Goal: Task Accomplishment & Management: Use online tool/utility

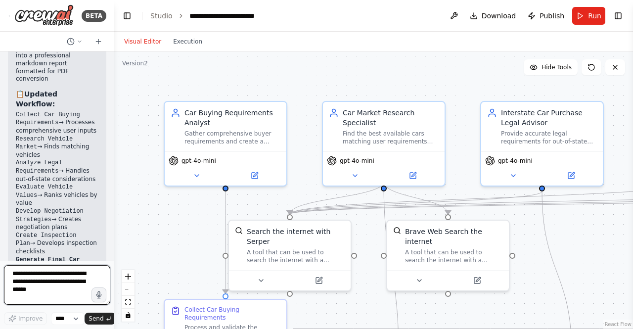
click at [46, 285] on textarea at bounding box center [57, 285] width 106 height 40
type textarea "**********"
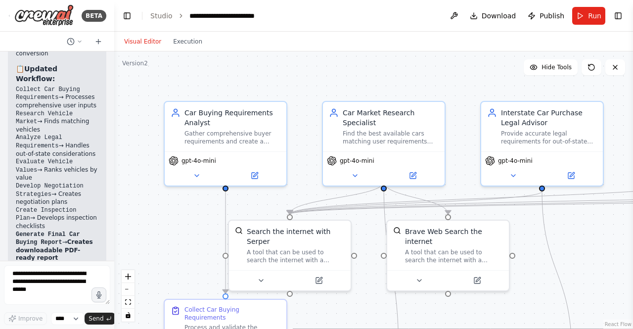
scroll to position [11262, 0]
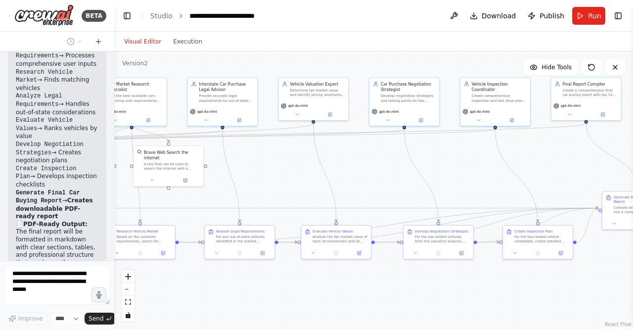
drag, startPoint x: 226, startPoint y: 240, endPoint x: 3, endPoint y: 148, distance: 241.0
click at [0, 151] on div "BETA Crew AI Car Buying Workflow Implementation Overview Create a multi-agent s…" at bounding box center [316, 164] width 633 height 329
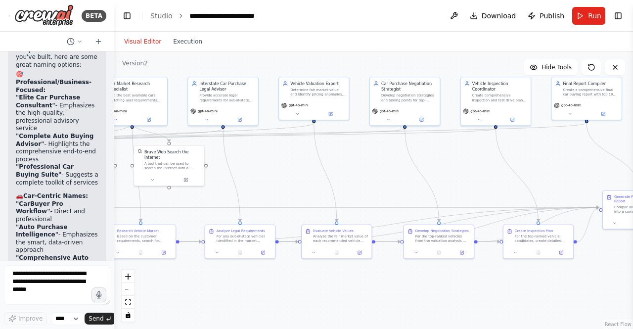
scroll to position [11723, 0]
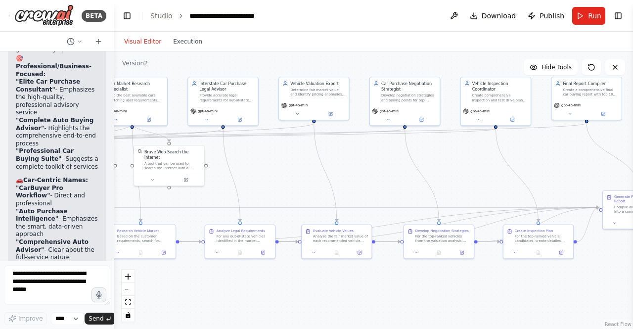
drag, startPoint x: 62, startPoint y: 208, endPoint x: 51, endPoint y: 249, distance: 42.4
click at [51, 250] on div "▶ Thought process Based on the comprehensive automation you've built, here are …" at bounding box center [57, 255] width 98 height 510
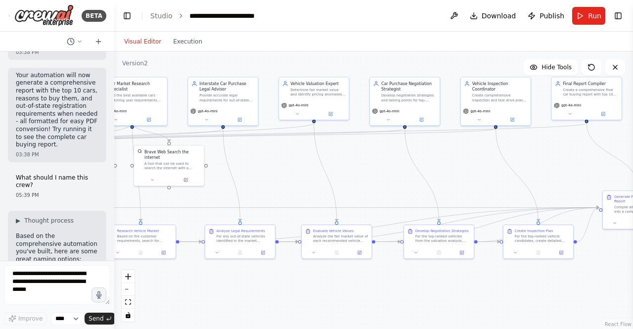
scroll to position [11525, 0]
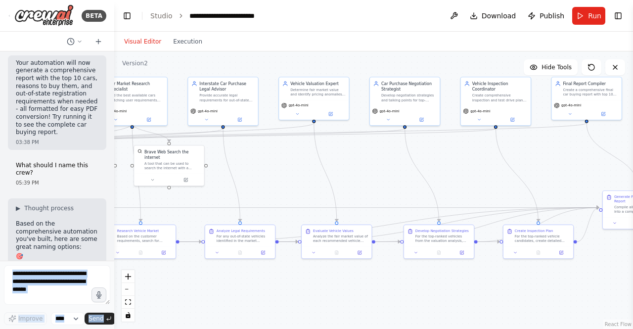
drag, startPoint x: 29, startPoint y: 137, endPoint x: 110, endPoint y: 151, distance: 82.8
click at [110, 151] on div "BETA Crew AI Car Buying Workflow Implementation Overview Create a multi-agent s…" at bounding box center [57, 164] width 114 height 329
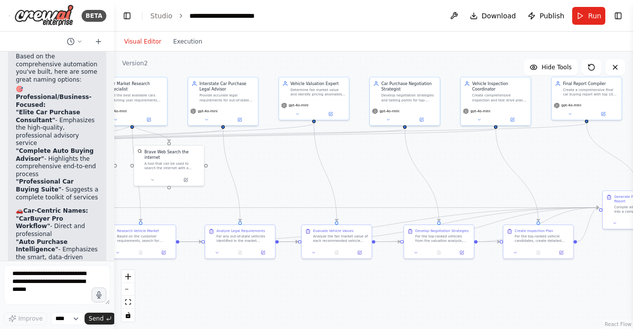
scroll to position [11674, 0]
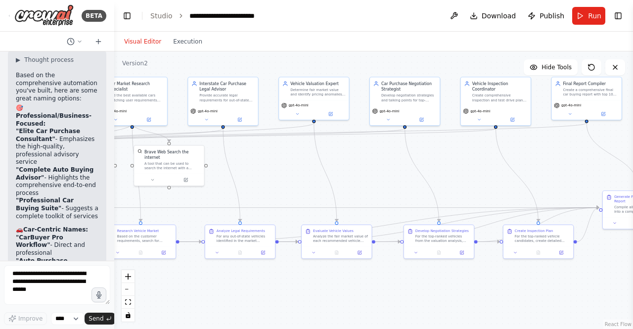
drag, startPoint x: 19, startPoint y: 147, endPoint x: 68, endPoint y: 146, distance: 48.4
click at [382, 213] on div ".deletable-edge-delete-btn { width: 20px; height: 20px; border: 0px solid #ffff…" at bounding box center [373, 189] width 519 height 277
click at [37, 278] on textarea at bounding box center [57, 285] width 106 height 40
type textarea "**********"
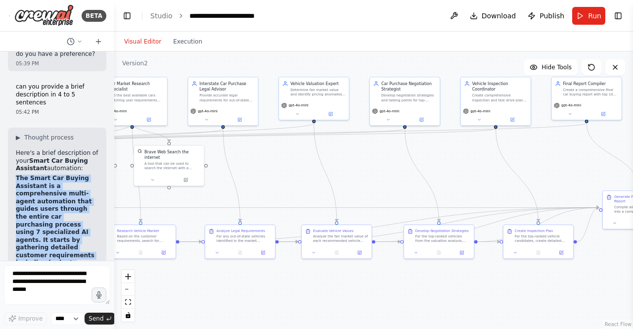
scroll to position [12212, 0]
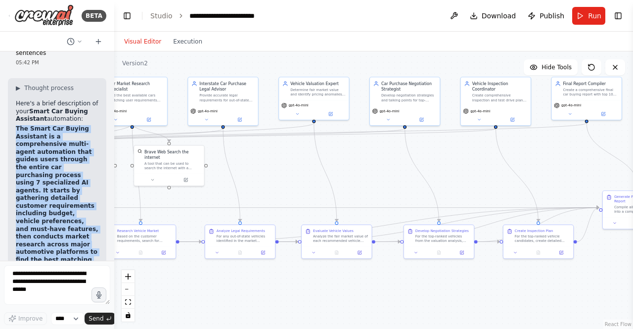
drag, startPoint x: 15, startPoint y: 166, endPoint x: 74, endPoint y: 189, distance: 63.2
click at [74, 189] on div "▶ Thought process Here's a brief description of your Smart Car Buying Assistant…" at bounding box center [57, 313] width 98 height 471
copy strong "The Smart Car Buying Assistant is a comprehensive multi-agent automation that g…"
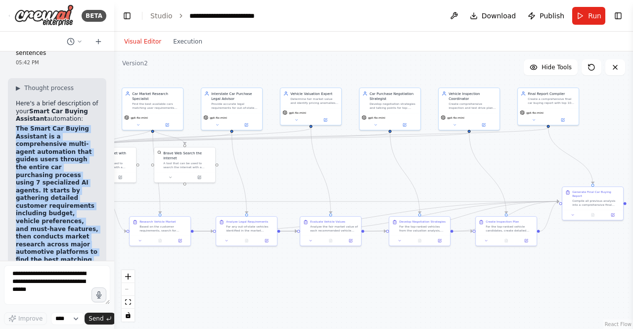
drag, startPoint x: 272, startPoint y: 174, endPoint x: 322, endPoint y: 176, distance: 49.5
click at [322, 176] on div ".deletable-edge-delete-btn { width: 20px; height: 20px; border: 0px solid #ffff…" at bounding box center [373, 189] width 519 height 277
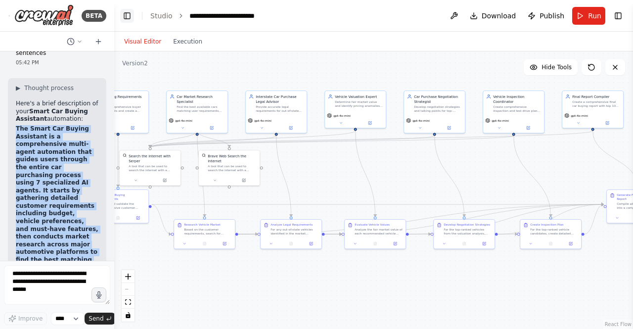
click at [127, 16] on button "Toggle Left Sidebar" at bounding box center [127, 16] width 14 height 14
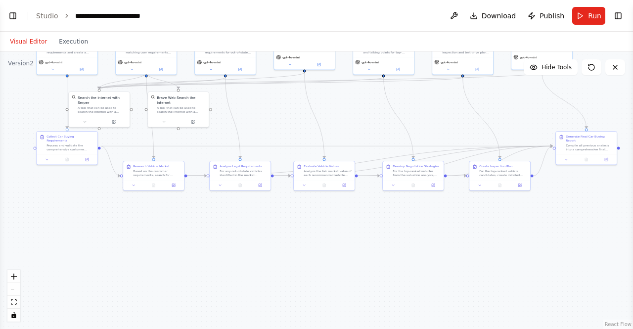
drag, startPoint x: 275, startPoint y: 194, endPoint x: 341, endPoint y: 135, distance: 88.2
click at [341, 135] on div ".deletable-edge-delete-btn { width: 20px; height: 20px; border: 0px solid #ffff…" at bounding box center [316, 189] width 633 height 277
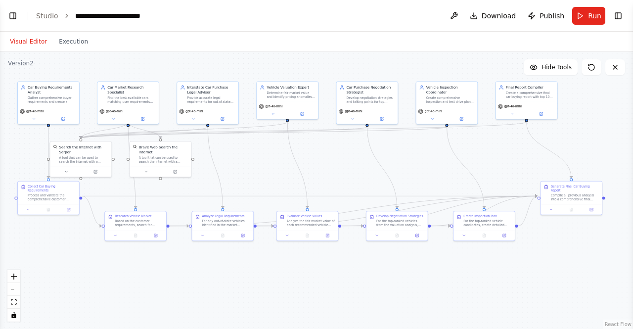
drag, startPoint x: 359, startPoint y: 116, endPoint x: 341, endPoint y: 168, distance: 55.0
click at [341, 168] on div ".deletable-edge-delete-btn { width: 20px; height: 20px; border: 0px solid #ffff…" at bounding box center [316, 189] width 633 height 277
click at [592, 16] on span "Run" at bounding box center [594, 16] width 13 height 10
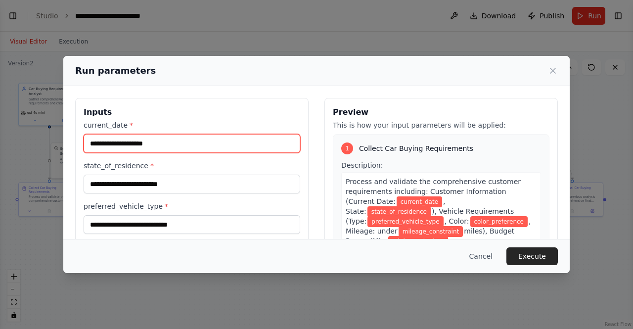
click at [235, 147] on input "current_date *" at bounding box center [192, 143] width 217 height 19
type input "**********"
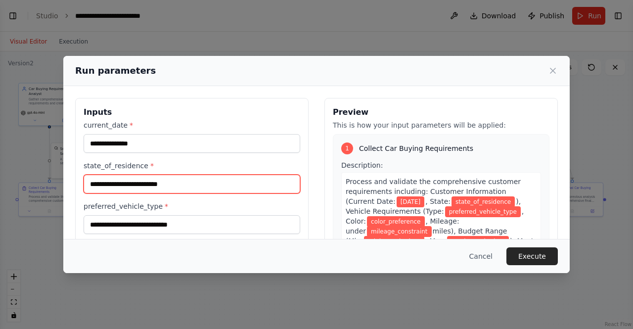
click at [184, 189] on input "state_of_residence *" at bounding box center [192, 183] width 217 height 19
type input "**********"
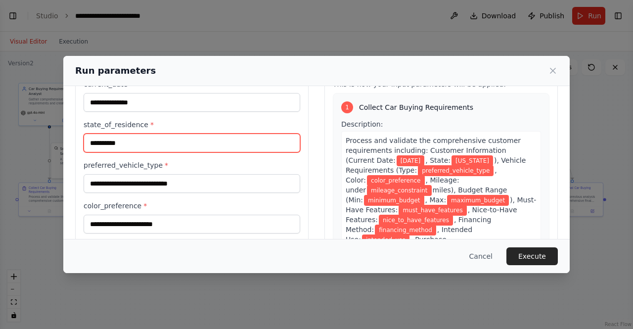
scroll to position [99, 0]
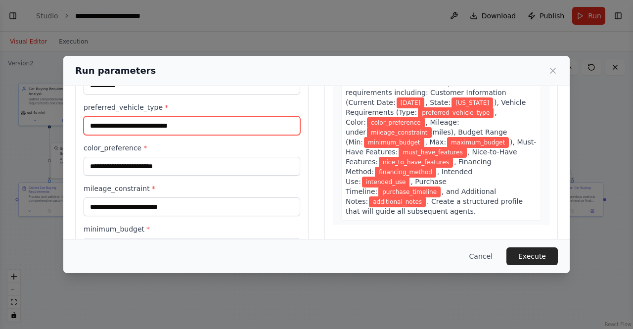
click at [163, 129] on input "preferred_vehicle_type *" at bounding box center [192, 125] width 217 height 19
type input "*****"
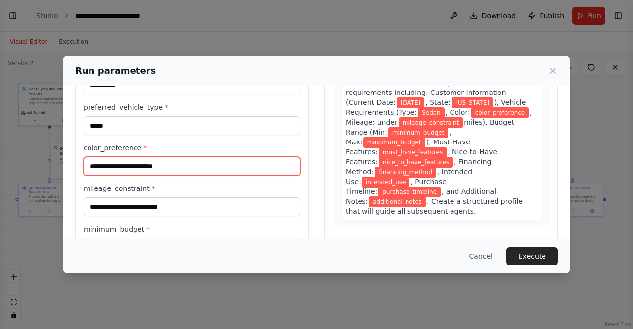
click at [158, 165] on input "color_preference *" at bounding box center [192, 166] width 217 height 19
type input "*****"
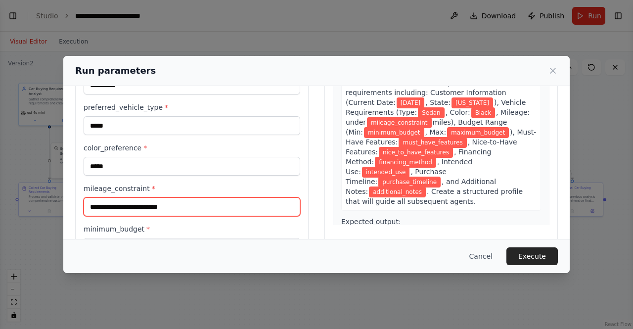
click at [144, 206] on input "mileage_constraint *" at bounding box center [192, 206] width 217 height 19
type input "**********"
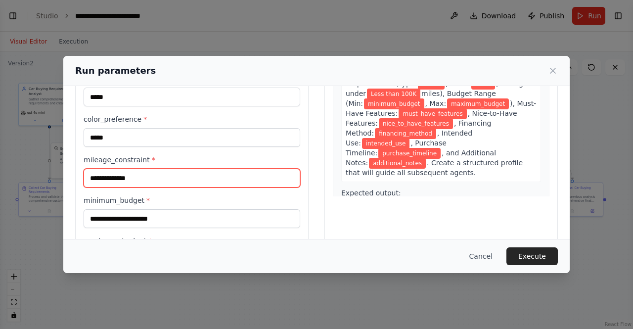
scroll to position [198, 0]
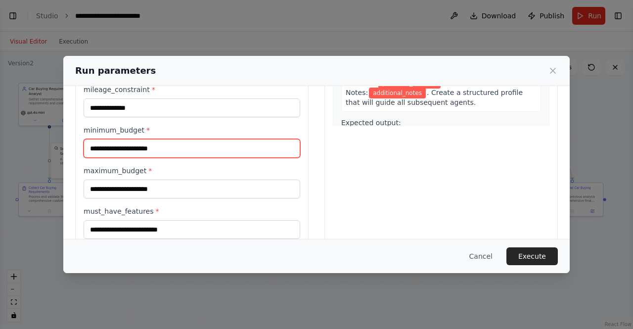
click at [140, 144] on input "minimum_budget *" at bounding box center [192, 148] width 217 height 19
type input "*****"
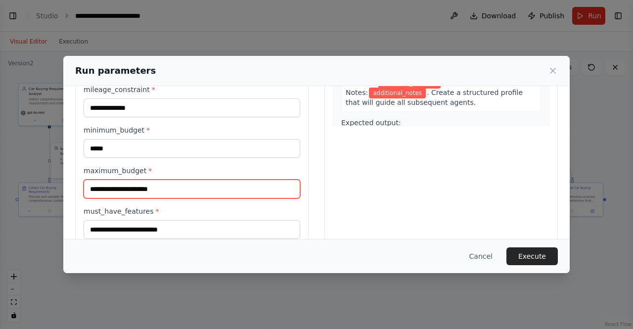
click at [149, 189] on input "maximum_budget *" at bounding box center [192, 188] width 217 height 19
type input "*****"
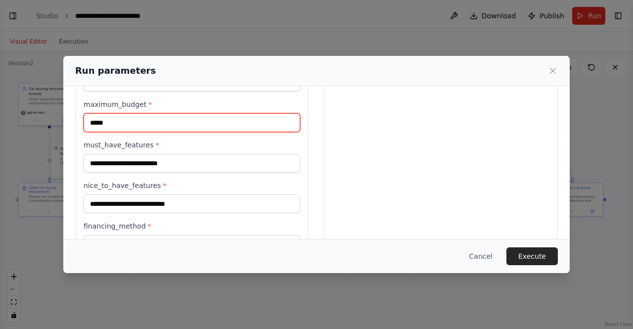
scroll to position [297, 0]
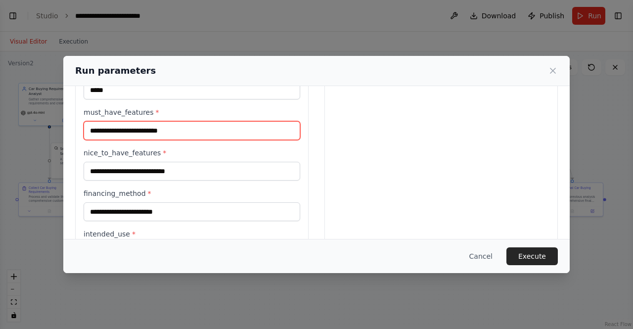
click at [150, 130] on input "must_have_features *" at bounding box center [192, 130] width 217 height 19
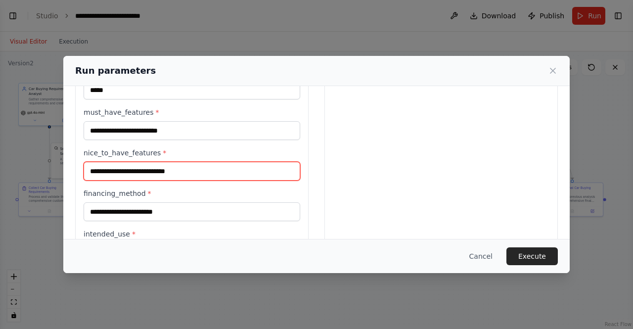
click at [152, 175] on input "nice_to_have_features *" at bounding box center [192, 171] width 217 height 19
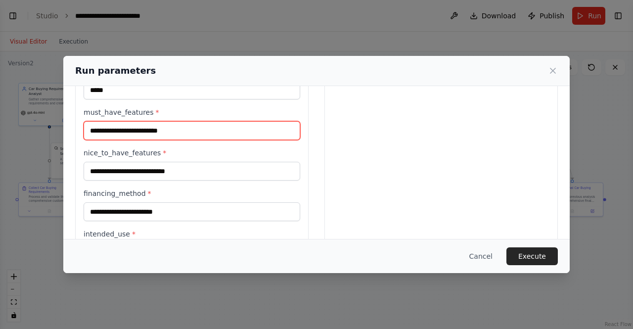
click at [155, 131] on input "must_have_features *" at bounding box center [192, 130] width 217 height 19
type input "*******"
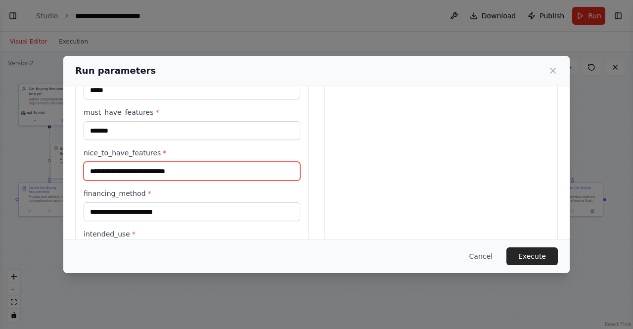
click at [153, 170] on input "nice_to_have_features *" at bounding box center [192, 171] width 217 height 19
click at [162, 172] on input "nice_to_have_features *" at bounding box center [192, 171] width 217 height 19
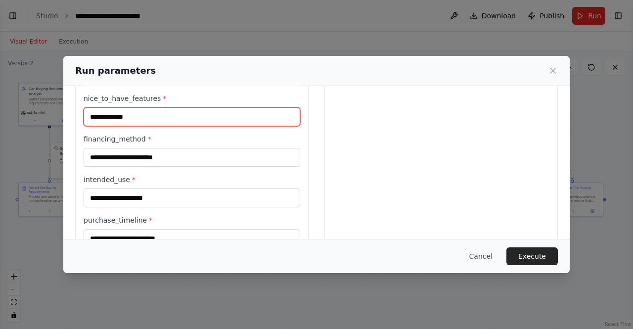
scroll to position [395, 0]
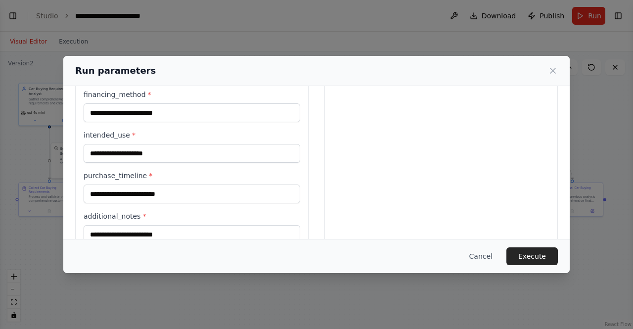
type input "**********"
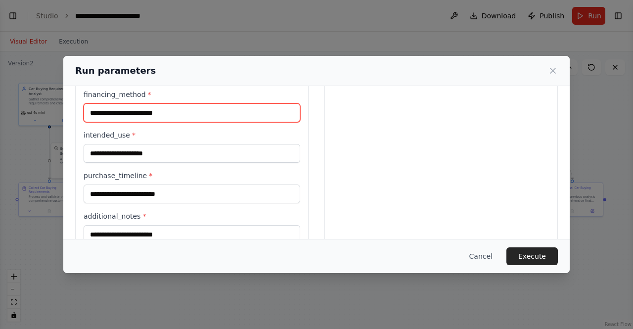
click at [136, 107] on input "financing_method *" at bounding box center [192, 112] width 217 height 19
click at [140, 118] on input "financing_method *" at bounding box center [192, 112] width 217 height 19
type input "****"
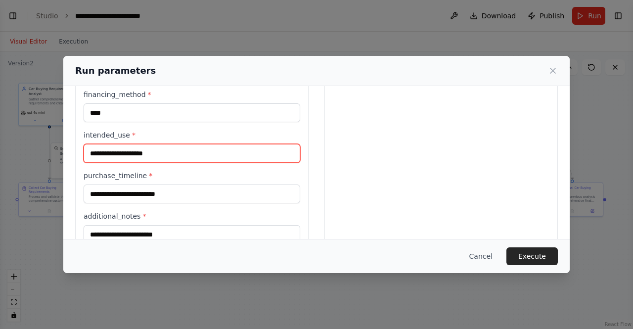
click at [138, 149] on input "intended_use *" at bounding box center [192, 153] width 217 height 19
click at [137, 159] on input "intended_use *" at bounding box center [192, 153] width 217 height 19
type input "**********"
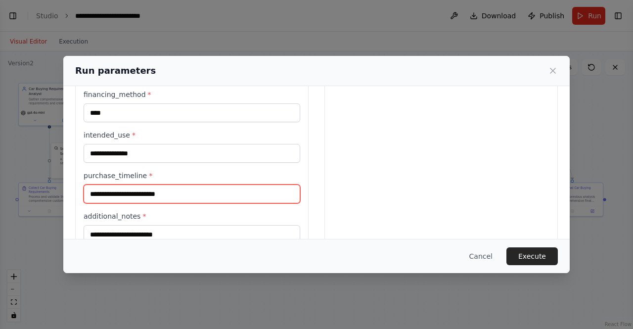
click at [174, 198] on input "purchase_timeline *" at bounding box center [192, 193] width 217 height 19
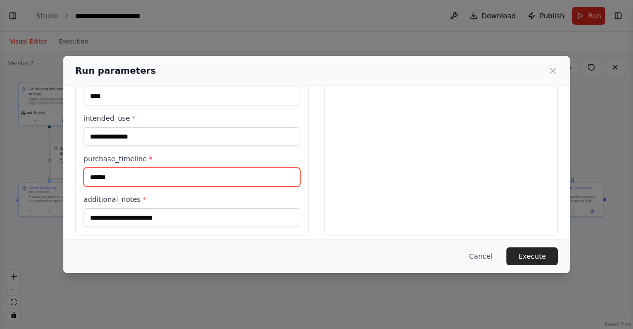
scroll to position [421, 0]
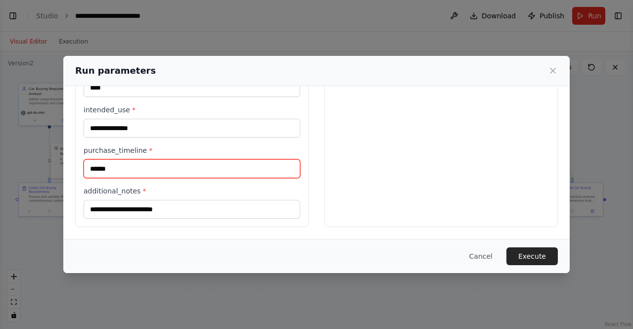
type input "******"
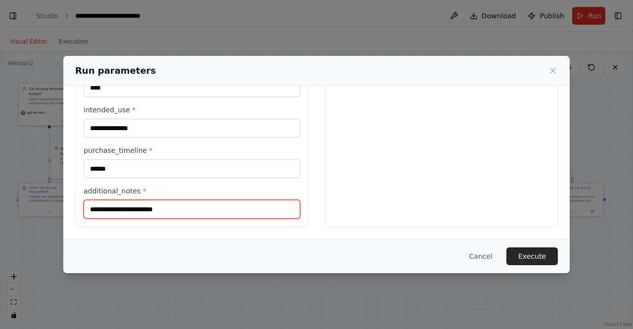
click at [135, 211] on input "additional_notes *" at bounding box center [192, 209] width 217 height 19
type input "**********"
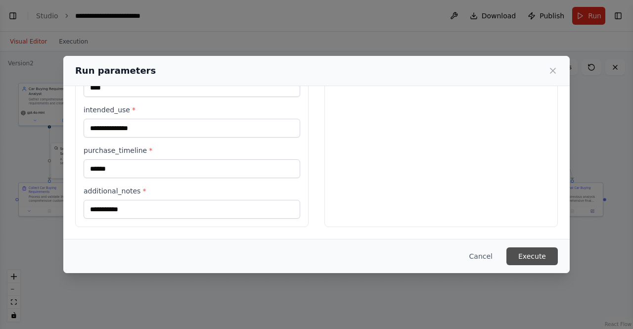
click at [537, 258] on button "Execute" at bounding box center [531, 256] width 51 height 18
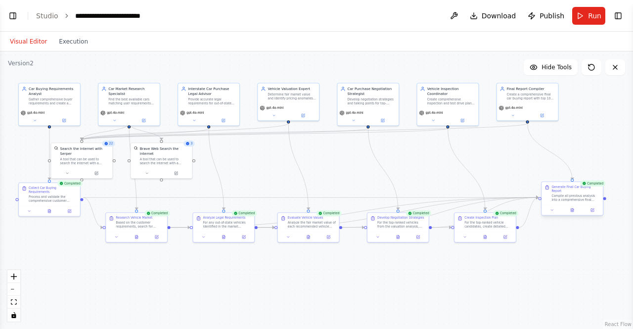
click at [570, 212] on div "Completed Generate Final Car Buying Report Compile all previous analysis into a…" at bounding box center [572, 199] width 62 height 34
click at [571, 211] on div at bounding box center [571, 210] width 61 height 10
click at [572, 210] on div at bounding box center [571, 210] width 61 height 10
click at [574, 208] on button at bounding box center [572, 210] width 21 height 6
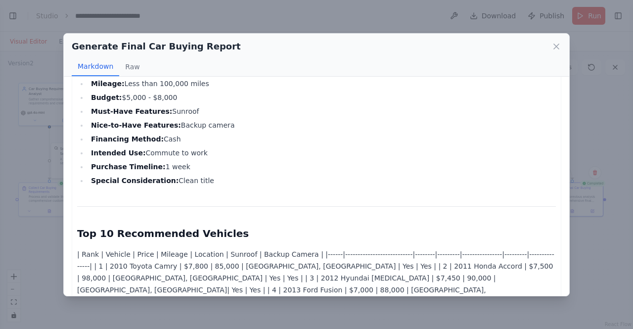
scroll to position [0, 0]
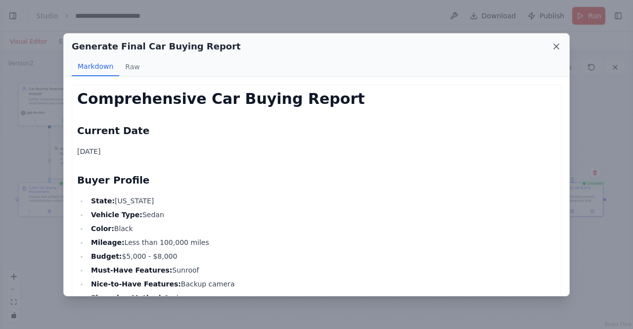
click at [557, 45] on icon at bounding box center [556, 47] width 10 height 10
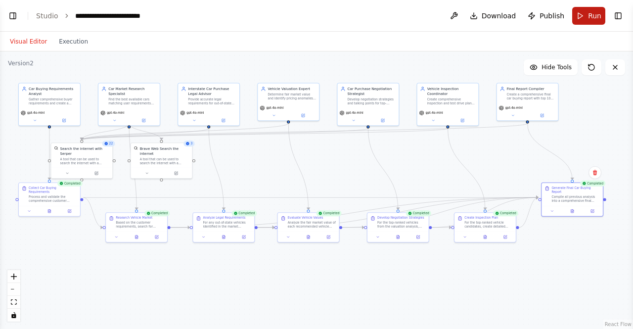
click at [590, 19] on span "Run" at bounding box center [594, 16] width 13 height 10
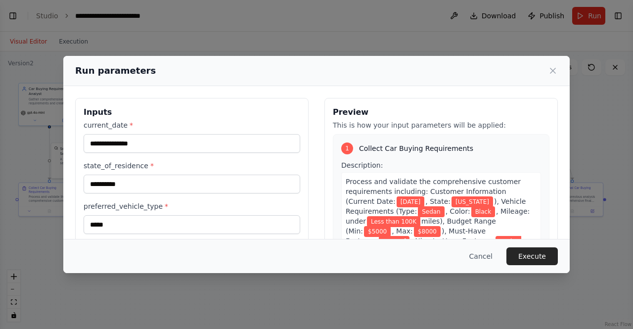
click at [165, 134] on div "**********" at bounding box center [192, 136] width 217 height 33
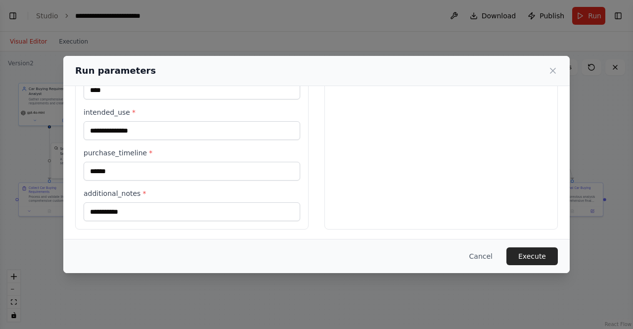
scroll to position [421, 0]
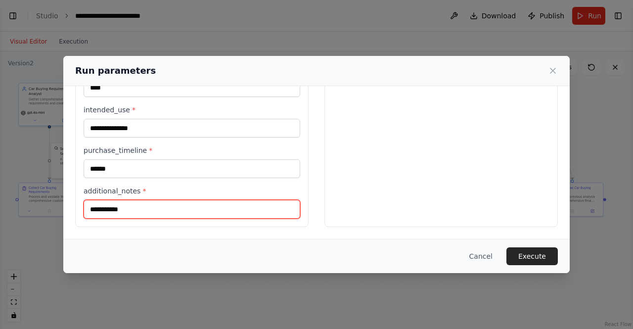
click at [134, 204] on input "**********" at bounding box center [192, 209] width 217 height 19
type input "*"
type input "**********"
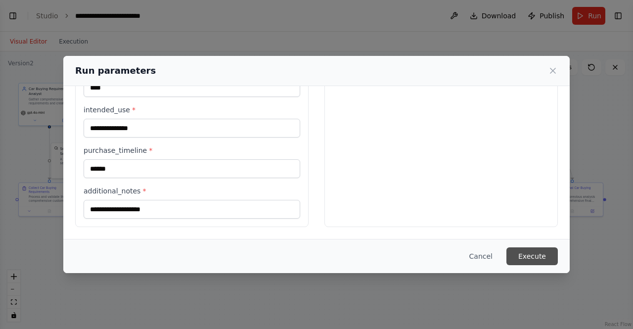
click at [537, 254] on button "Execute" at bounding box center [531, 256] width 51 height 18
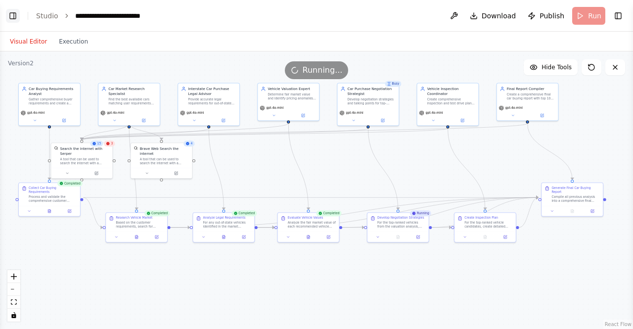
click at [9, 13] on button "Toggle Left Sidebar" at bounding box center [13, 16] width 14 height 14
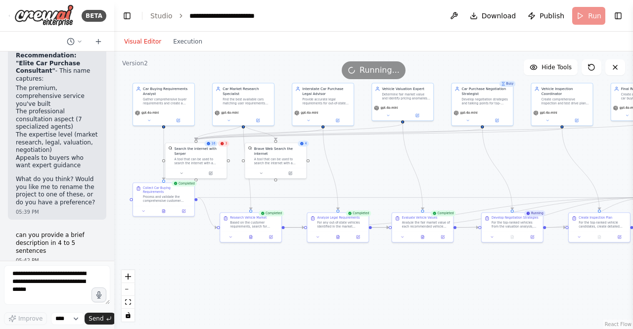
scroll to position [11964, 0]
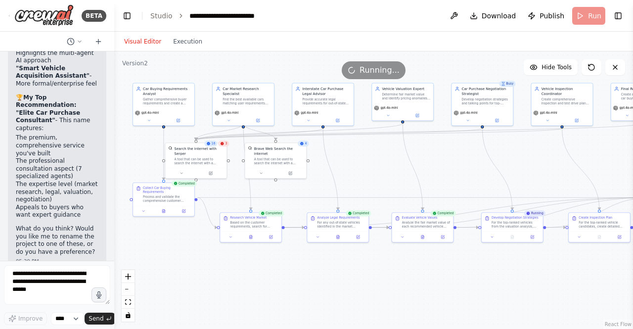
drag, startPoint x: 15, startPoint y: 133, endPoint x: 70, endPoint y: 144, distance: 56.0
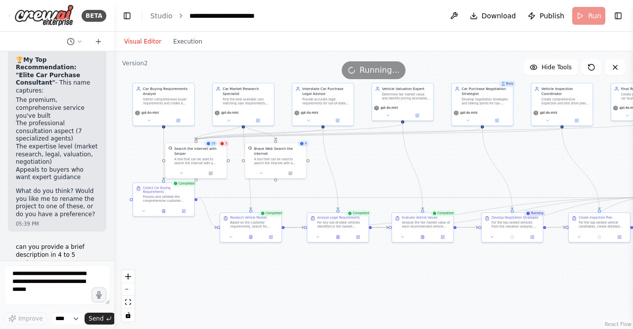
scroll to position [12014, 0]
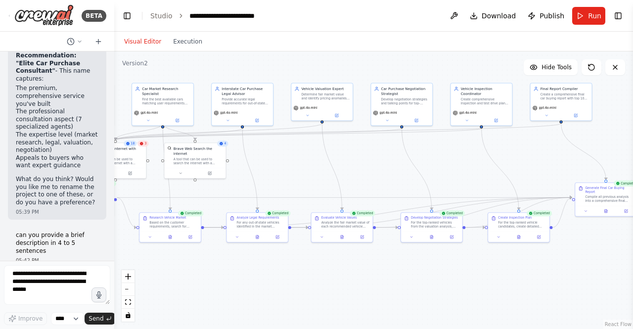
drag, startPoint x: 457, startPoint y: 272, endPoint x: 395, endPoint y: 265, distance: 62.1
click at [345, 270] on div ".deletable-edge-delete-btn { width: 20px; height: 20px; border: 0px solid #ffff…" at bounding box center [373, 189] width 519 height 277
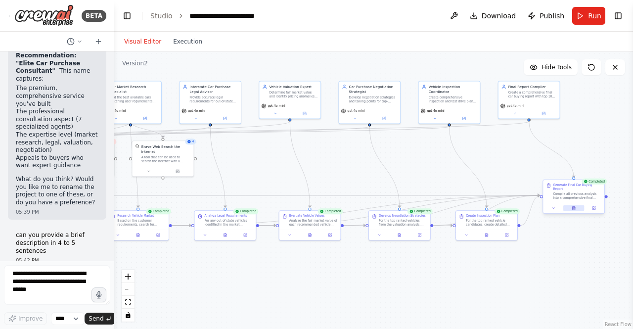
click at [574, 207] on button at bounding box center [573, 208] width 21 height 6
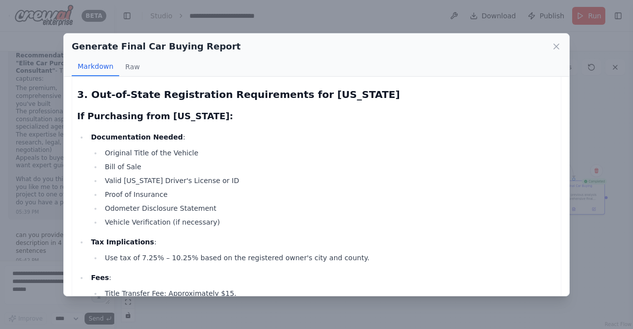
scroll to position [890, 0]
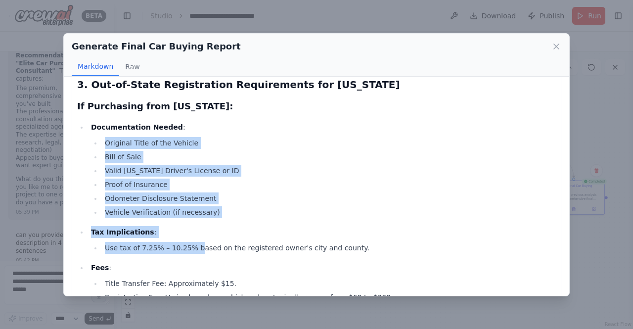
drag, startPoint x: 104, startPoint y: 136, endPoint x: 191, endPoint y: 246, distance: 140.7
click at [191, 246] on ul "Documentation Needed : Original Title of the Vehicle Bill of Sale Valid Califor…" at bounding box center [316, 229] width 478 height 217
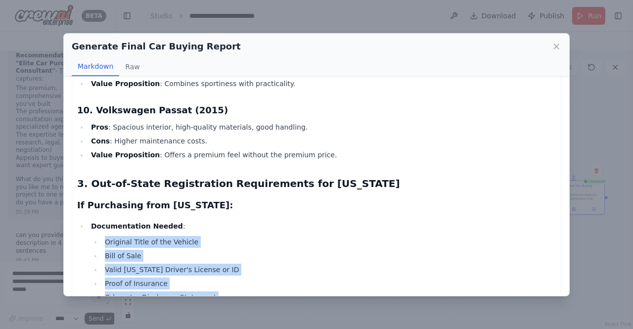
scroll to position [840, 0]
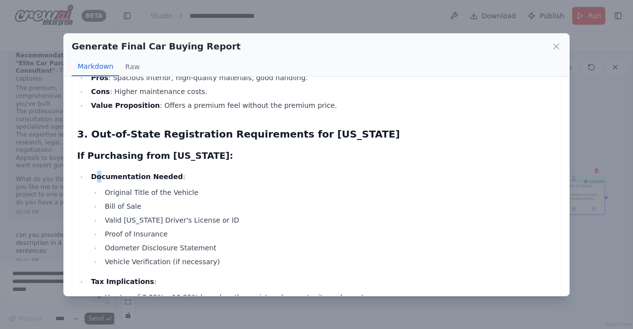
click at [98, 175] on strong "Documentation Needed" at bounding box center [137, 177] width 92 height 8
drag, startPoint x: 89, startPoint y: 188, endPoint x: 95, endPoint y: 184, distance: 7.1
click at [93, 186] on li "Documentation Needed : Original Title of the Vehicle Bill of Sale Valid Califor…" at bounding box center [322, 219] width 468 height 97
drag, startPoint x: 94, startPoint y: 180, endPoint x: 169, endPoint y: 180, distance: 74.1
click at [169, 180] on ul "Documentation Needed : Original Title of the Vehicle Bill of Sale Valid Califor…" at bounding box center [316, 279] width 478 height 217
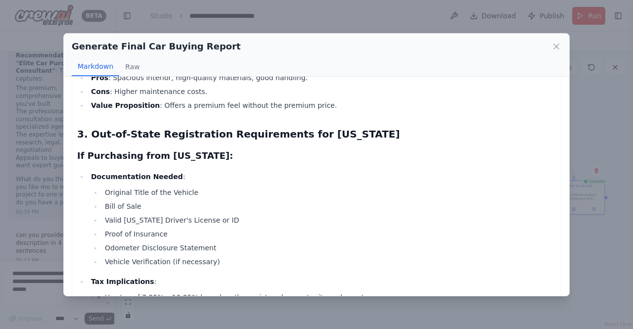
click at [195, 194] on li "Original Title of the Vehicle" at bounding box center [329, 192] width 454 height 12
drag, startPoint x: 153, startPoint y: 196, endPoint x: 106, endPoint y: 191, distance: 46.7
click at [106, 191] on li "Original Title of the Vehicle" at bounding box center [329, 192] width 454 height 12
drag, startPoint x: 118, startPoint y: 224, endPoint x: 133, endPoint y: 219, distance: 16.6
click at [126, 222] on li "Valid California Driver's License or ID" at bounding box center [329, 220] width 454 height 12
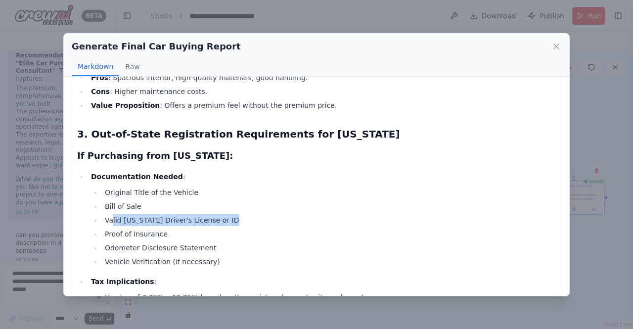
drag, startPoint x: 217, startPoint y: 220, endPoint x: 113, endPoint y: 213, distance: 105.1
click at [111, 216] on li "Valid California Driver's License or ID" at bounding box center [329, 220] width 454 height 12
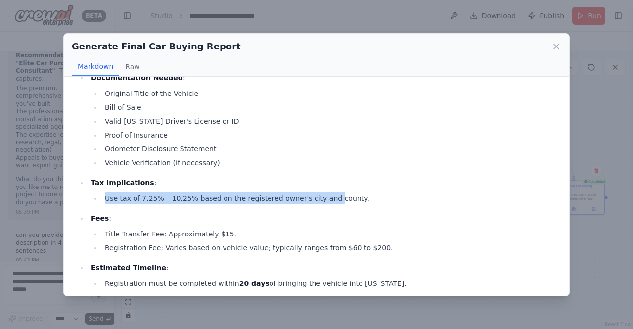
drag, startPoint x: 104, startPoint y: 197, endPoint x: 312, endPoint y: 202, distance: 207.7
click at [312, 202] on li "Use tax of 7.25% – 10.25% based on the registered owner's city and county." at bounding box center [329, 198] width 454 height 12
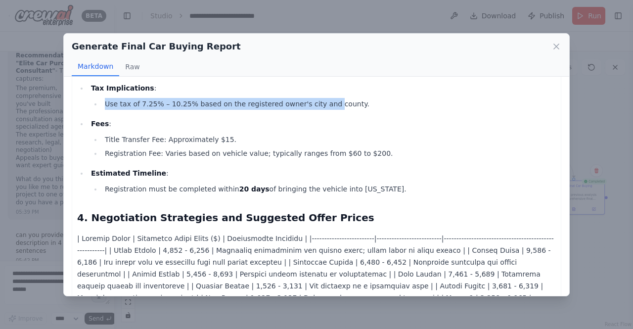
scroll to position [1038, 0]
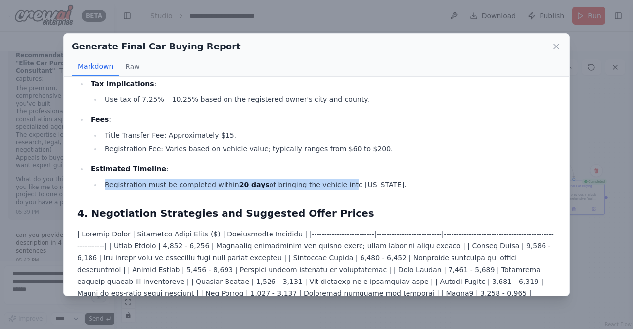
drag, startPoint x: 214, startPoint y: 195, endPoint x: 341, endPoint y: 174, distance: 128.7
click at [325, 186] on li "Registration must be completed within 20 days of bringing the vehicle into Cali…" at bounding box center [329, 184] width 454 height 12
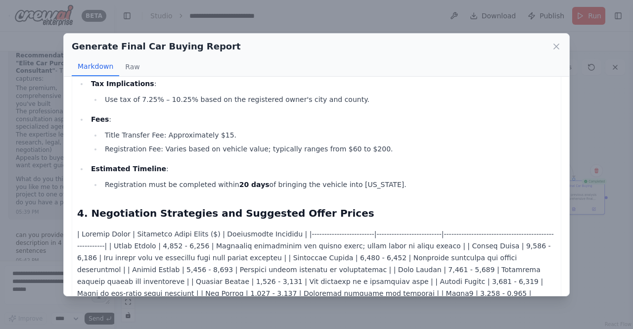
click at [366, 173] on p "Estimated Timeline :" at bounding box center [323, 169] width 465 height 12
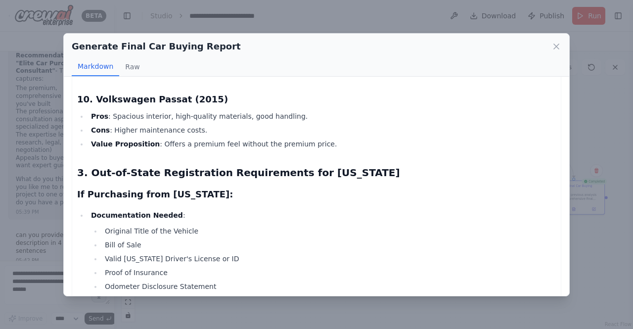
scroll to position [840, 0]
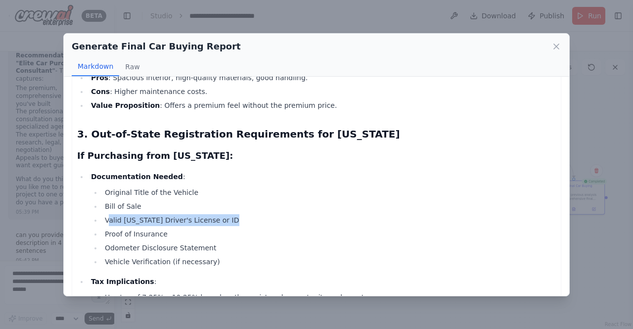
drag, startPoint x: 109, startPoint y: 220, endPoint x: 205, endPoint y: 227, distance: 95.7
click at [209, 226] on ul "Original Title of the Vehicle Bill of Sale Valid California Driver's License or…" at bounding box center [323, 226] width 465 height 81
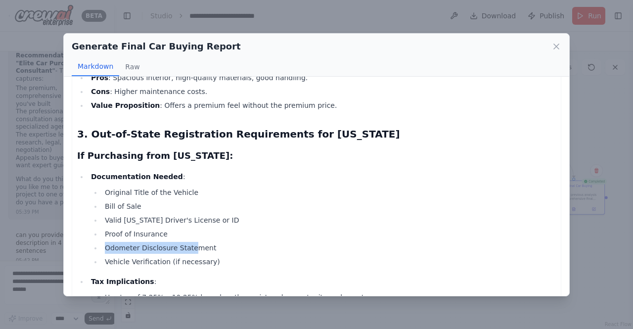
drag, startPoint x: 127, startPoint y: 251, endPoint x: 214, endPoint y: 251, distance: 87.0
click at [206, 250] on li "Odometer Disclosure Statement" at bounding box center [329, 248] width 454 height 12
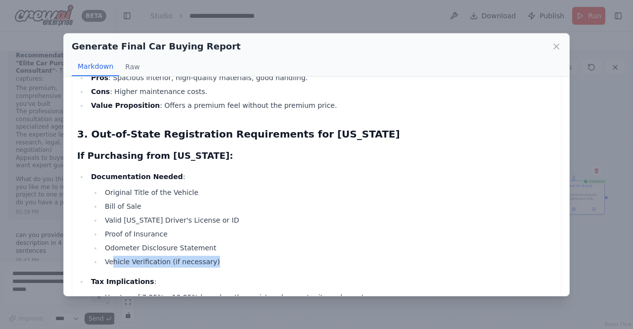
drag, startPoint x: 217, startPoint y: 264, endPoint x: 112, endPoint y: 263, distance: 104.3
click at [112, 263] on li "Vehicle Verification (if necessary)" at bounding box center [329, 262] width 454 height 12
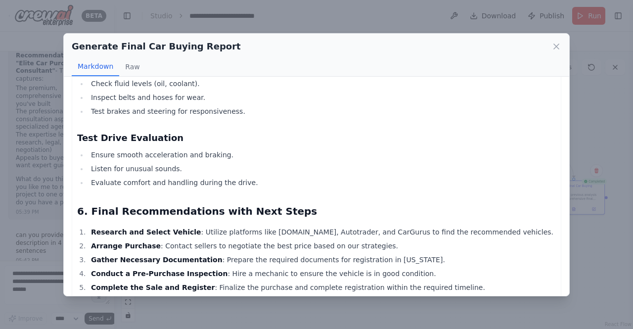
scroll to position [1526, 0]
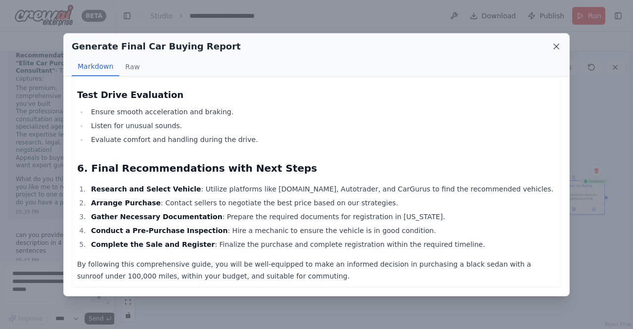
click at [555, 43] on icon at bounding box center [556, 47] width 10 height 10
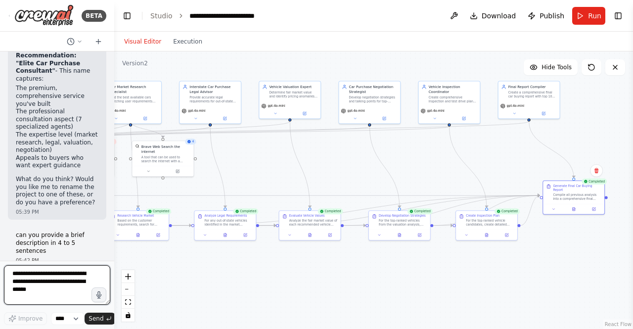
click at [47, 284] on textarea at bounding box center [57, 285] width 106 height 40
type textarea "**********"
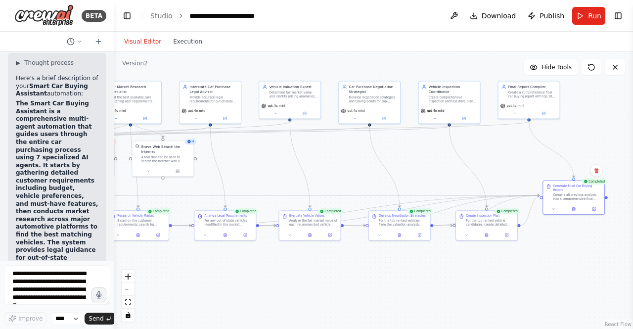
scroll to position [12301, 0]
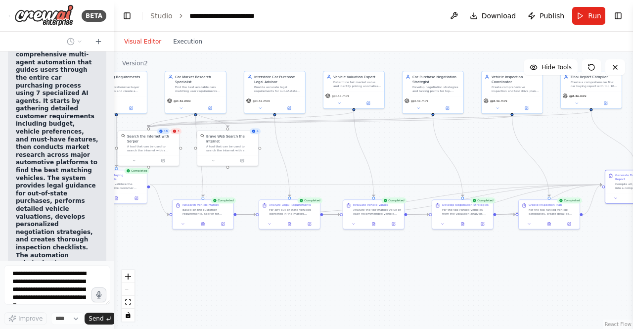
drag, startPoint x: 535, startPoint y: 264, endPoint x: 600, endPoint y: 254, distance: 65.7
click at [600, 254] on div ".deletable-edge-delete-btn { width: 20px; height: 20px; border: 0px solid #ffff…" at bounding box center [373, 189] width 519 height 277
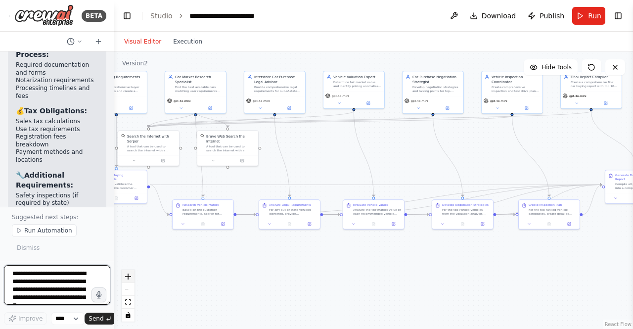
scroll to position [13355, 0]
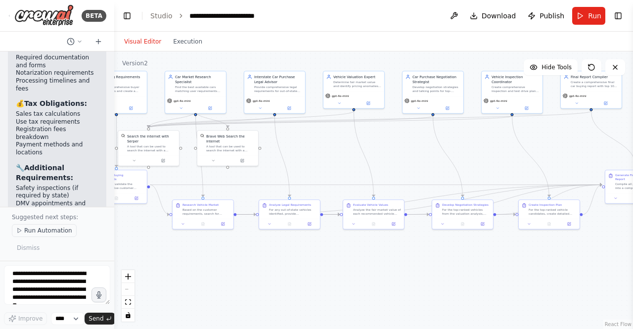
click at [39, 231] on span "Run Automation" at bounding box center [48, 230] width 48 height 8
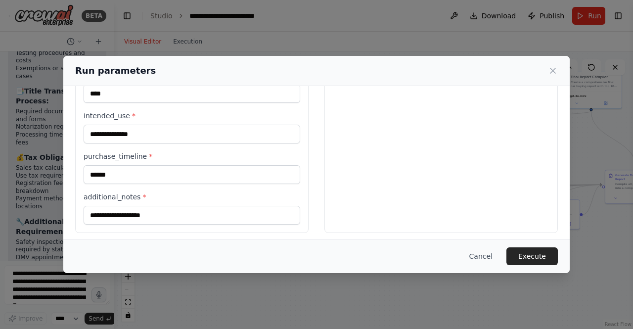
scroll to position [421, 0]
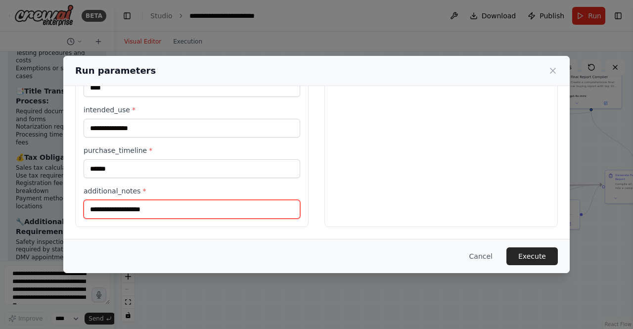
click at [162, 208] on input "**********" at bounding box center [192, 209] width 217 height 19
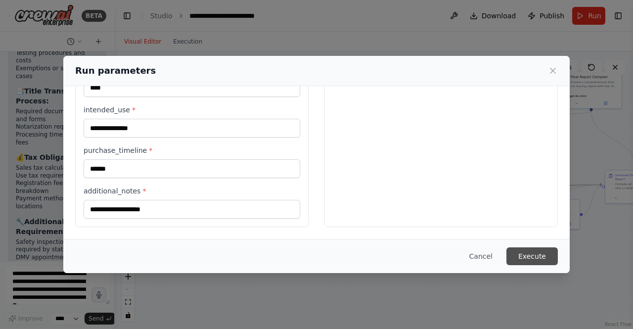
click at [528, 251] on button "Execute" at bounding box center [531, 256] width 51 height 18
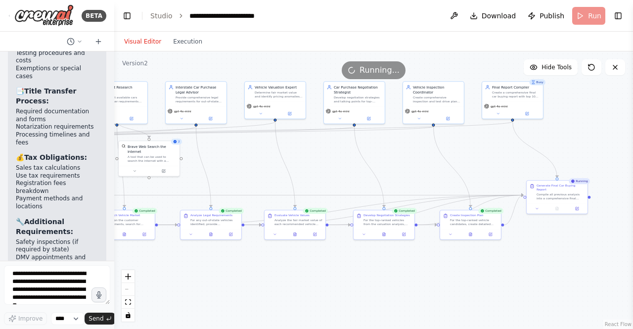
drag, startPoint x: 582, startPoint y: 147, endPoint x: 479, endPoint y: 166, distance: 104.0
click at [499, 159] on div ".deletable-edge-delete-btn { width: 20px; height: 20px; border: 0px solid #ffff…" at bounding box center [373, 189] width 519 height 277
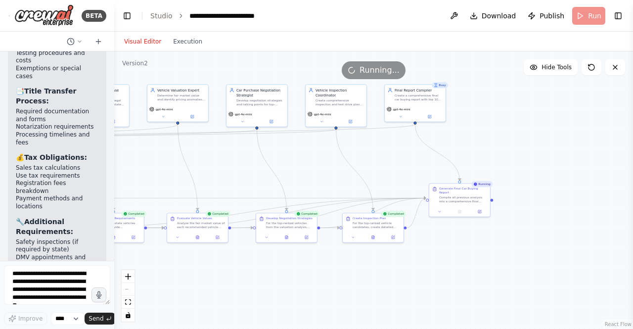
drag, startPoint x: 556, startPoint y: 165, endPoint x: 458, endPoint y: 168, distance: 97.9
click at [459, 167] on div ".deletable-edge-delete-btn { width: 20px; height: 20px; border: 0px solid #ffff…" at bounding box center [373, 189] width 519 height 277
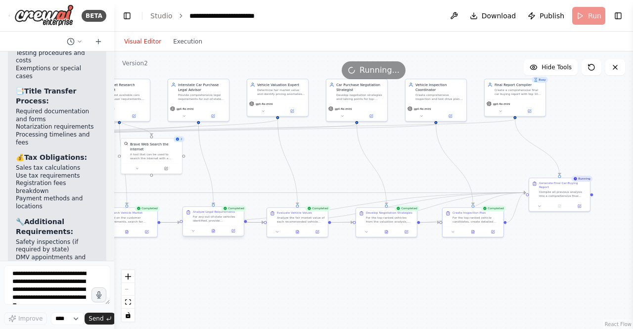
drag, startPoint x: 248, startPoint y: 181, endPoint x: 193, endPoint y: 212, distance: 62.6
click at [349, 177] on div ".deletable-edge-delete-btn { width: 20px; height: 20px; border: 0px solid #ffff…" at bounding box center [373, 189] width 519 height 277
click at [212, 231] on icon at bounding box center [211, 231] width 2 height 3
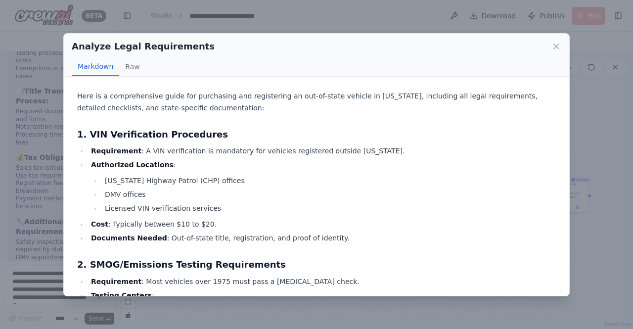
scroll to position [99, 0]
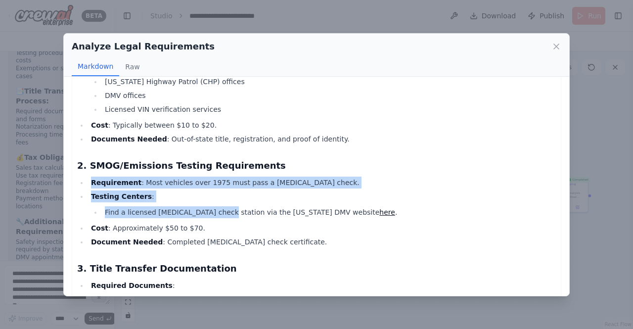
drag, startPoint x: 75, startPoint y: 182, endPoint x: 219, endPoint y: 220, distance: 149.3
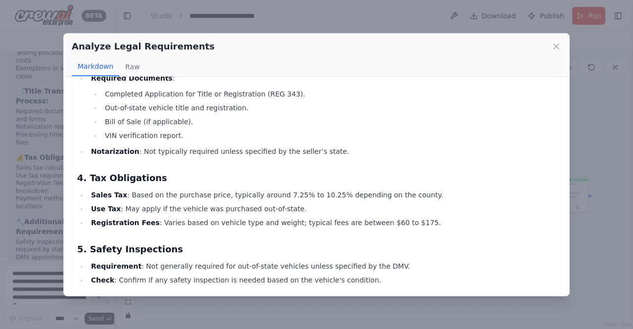
scroll to position [346, 0]
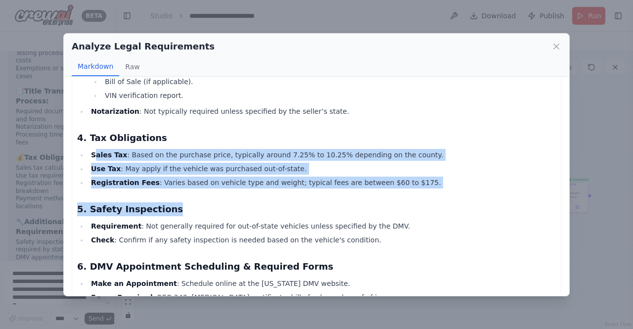
drag, startPoint x: 93, startPoint y: 147, endPoint x: 414, endPoint y: 203, distance: 326.1
click at [409, 202] on div "Here is a comprehensive guide for purchasing and registering an out-of-state ve…" at bounding box center [316, 261] width 478 height 1034
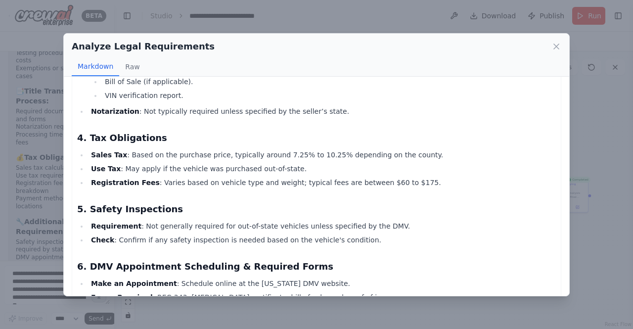
drag, startPoint x: 417, startPoint y: 218, endPoint x: 358, endPoint y: 217, distance: 58.4
click at [372, 218] on div "Here is a comprehensive guide for purchasing and registering an out-of-state ve…" at bounding box center [316, 261] width 478 height 1034
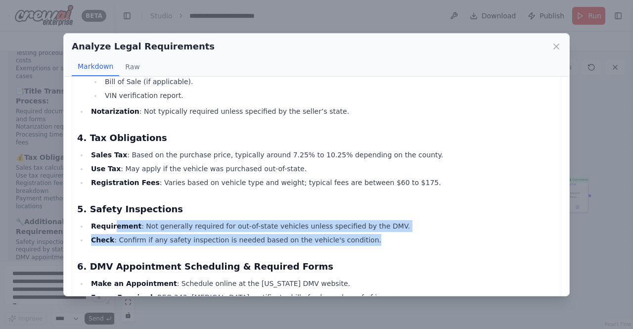
drag, startPoint x: 342, startPoint y: 240, endPoint x: 112, endPoint y: 215, distance: 231.3
click at [112, 215] on div "Here is a comprehensive guide for purchasing and registering an out-of-state ve…" at bounding box center [316, 261] width 478 height 1034
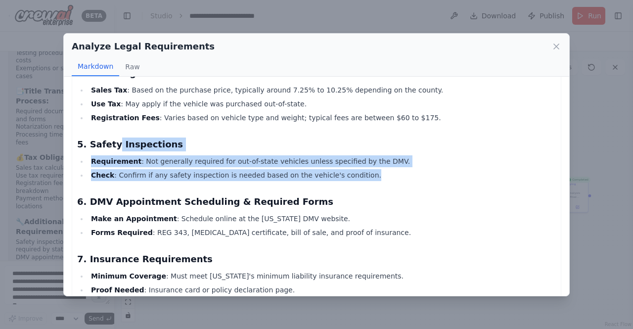
scroll to position [445, 0]
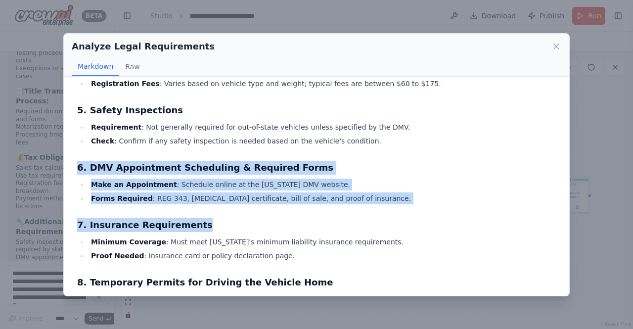
drag, startPoint x: 79, startPoint y: 166, endPoint x: 334, endPoint y: 208, distance: 258.6
click at [334, 208] on div "Here is a comprehensive guide for purchasing and registering an out-of-state ve…" at bounding box center [316, 162] width 489 height 1045
click at [253, 221] on h3 "7. Insurance Requirements" at bounding box center [316, 225] width 478 height 14
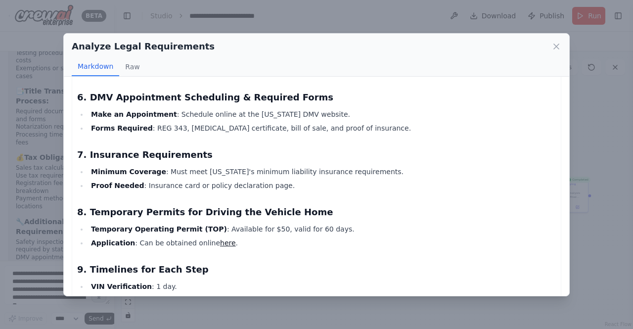
scroll to position [544, 0]
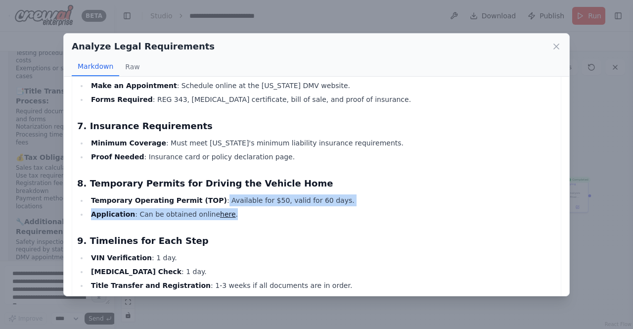
drag, startPoint x: 202, startPoint y: 202, endPoint x: 303, endPoint y: 221, distance: 103.2
click at [312, 212] on ul "Temporary Operating Permit (TOP) : Available for $50, valid for 60 days. Applic…" at bounding box center [316, 207] width 478 height 26
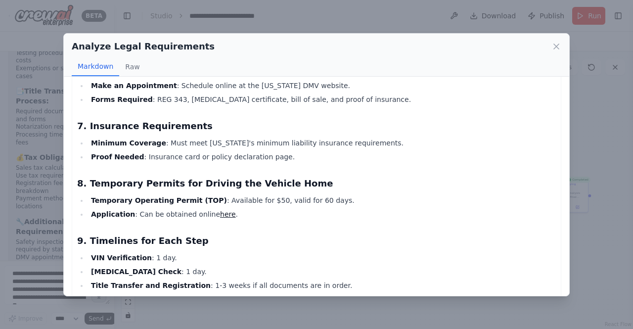
drag, startPoint x: 303, startPoint y: 221, endPoint x: 294, endPoint y: 226, distance: 10.6
click at [303, 221] on div "Here is a comprehensive guide for purchasing and registering an out-of-state ve…" at bounding box center [316, 63] width 478 height 1034
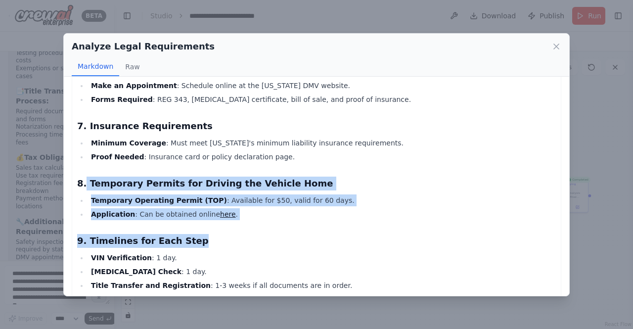
drag, startPoint x: 221, startPoint y: 221, endPoint x: 85, endPoint y: 182, distance: 142.5
click at [84, 182] on div "Here is a comprehensive guide for purchasing and registering an out-of-state ve…" at bounding box center [316, 63] width 478 height 1034
click at [262, 235] on h3 "9. Timelines for Each Step" at bounding box center [316, 241] width 478 height 14
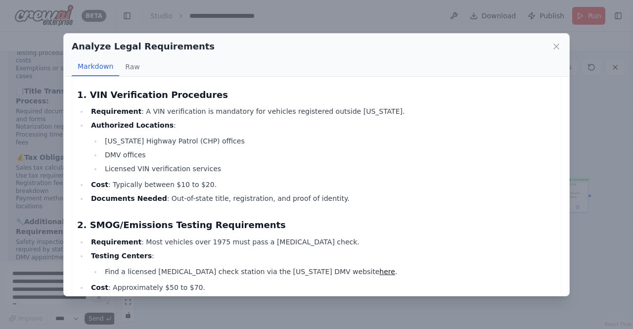
scroll to position [49, 0]
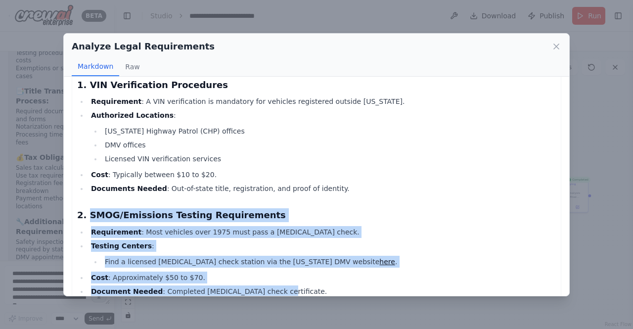
drag, startPoint x: 88, startPoint y: 213, endPoint x: 299, endPoint y: 282, distance: 222.1
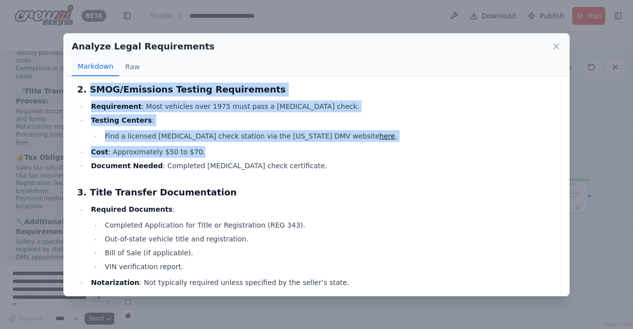
scroll to position [247, 0]
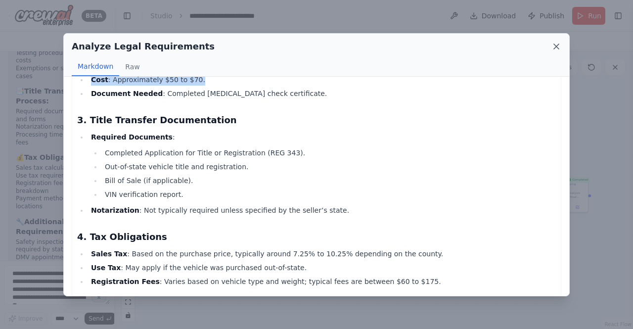
click at [557, 44] on icon at bounding box center [556, 47] width 10 height 10
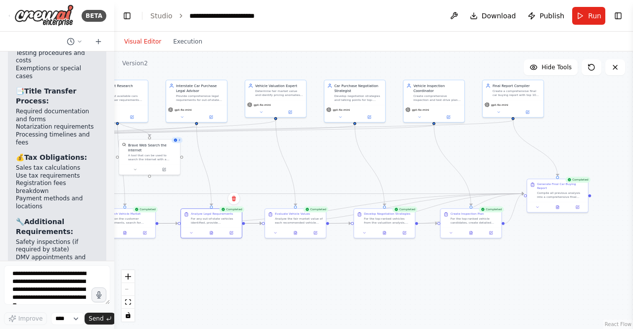
click at [317, 175] on div ".deletable-edge-delete-btn { width: 20px; height: 20px; border: 0px solid #ffff…" at bounding box center [373, 189] width 519 height 277
click at [264, 181] on div ".deletable-edge-delete-btn { width: 20px; height: 20px; border: 0px solid #ffff…" at bounding box center [373, 189] width 519 height 277
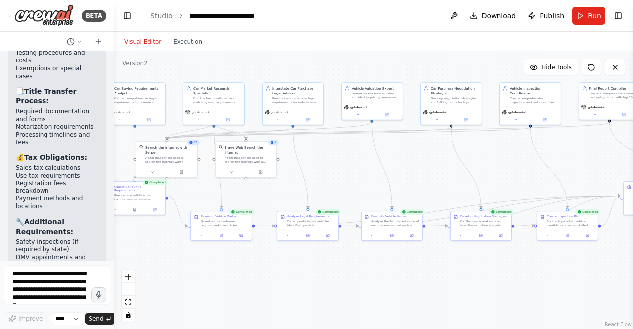
drag, startPoint x: 263, startPoint y: 177, endPoint x: 359, endPoint y: 180, distance: 95.4
click at [359, 180] on div ".deletable-edge-delete-btn { width: 20px; height: 20px; border: 0px solid #ffff…" at bounding box center [373, 189] width 519 height 277
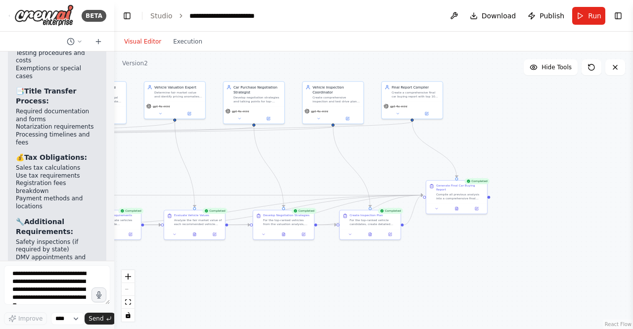
drag, startPoint x: 522, startPoint y: 276, endPoint x: 330, endPoint y: 267, distance: 192.5
click at [332, 274] on div ".deletable-edge-delete-btn { width: 20px; height: 20px; border: 0px solid #ffff…" at bounding box center [373, 189] width 519 height 277
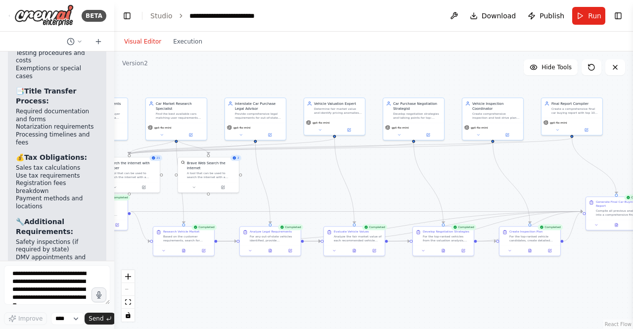
drag, startPoint x: 387, startPoint y: 262, endPoint x: 548, endPoint y: 280, distance: 162.6
click at [548, 280] on div ".deletable-edge-delete-btn { width: 20px; height: 20px; border: 0px solid #ffff…" at bounding box center [373, 189] width 519 height 277
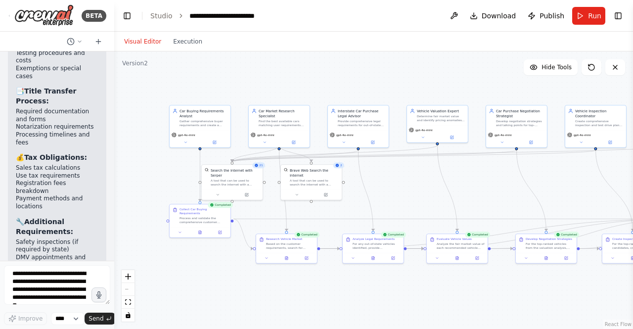
drag, startPoint x: 390, startPoint y: 186, endPoint x: 493, endPoint y: 195, distance: 103.2
click at [493, 195] on div ".deletable-edge-delete-btn { width: 20px; height: 20px; border: 0px solid #ffff…" at bounding box center [373, 189] width 519 height 277
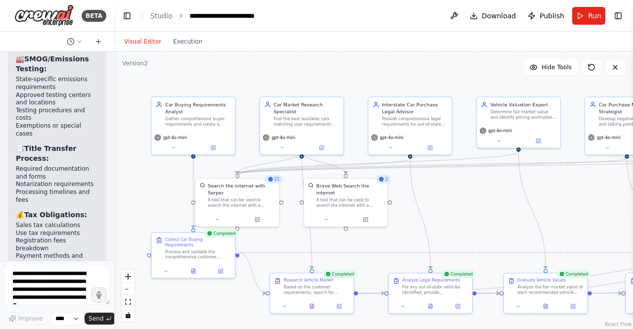
scroll to position [13302, 0]
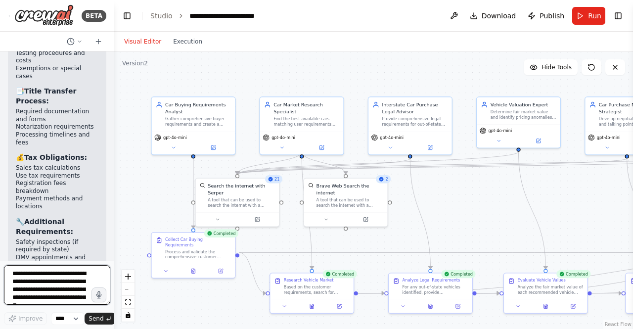
click at [41, 291] on textarea "**********" at bounding box center [57, 285] width 106 height 40
type textarea "**********"
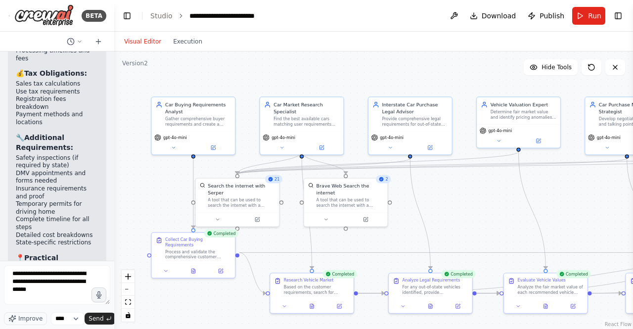
scroll to position [0, 0]
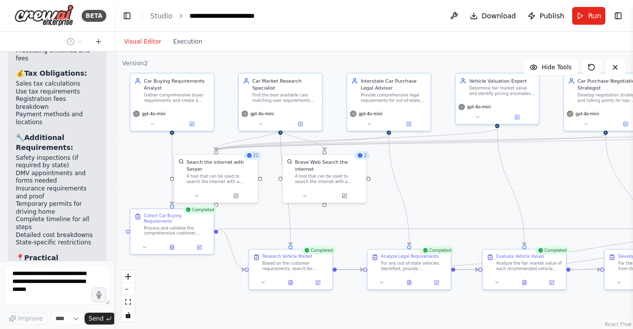
drag, startPoint x: 149, startPoint y: 182, endPoint x: 132, endPoint y: 157, distance: 30.2
click at [131, 158] on div ".deletable-edge-delete-btn { width: 20px; height: 20px; border: 0px solid #ffff…" at bounding box center [373, 189] width 519 height 277
click at [126, 22] on button "Toggle Left Sidebar" at bounding box center [127, 16] width 14 height 14
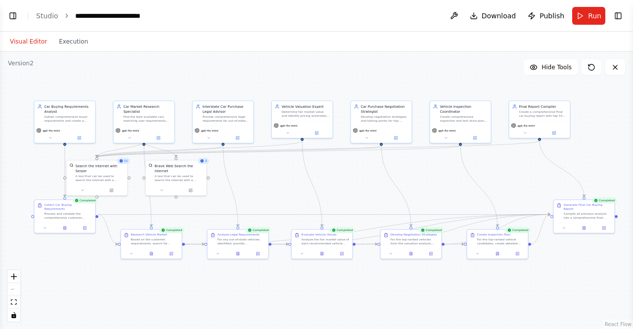
drag, startPoint x: 394, startPoint y: 180, endPoint x: 301, endPoint y: 177, distance: 93.5
click at [301, 177] on div ".deletable-edge-delete-btn { width: 20px; height: 20px; border: 0px solid #ffff…" at bounding box center [316, 189] width 633 height 277
click at [7, 16] on button "Toggle Left Sidebar" at bounding box center [13, 16] width 14 height 14
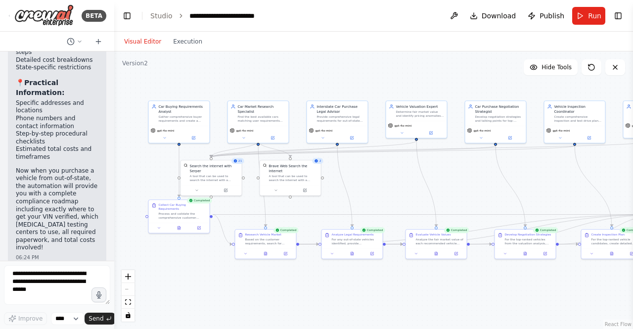
scroll to position [13526, 0]
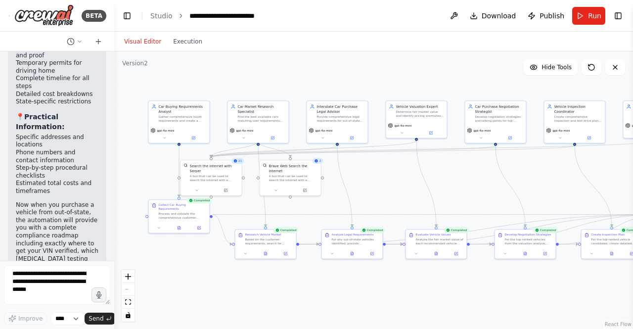
drag, startPoint x: 19, startPoint y: 159, endPoint x: 67, endPoint y: 163, distance: 47.6
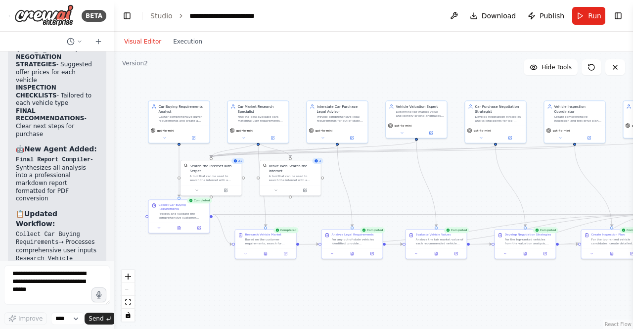
scroll to position [11099, 0]
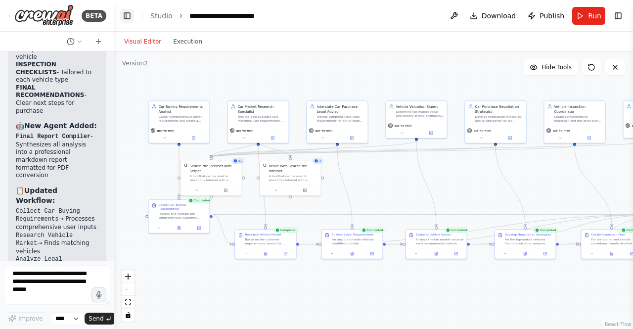
click at [128, 17] on button "Toggle Left Sidebar" at bounding box center [127, 16] width 14 height 14
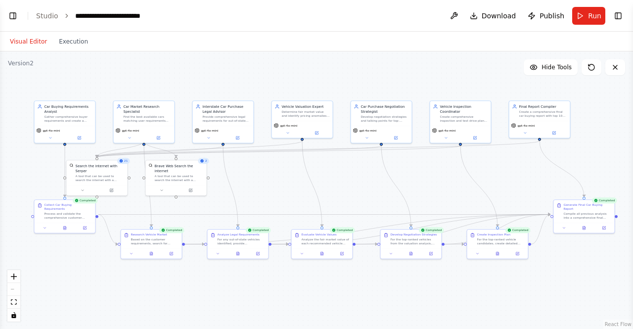
click at [17, 17] on button "Toggle Left Sidebar" at bounding box center [13, 16] width 14 height 14
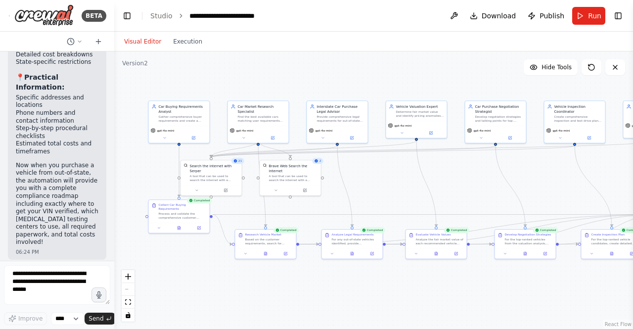
scroll to position [13576, 0]
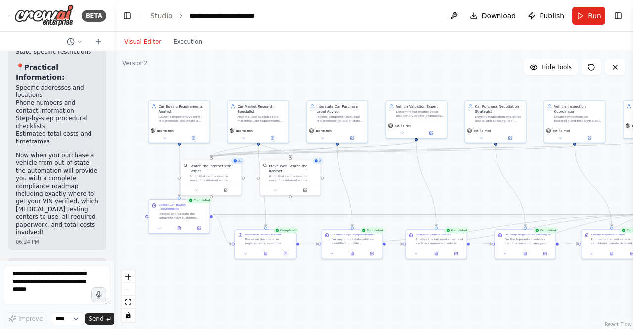
click at [135, 19] on header "**********" at bounding box center [373, 16] width 519 height 32
click at [119, 12] on header "**********" at bounding box center [373, 16] width 519 height 32
click at [128, 15] on button "Toggle Left Sidebar" at bounding box center [127, 16] width 14 height 14
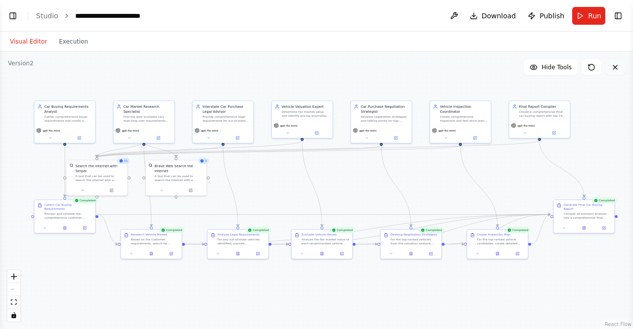
click at [615, 66] on icon at bounding box center [615, 67] width 4 height 4
click at [612, 66] on icon at bounding box center [615, 67] width 8 height 8
click at [595, 65] on button at bounding box center [591, 67] width 20 height 16
click at [591, 65] on icon at bounding box center [591, 67] width 8 height 8
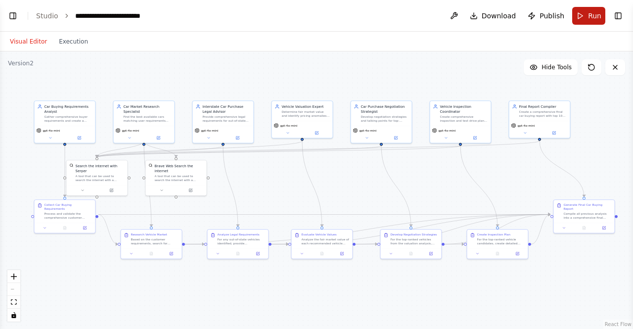
click at [596, 17] on span "Run" at bounding box center [594, 16] width 13 height 10
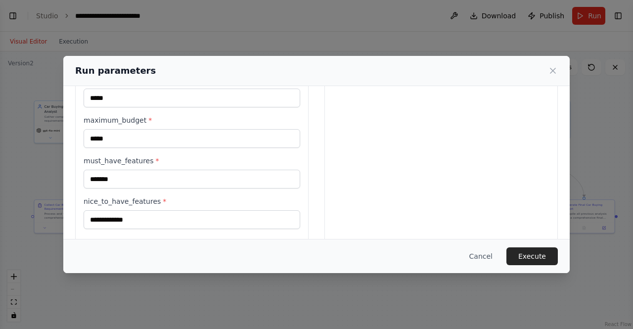
scroll to position [346, 0]
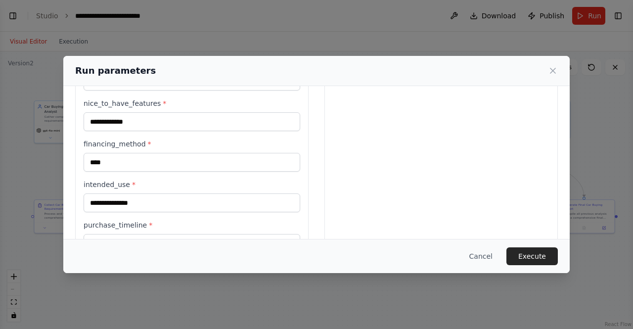
drag, startPoint x: 532, startPoint y: 259, endPoint x: 526, endPoint y: 258, distance: 6.1
click at [530, 259] on button "Execute" at bounding box center [531, 256] width 51 height 18
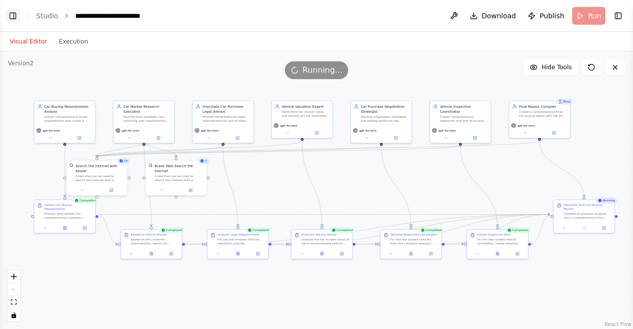
click at [8, 19] on button "Toggle Left Sidebar" at bounding box center [13, 16] width 14 height 14
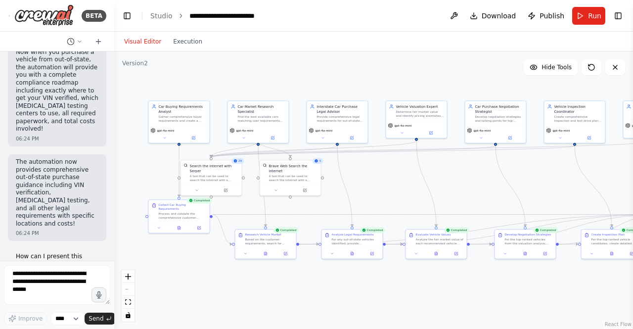
scroll to position [13680, 0]
drag, startPoint x: 580, startPoint y: 13, endPoint x: 590, endPoint y: 13, distance: 9.9
click at [580, 13] on button "Run" at bounding box center [588, 16] width 33 height 18
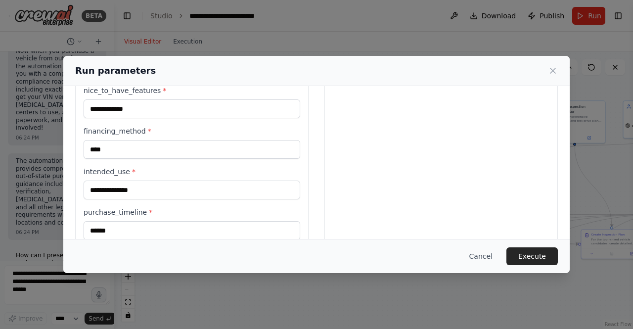
scroll to position [421, 0]
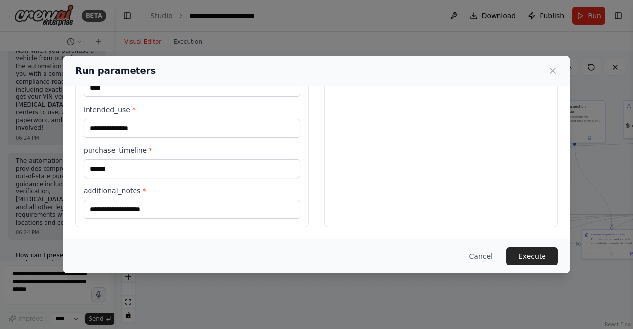
click at [541, 254] on button "Execute" at bounding box center [531, 256] width 51 height 18
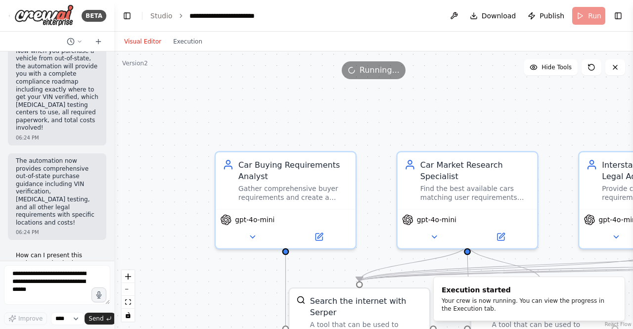
drag, startPoint x: 233, startPoint y: 126, endPoint x: 365, endPoint y: 242, distance: 176.1
click at [365, 242] on div ".deletable-edge-delete-btn { width: 20px; height: 20px; border: 0px solid #ffff…" at bounding box center [373, 189] width 519 height 277
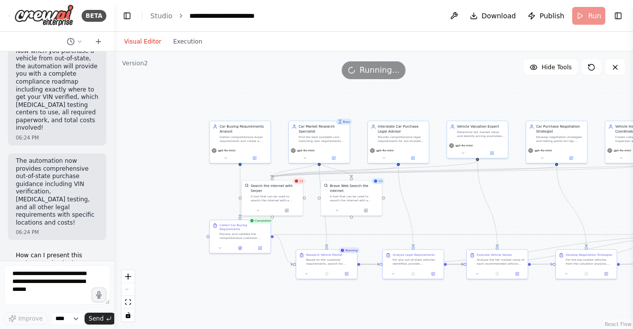
drag, startPoint x: 231, startPoint y: 265, endPoint x: 170, endPoint y: 181, distance: 104.3
click at [170, 181] on div ".deletable-edge-delete-btn { width: 20px; height: 20px; border: 0px solid #ffff…" at bounding box center [373, 189] width 519 height 277
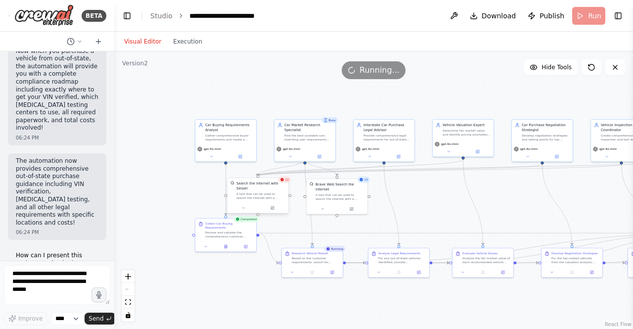
click at [285, 185] on div "Search the internet with Serper" at bounding box center [260, 186] width 49 height 10
click at [288, 180] on div "12" at bounding box center [286, 179] width 13 height 6
click at [241, 205] on button at bounding box center [246, 208] width 28 height 6
click at [262, 192] on div "A tool that can be used to search the internet with a search_query. Supports di…" at bounding box center [263, 196] width 49 height 8
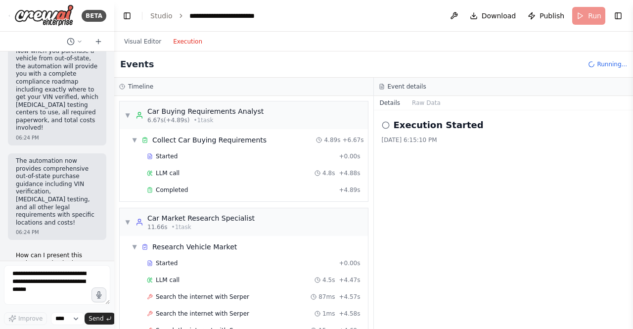
click at [168, 40] on button "Execution" at bounding box center [187, 42] width 41 height 12
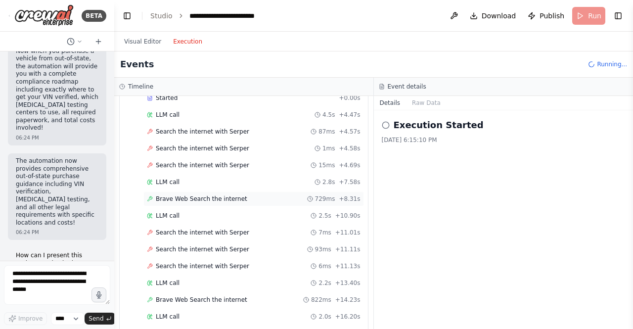
scroll to position [153, 0]
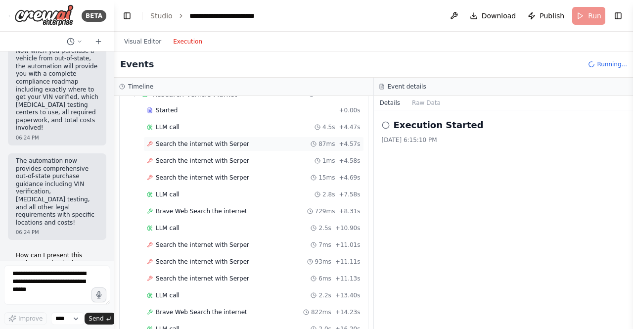
click at [219, 140] on div "Search the internet with Serper 87ms + 4.57s" at bounding box center [253, 143] width 220 height 15
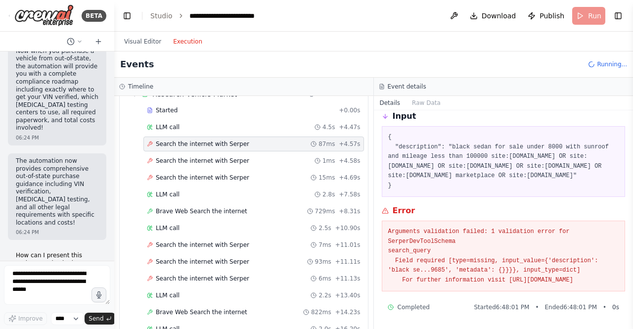
scroll to position [51, 0]
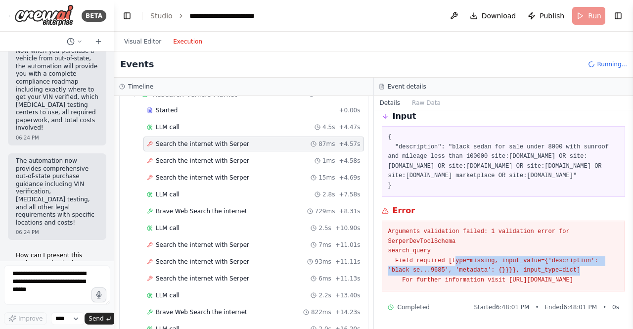
drag, startPoint x: 451, startPoint y: 255, endPoint x: 548, endPoint y: 262, distance: 97.7
click at [548, 262] on pre "Arguments validation failed: 1 validation error for SerperDevToolSchema search_…" at bounding box center [503, 256] width 231 height 58
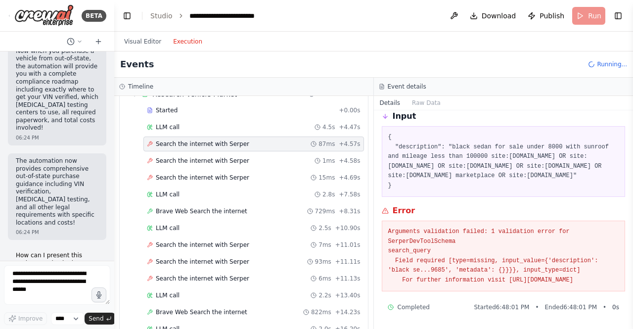
click at [579, 272] on pre "Arguments validation failed: 1 validation error for SerperDevToolSchema search_…" at bounding box center [503, 256] width 231 height 58
drag, startPoint x: 592, startPoint y: 251, endPoint x: 589, endPoint y: 264, distance: 13.2
click at [610, 259] on pre "Arguments validation failed: 1 validation error for SerperDevToolSchema search_…" at bounding box center [503, 256] width 231 height 58
click at [531, 264] on pre "Arguments validation failed: 1 validation error for SerperDevToolSchema search_…" at bounding box center [503, 256] width 231 height 58
drag, startPoint x: 530, startPoint y: 261, endPoint x: 574, endPoint y: 262, distance: 44.5
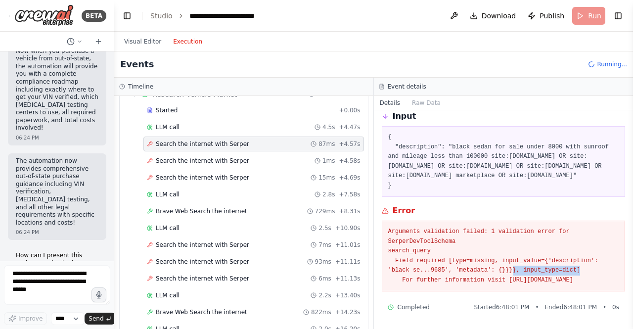
click at [574, 262] on pre "Arguments validation failed: 1 validation error for SerperDevToolSchema search_…" at bounding box center [503, 256] width 231 height 58
click at [556, 282] on pre "Arguments validation failed: 1 validation error for SerperDevToolSchema search_…" at bounding box center [503, 256] width 231 height 58
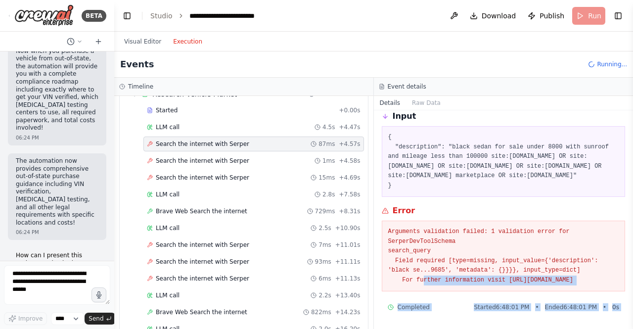
drag, startPoint x: 430, startPoint y: 274, endPoint x: 616, endPoint y: 303, distance: 188.1
click at [630, 303] on div "BETA Crew AI Car Buying Workflow Implementation Overview Create a multi-agent s…" at bounding box center [316, 164] width 633 height 329
click at [560, 268] on pre "Arguments validation failed: 1 validation error for SerperDevToolSchema search_…" at bounding box center [503, 256] width 231 height 58
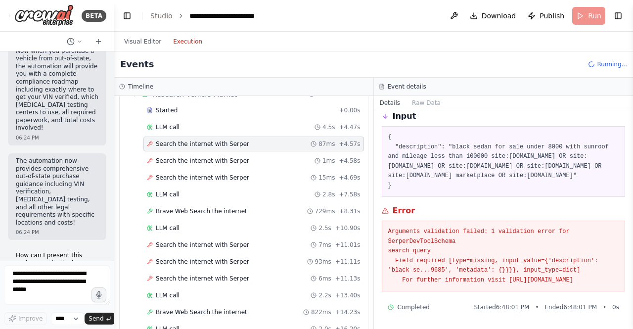
click at [546, 244] on pre "Arguments validation failed: 1 validation error for SerperDevToolSchema search_…" at bounding box center [503, 256] width 231 height 58
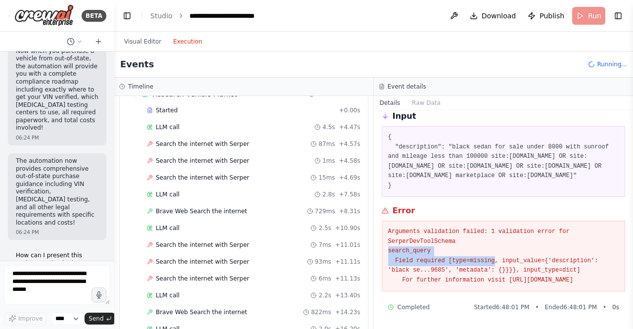
drag, startPoint x: 386, startPoint y: 244, endPoint x: 487, endPoint y: 249, distance: 101.0
click at [487, 249] on div "Arguments validation failed: 1 validation error for SerperDevToolSchema search_…" at bounding box center [504, 255] width 244 height 71
click at [486, 253] on pre "Arguments validation failed: 1 validation error for SerperDevToolSchema search_…" at bounding box center [503, 256] width 231 height 58
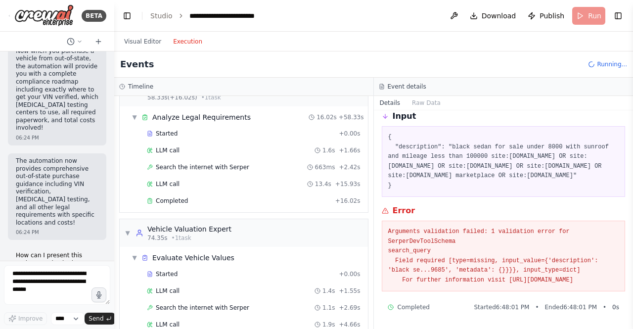
scroll to position [821, 0]
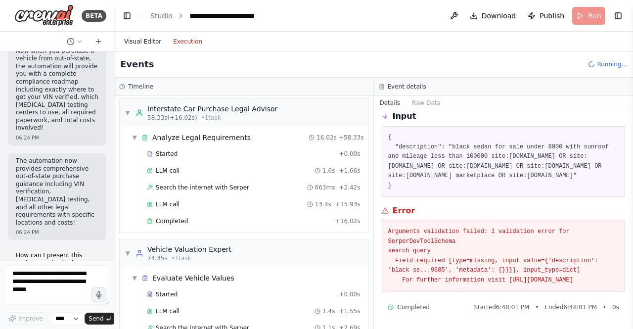
click at [148, 43] on button "Visual Editor" at bounding box center [142, 42] width 49 height 12
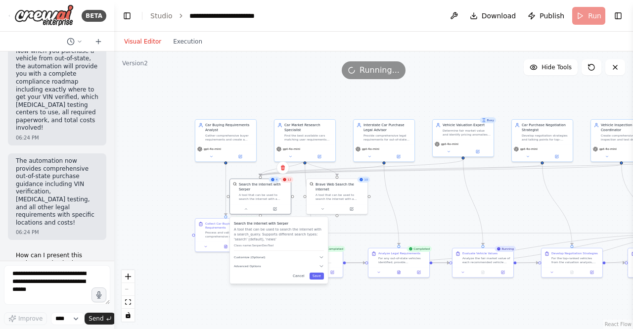
click at [212, 190] on div ".deletable-edge-delete-btn { width: 20px; height: 20px; border: 0px solid #ffff…" at bounding box center [373, 189] width 519 height 277
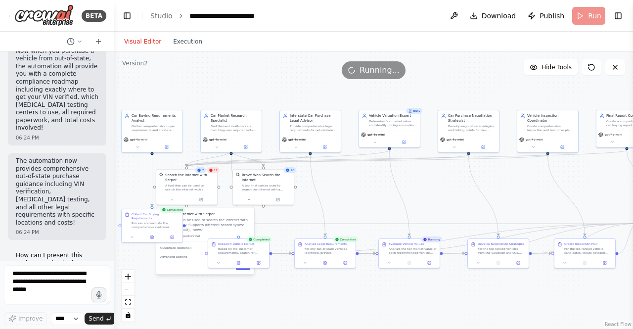
drag, startPoint x: 427, startPoint y: 207, endPoint x: 356, endPoint y: 195, distance: 71.2
click at [356, 196] on div ".deletable-edge-delete-btn { width: 20px; height: 20px; border: 0px solid #ffff…" at bounding box center [373, 189] width 519 height 277
click at [132, 14] on button "Toggle Left Sidebar" at bounding box center [127, 16] width 14 height 14
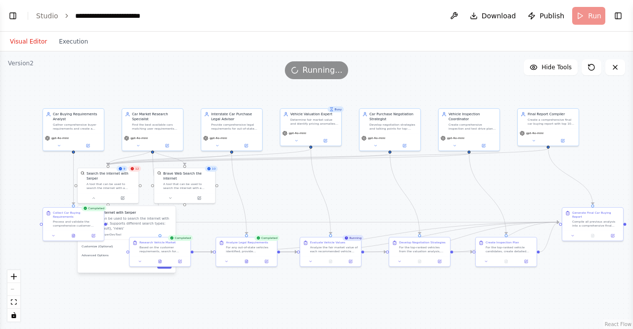
drag, startPoint x: 322, startPoint y: 185, endPoint x: 354, endPoint y: 186, distance: 32.1
click at [354, 186] on div ".deletable-edge-delete-btn { width: 20px; height: 20px; border: 0px solid #ffff…" at bounding box center [316, 189] width 633 height 277
click at [93, 184] on div "Search the internet with Serper A tool that can be used to search the internet …" at bounding box center [107, 180] width 61 height 25
click at [94, 195] on icon at bounding box center [93, 197] width 4 height 4
click at [138, 222] on icon "Edge from 79cc9a2c-bf23-4517-98b3-dcec79a7e3b0 to 87df3fb9-62e3-4920-8e65-48c00…" at bounding box center [332, 222] width 452 height 0
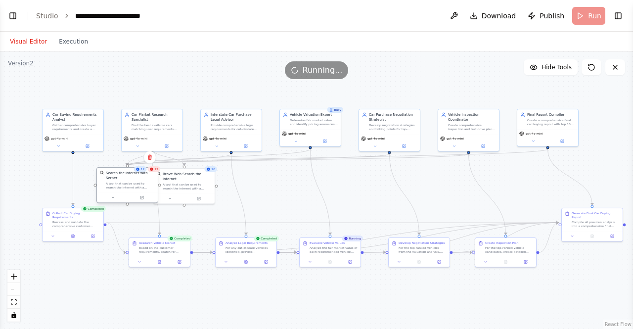
drag, startPoint x: 123, startPoint y: 187, endPoint x: 140, endPoint y: 189, distance: 17.9
click at [140, 192] on div at bounding box center [127, 197] width 61 height 10
drag, startPoint x: 188, startPoint y: 188, endPoint x: 183, endPoint y: 184, distance: 6.7
click at [183, 187] on div at bounding box center [176, 192] width 61 height 10
click at [232, 188] on div ".deletable-edge-delete-btn { width: 20px; height: 20px; border: 0px solid #ffff…" at bounding box center [316, 189] width 633 height 277
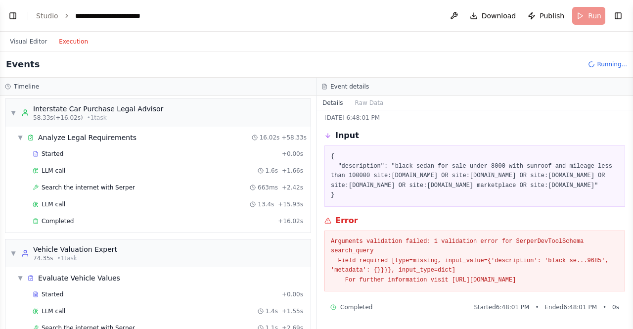
click at [74, 40] on button "Execution" at bounding box center [73, 42] width 41 height 12
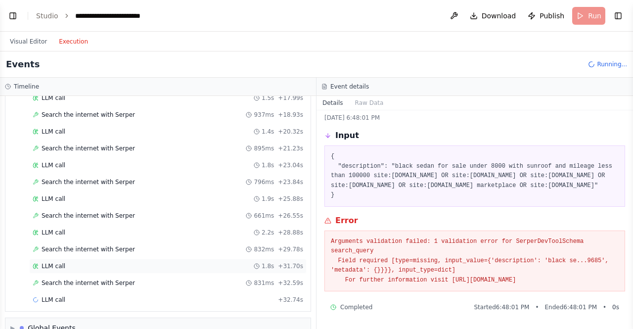
scroll to position [1256, 0]
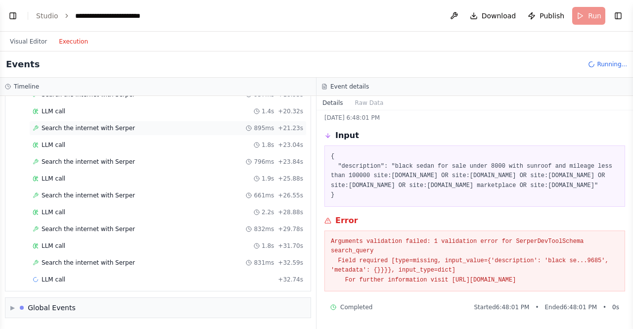
click at [107, 130] on span "Search the internet with Serper" at bounding box center [88, 128] width 93 height 8
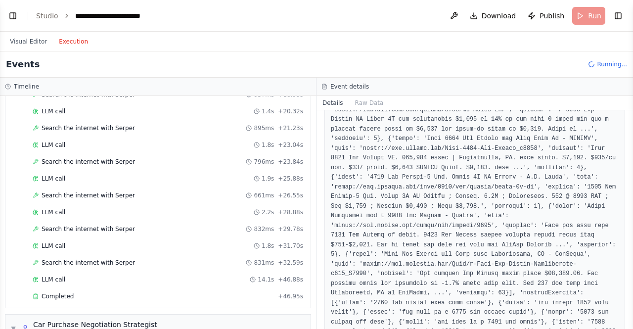
scroll to position [446, 0]
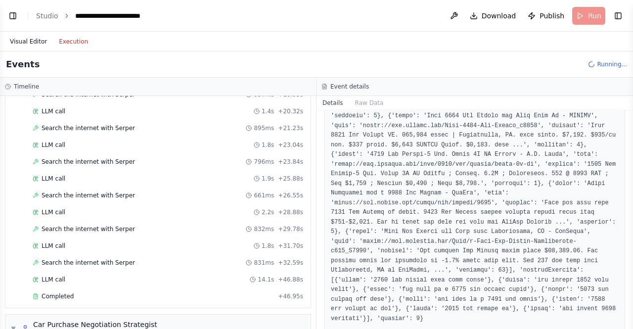
click at [21, 39] on button "Visual Editor" at bounding box center [28, 42] width 49 height 12
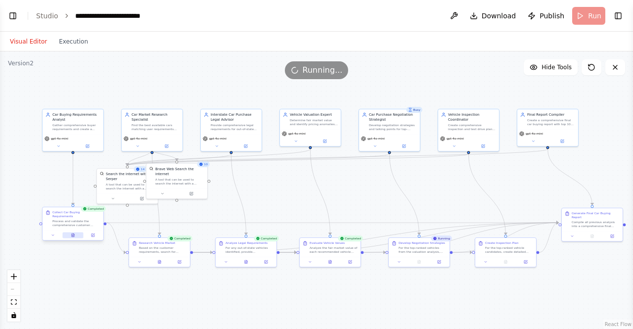
click at [71, 232] on button at bounding box center [72, 235] width 21 height 6
click at [74, 236] on div "Collect Car Buying Requirements Process and validate the comprehensive customer…" at bounding box center [73, 224] width 62 height 34
click at [75, 233] on button at bounding box center [72, 235] width 21 height 6
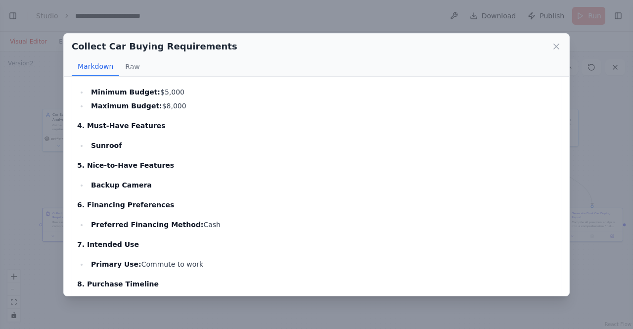
scroll to position [262, 0]
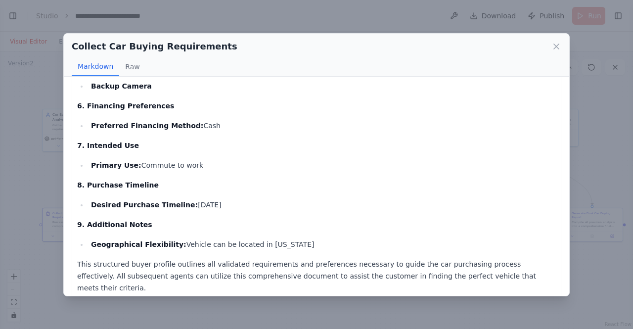
click at [36, 184] on div "Collect Car Buying Requirements Markdown Raw Customer Profile Document for Car …" at bounding box center [316, 164] width 633 height 329
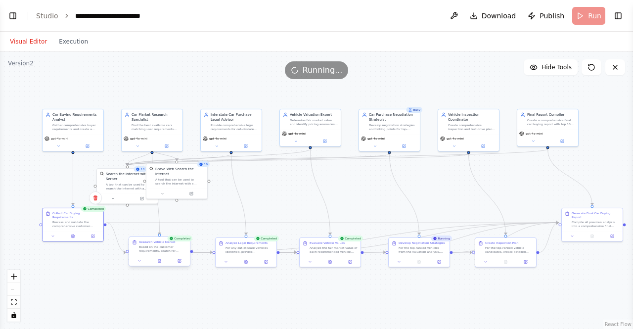
click at [160, 265] on div at bounding box center [159, 261] width 61 height 10
click at [158, 259] on button at bounding box center [159, 261] width 21 height 6
click at [164, 262] on icon at bounding box center [162, 261] width 4 height 4
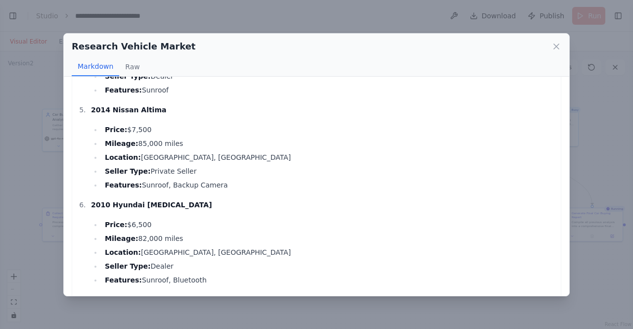
scroll to position [0, 0]
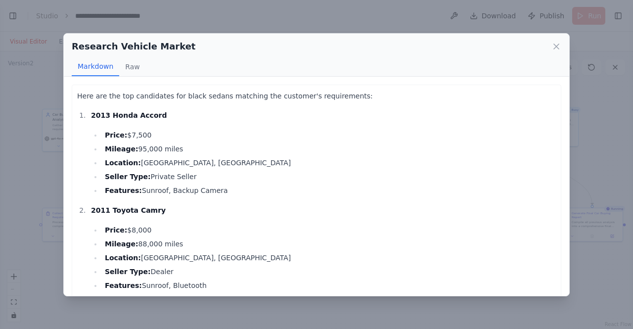
click at [50, 177] on div "Research Vehicle Market Markdown Raw Here are the top candidates for black seda…" at bounding box center [316, 164] width 633 height 329
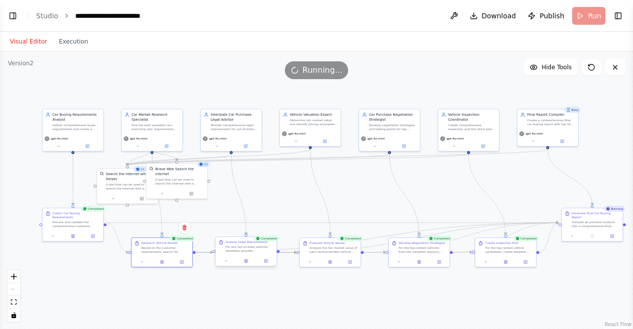
click at [244, 265] on div at bounding box center [246, 261] width 61 height 10
click at [247, 266] on div "Analyze Legal Requirements For any out-of-state vehicles identified, provide co…" at bounding box center [246, 251] width 62 height 30
click at [247, 261] on icon at bounding box center [246, 260] width 2 height 3
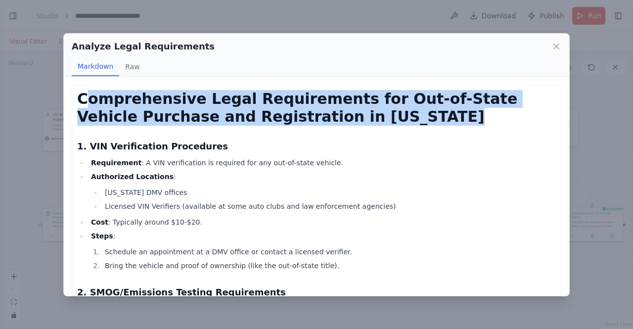
drag, startPoint x: 82, startPoint y: 99, endPoint x: 468, endPoint y: 111, distance: 386.7
click at [468, 111] on h1 "Comprehensive Legal Requirements for Out-of-State Vehicle Purchase and Registra…" at bounding box center [316, 108] width 478 height 36
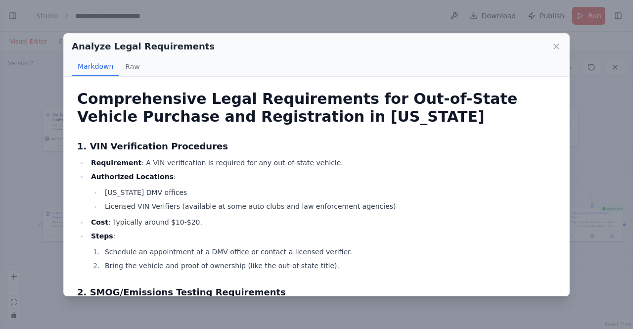
drag, startPoint x: 427, startPoint y: 154, endPoint x: 421, endPoint y: 140, distance: 15.1
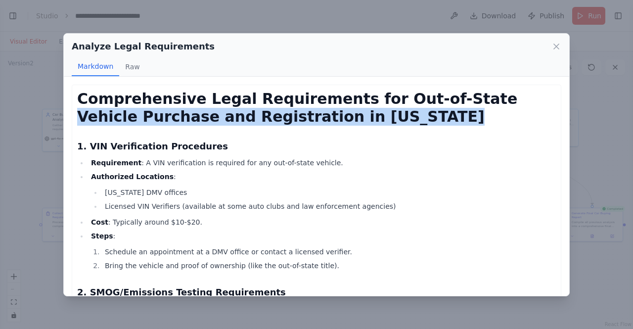
drag, startPoint x: 461, startPoint y: 101, endPoint x: 508, endPoint y: 130, distance: 55.3
click at [522, 120] on h1 "Comprehensive Legal Requirements for Out-of-State Vehicle Purchase and Registra…" at bounding box center [316, 108] width 478 height 36
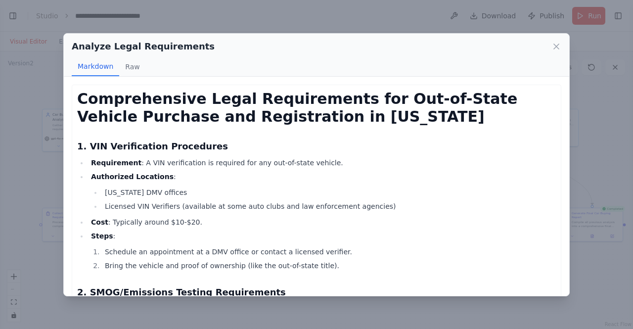
click at [449, 141] on h3 "1. VIN Verification Procedures" at bounding box center [316, 146] width 478 height 14
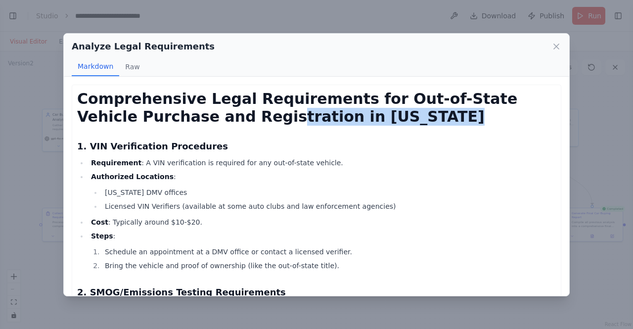
drag, startPoint x: 287, startPoint y: 119, endPoint x: 219, endPoint y: 118, distance: 67.7
click at [219, 118] on h1 "Comprehensive Legal Requirements for Out-of-State Vehicle Purchase and Registra…" at bounding box center [316, 108] width 478 height 36
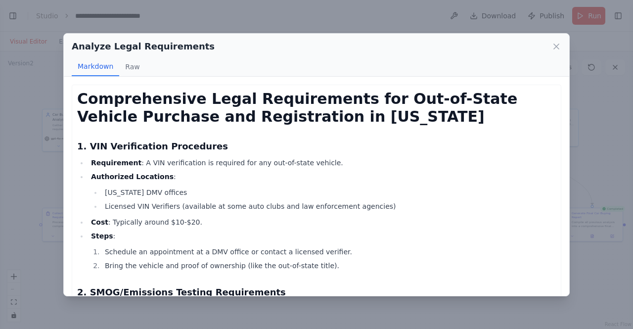
click at [269, 175] on li "Authorized Locations : California DMV offices Licensed VIN Verifiers (available…" at bounding box center [322, 192] width 468 height 42
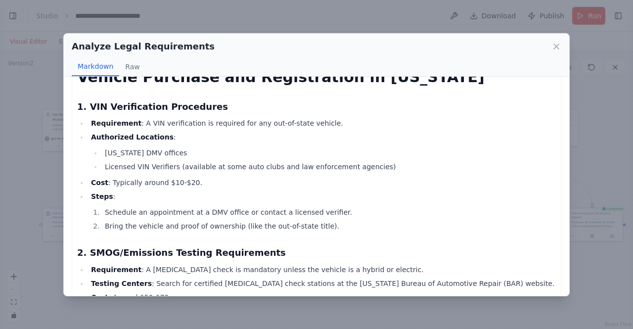
scroll to position [49, 0]
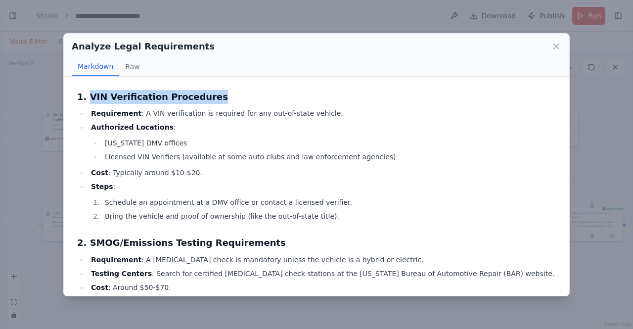
drag, startPoint x: 86, startPoint y: 95, endPoint x: 208, endPoint y: 97, distance: 122.6
click at [203, 94] on h3 "1. VIN Verification Procedures" at bounding box center [316, 97] width 478 height 14
click at [215, 124] on li "Authorized Locations : California DMV offices Licensed VIN Verifiers (available…" at bounding box center [322, 142] width 468 height 42
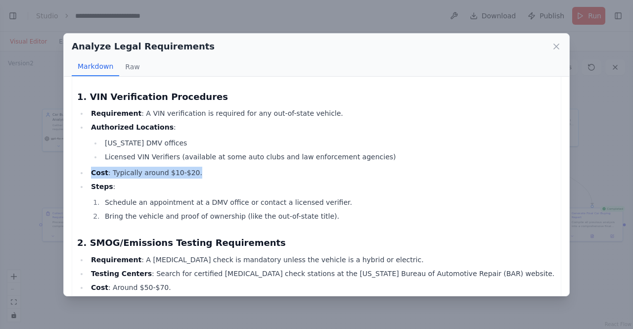
drag, startPoint x: 87, startPoint y: 171, endPoint x: 189, endPoint y: 183, distance: 103.1
click at [188, 183] on ul "Requirement : A VIN verification is required for any out-of-state vehicle. Auth…" at bounding box center [316, 164] width 478 height 115
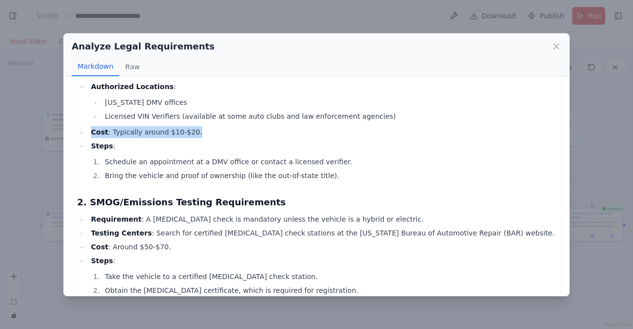
scroll to position [99, 0]
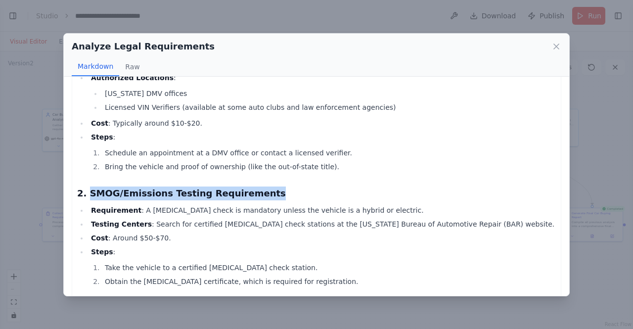
drag, startPoint x: 87, startPoint y: 191, endPoint x: 274, endPoint y: 196, distance: 187.4
click at [274, 196] on h3 "2. SMOG/Emissions Testing Requirements" at bounding box center [316, 193] width 478 height 14
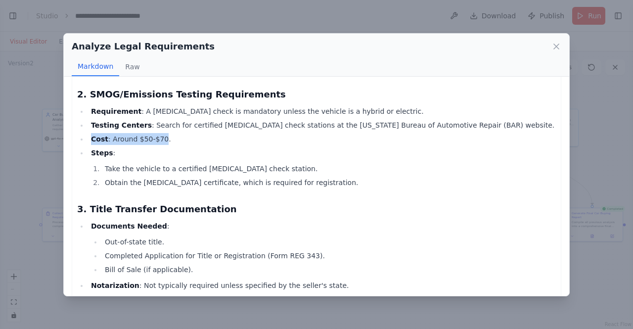
drag, startPoint x: 157, startPoint y: 138, endPoint x: 76, endPoint y: 143, distance: 81.7
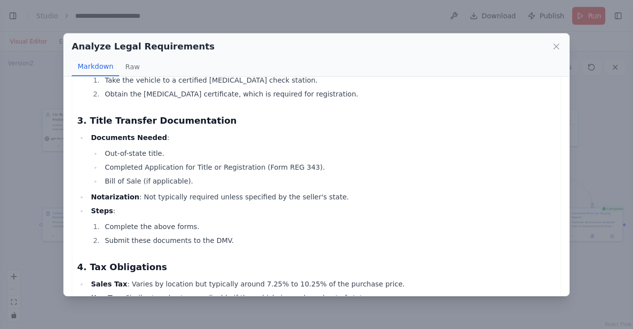
scroll to position [297, 0]
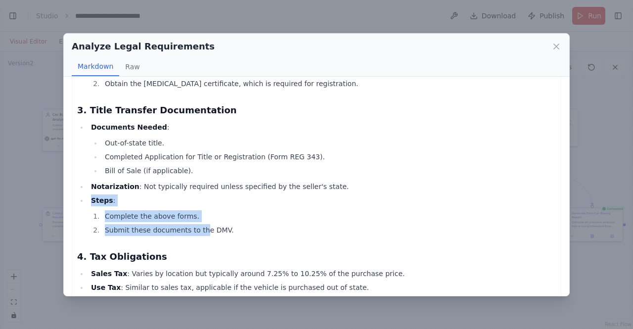
drag, startPoint x: 88, startPoint y: 200, endPoint x: 198, endPoint y: 225, distance: 112.2
click at [198, 224] on li "Steps : Complete the above forms. Submit these documents to the DMV." at bounding box center [322, 215] width 468 height 42
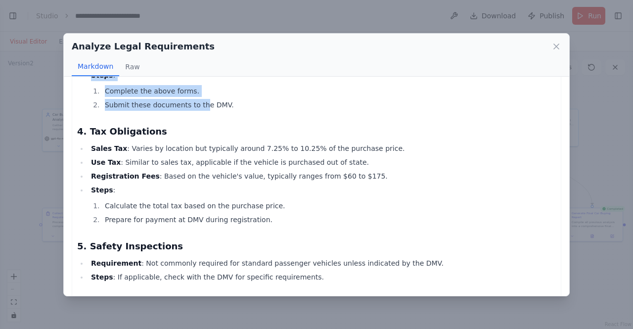
scroll to position [445, 0]
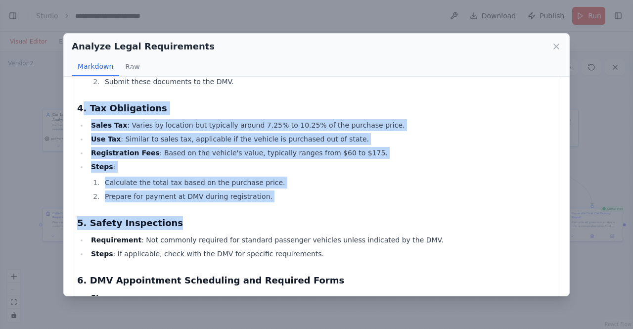
drag, startPoint x: 85, startPoint y: 130, endPoint x: 281, endPoint y: 222, distance: 216.5
click at [224, 216] on div "Comprehensive Legal Requirements for Out-of-State Vehicle Purchase and Registra…" at bounding box center [316, 262] width 478 height 1234
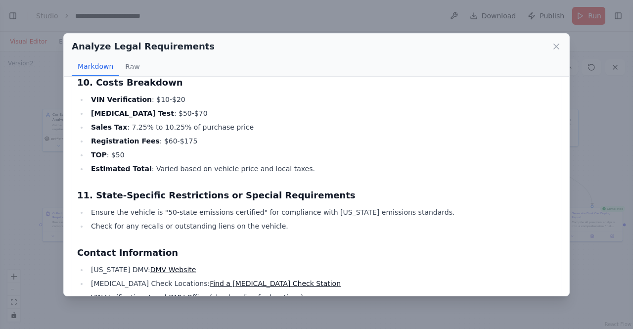
scroll to position [1042, 0]
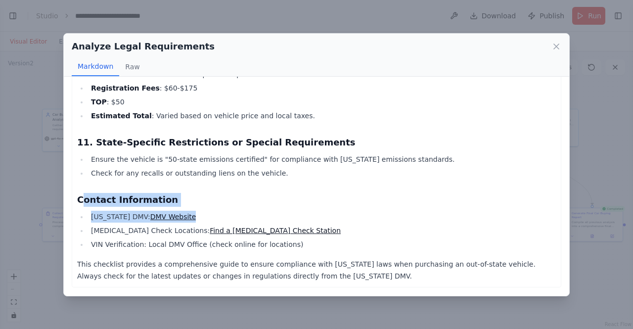
drag, startPoint x: 83, startPoint y: 198, endPoint x: 204, endPoint y: 211, distance: 121.8
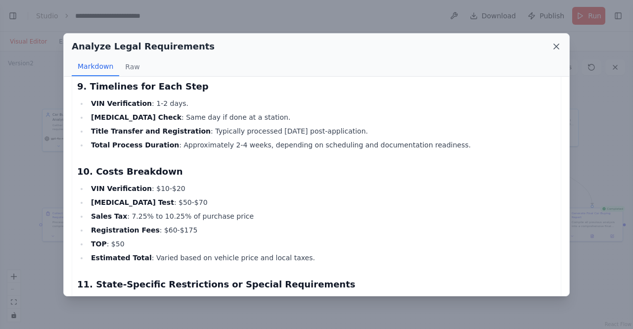
scroll to position [844, 0]
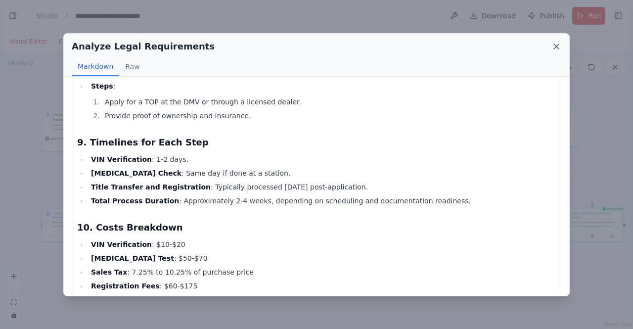
click at [555, 47] on icon at bounding box center [556, 47] width 10 height 10
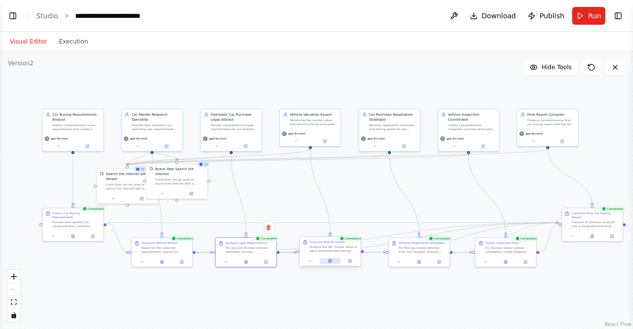
click at [330, 262] on icon at bounding box center [330, 260] width 2 height 3
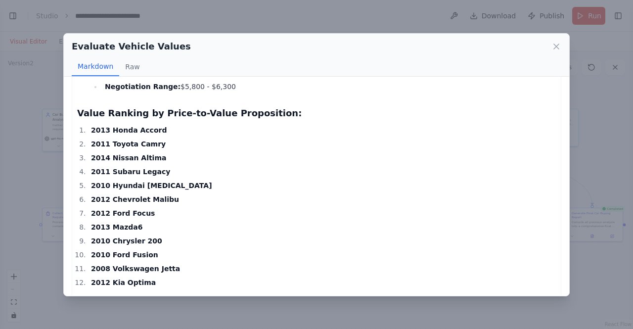
scroll to position [1308, 0]
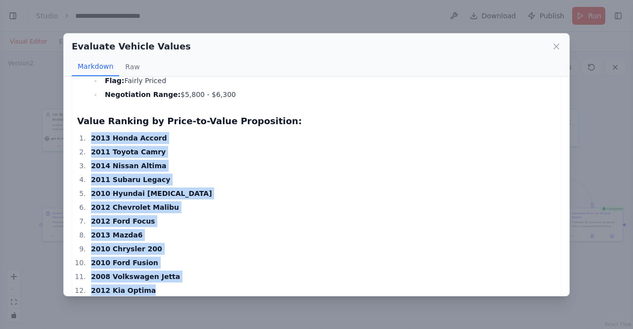
drag, startPoint x: 90, startPoint y: 135, endPoint x: 187, endPoint y: 289, distance: 181.7
click at [187, 289] on ol "2013 Honda Accord 2011 Toyota Camry 2014 Nissan Altima 2011 Subaru Legacy 2010 …" at bounding box center [316, 214] width 478 height 164
click at [261, 242] on ol "2013 Honda Accord 2011 Toyota Camry 2014 Nissan Altima 2011 Subaru Legacy 2010 …" at bounding box center [316, 214] width 478 height 164
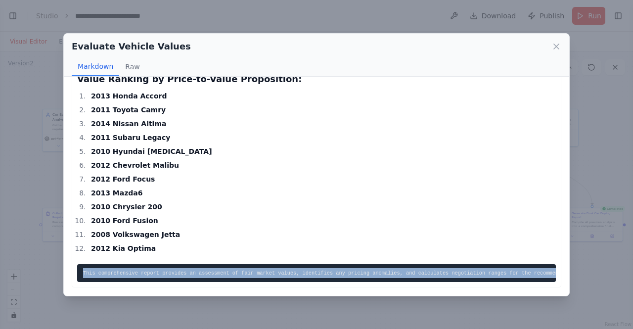
scroll to position [0, 13]
drag, startPoint x: 69, startPoint y: 258, endPoint x: 518, endPoint y: 272, distance: 449.1
click at [556, 282] on div "Comprehensive Valuation Report for Recommended Vehicles 2013 Honda Accord Price…" at bounding box center [316, 186] width 505 height 219
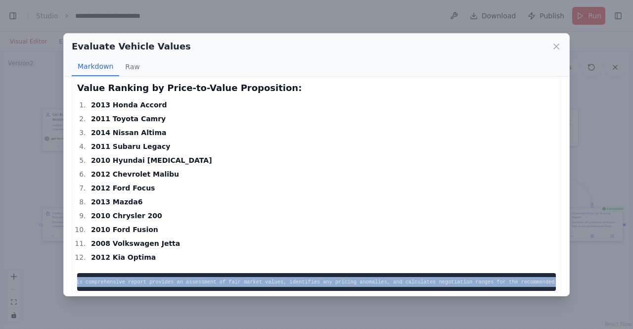
scroll to position [1357, 0]
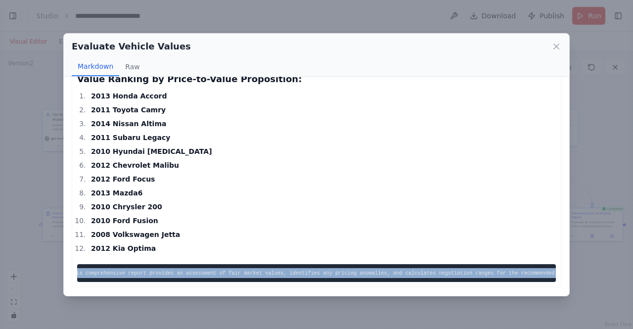
click at [300, 270] on code "This comprehensive report provides an assessment of fair market values, identif…" at bounding box center [327, 273] width 515 height 6
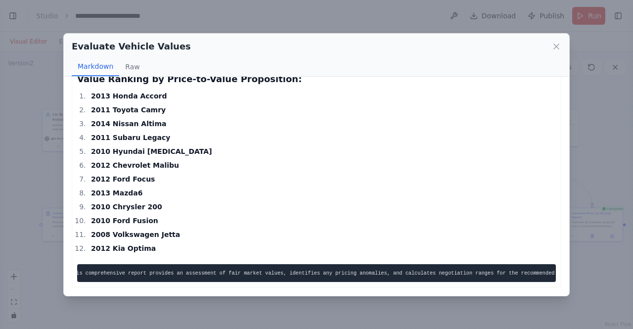
click at [277, 215] on li "2010 Ford Fusion" at bounding box center [322, 221] width 468 height 12
click at [556, 50] on icon at bounding box center [556, 47] width 10 height 10
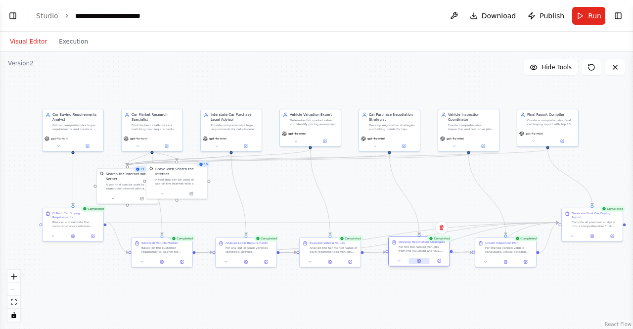
click at [419, 261] on button at bounding box center [418, 261] width 21 height 6
click at [422, 260] on button at bounding box center [418, 261] width 21 height 6
click at [420, 260] on icon at bounding box center [419, 259] width 1 height 1
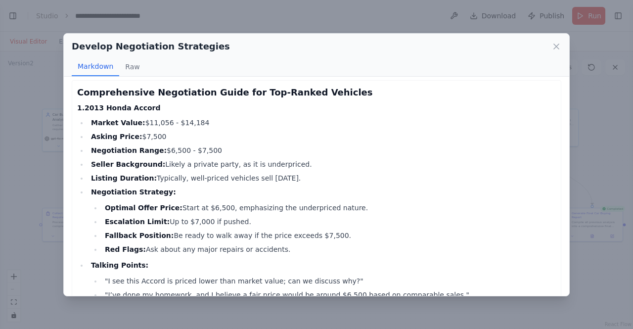
scroll to position [0, 0]
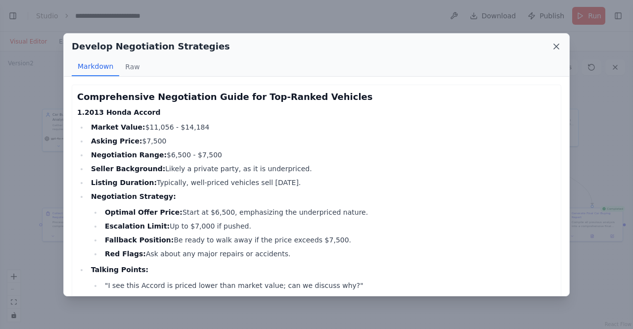
click at [558, 43] on icon at bounding box center [556, 47] width 10 height 10
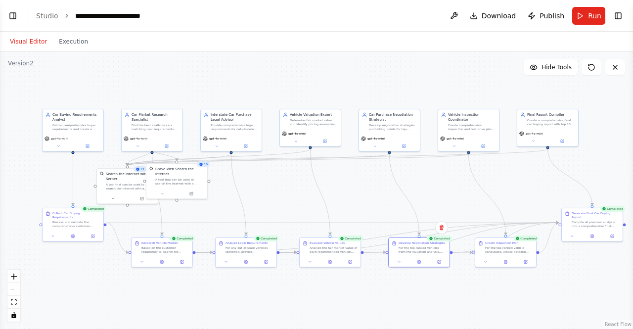
click at [455, 204] on div ".deletable-edge-delete-btn { width: 20px; height: 20px; border: 0px solid #ffff…" at bounding box center [316, 189] width 633 height 277
click at [503, 261] on icon at bounding box center [505, 261] width 4 height 4
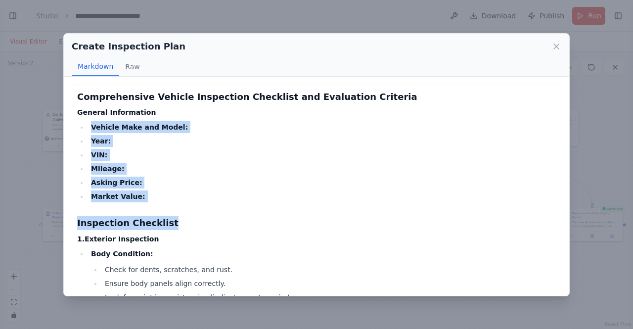
drag, startPoint x: 75, startPoint y: 123, endPoint x: 168, endPoint y: 219, distance: 133.9
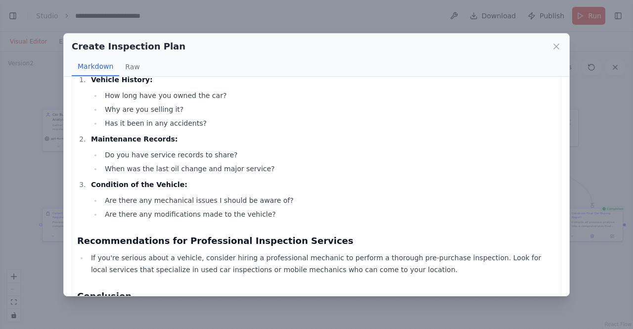
scroll to position [915, 0]
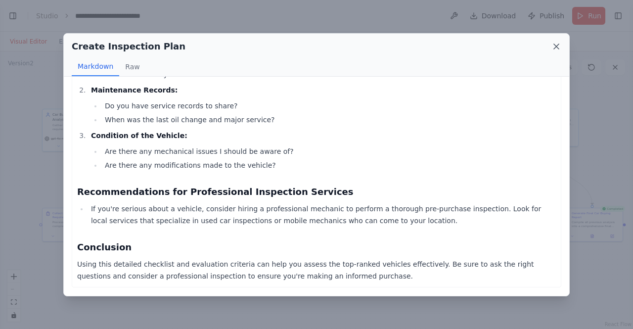
click at [556, 44] on icon at bounding box center [556, 47] width 10 height 10
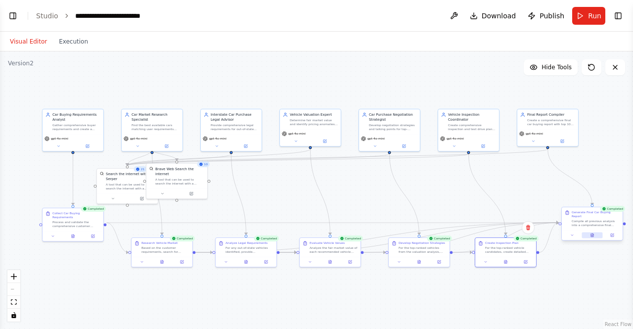
click at [587, 233] on button at bounding box center [591, 235] width 21 height 6
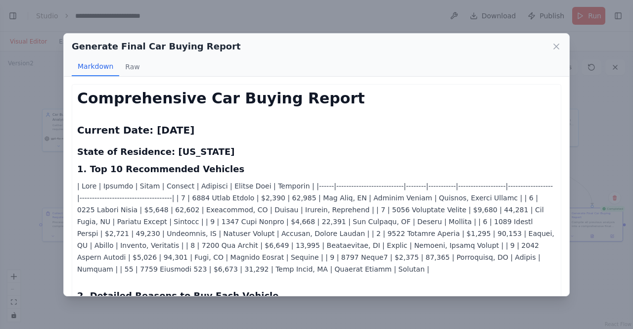
scroll to position [0, 0]
click at [556, 45] on icon at bounding box center [556, 46] width 5 height 5
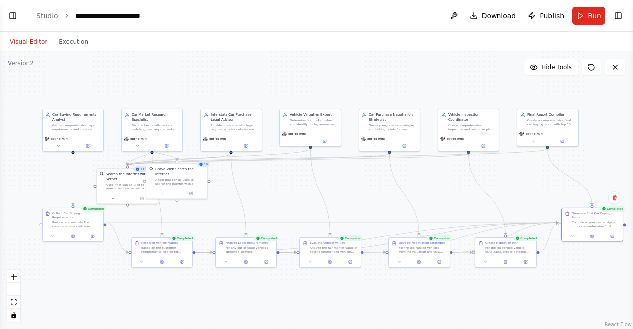
click at [219, 99] on div ".deletable-edge-delete-btn { width: 20px; height: 20px; border: 0px solid #ffff…" at bounding box center [316, 189] width 633 height 277
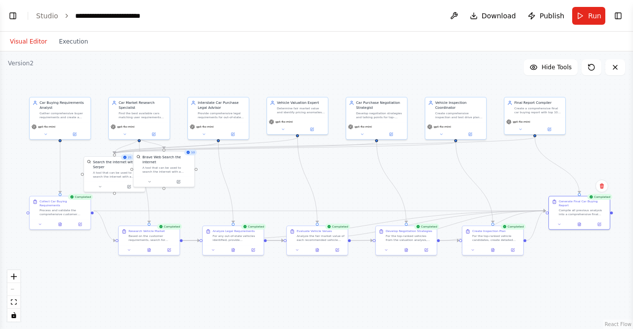
drag, startPoint x: 223, startPoint y: 71, endPoint x: 207, endPoint y: 60, distance: 19.2
click at [207, 60] on div ".deletable-edge-delete-btn { width: 20px; height: 20px; border: 0px solid #ffff…" at bounding box center [316, 189] width 633 height 277
click at [559, 289] on div ".deletable-edge-delete-btn { width: 20px; height: 20px; border: 0px solid #ffff…" at bounding box center [316, 189] width 633 height 277
click at [589, 257] on div ".deletable-edge-delete-btn { width: 20px; height: 20px; border: 0px solid #ffff…" at bounding box center [316, 189] width 633 height 277
click at [59, 219] on icon at bounding box center [58, 221] width 4 height 4
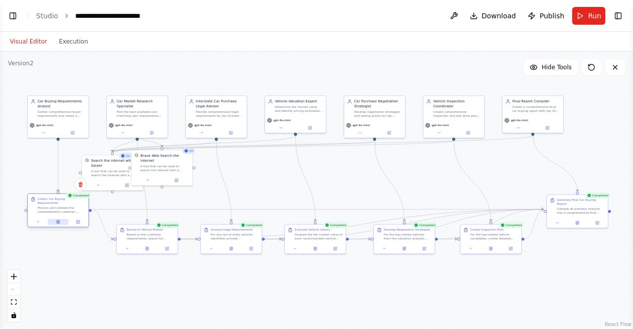
click at [59, 220] on icon at bounding box center [58, 221] width 2 height 3
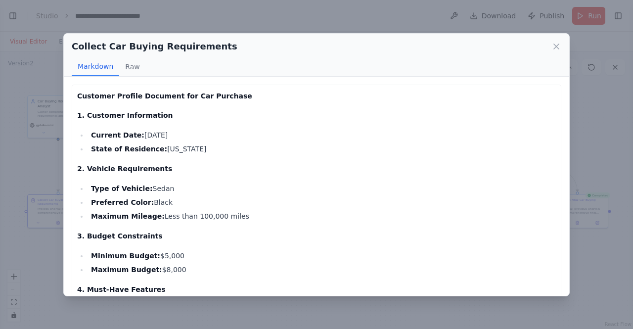
scroll to position [262, 0]
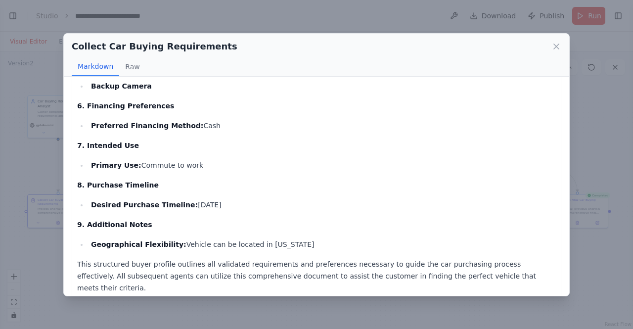
click at [41, 95] on div "Collect Car Buying Requirements Markdown Raw Customer Profile Document for Car …" at bounding box center [316, 164] width 633 height 329
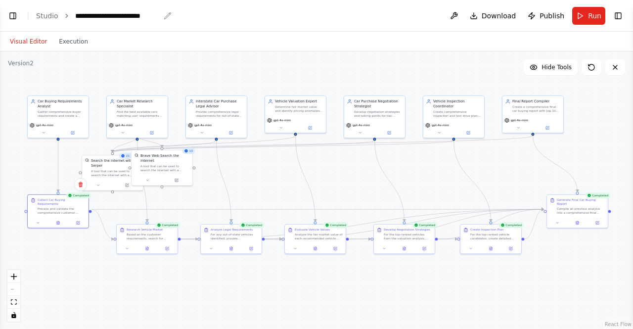
click at [88, 14] on div "**********" at bounding box center [117, 16] width 85 height 10
click at [95, 16] on div "**********" at bounding box center [117, 16] width 85 height 10
drag, startPoint x: 94, startPoint y: 16, endPoint x: 61, endPoint y: 13, distance: 33.7
click at [61, 13] on ol "**********" at bounding box center [98, 16] width 124 height 10
click at [93, 11] on div "**********" at bounding box center [117, 16] width 85 height 10
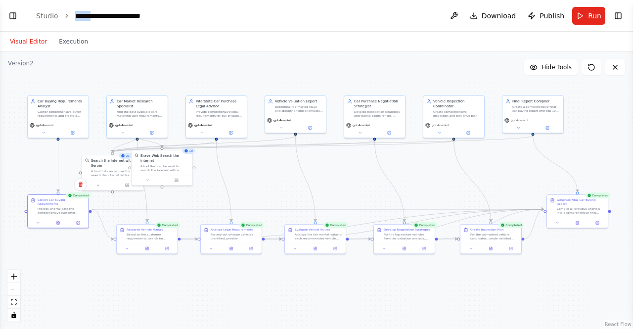
drag, startPoint x: 93, startPoint y: 15, endPoint x: 72, endPoint y: 17, distance: 20.9
click at [75, 17] on div "**********" at bounding box center [117, 16] width 85 height 10
click at [163, 62] on div ".deletable-edge-delete-btn { width: 20px; height: 20px; border: 0px solid #ffff…" at bounding box center [316, 189] width 633 height 277
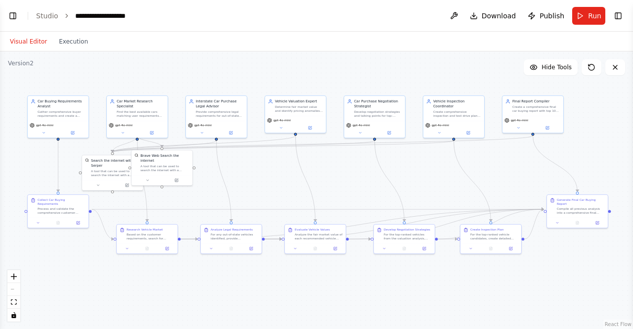
scroll to position [14021, 0]
click at [577, 159] on div ".deletable-edge-delete-btn { width: 20px; height: 20px; border: 0px solid #ffff…" at bounding box center [316, 189] width 633 height 277
click at [594, 11] on button "Run" at bounding box center [588, 16] width 33 height 18
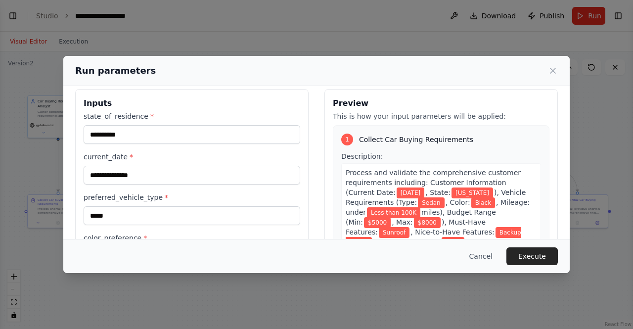
scroll to position [0, 0]
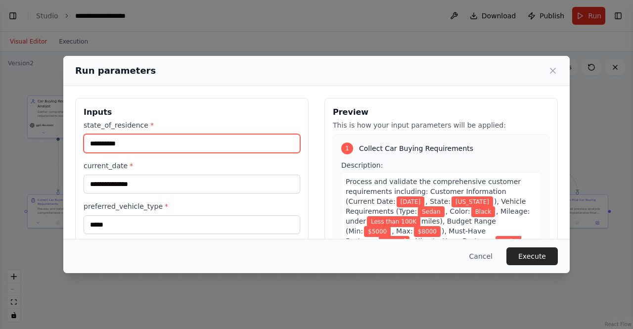
click at [127, 141] on input "**********" at bounding box center [192, 143] width 217 height 19
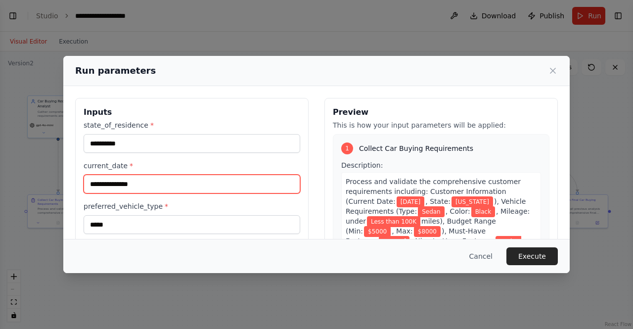
click at [156, 184] on input "**********" at bounding box center [192, 183] width 217 height 19
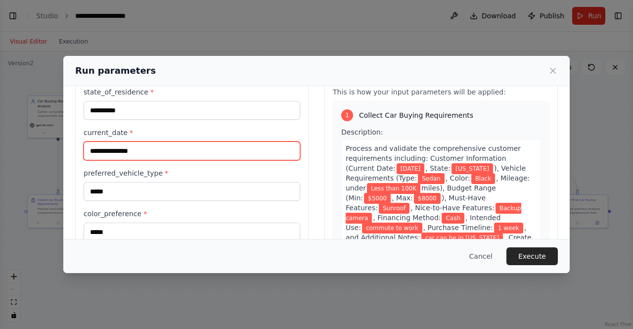
scroll to position [49, 0]
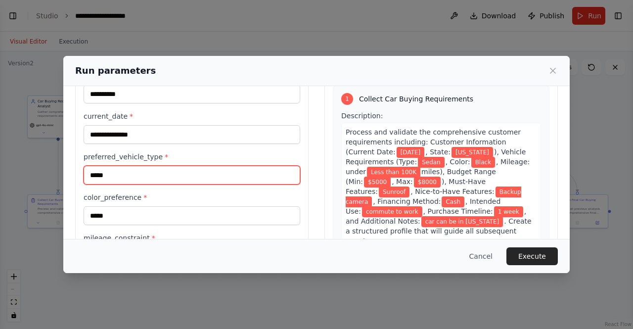
click at [130, 176] on input "*****" at bounding box center [192, 175] width 217 height 19
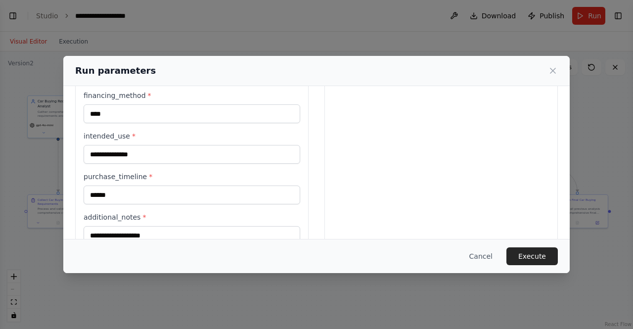
scroll to position [421, 0]
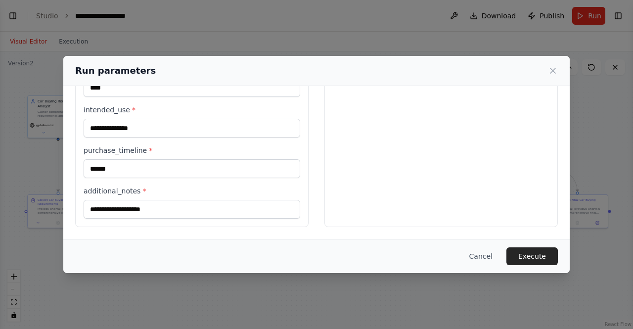
click at [530, 260] on button "Execute" at bounding box center [531, 256] width 51 height 18
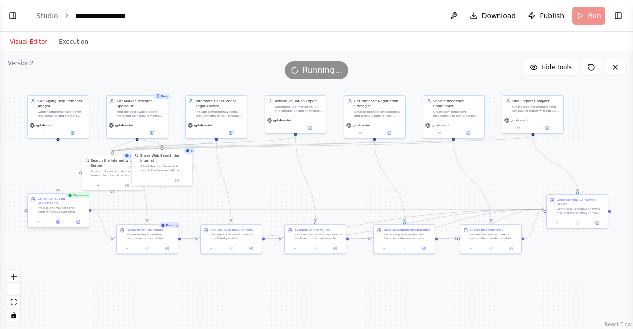
click at [60, 222] on div at bounding box center [58, 222] width 61 height 10
click at [58, 220] on icon at bounding box center [58, 221] width 2 height 3
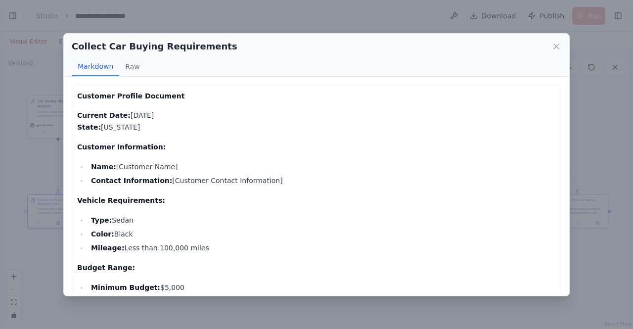
click at [47, 176] on div "Collect Car Buying Requirements Markdown Raw Customer Profile Document Current …" at bounding box center [316, 164] width 633 height 329
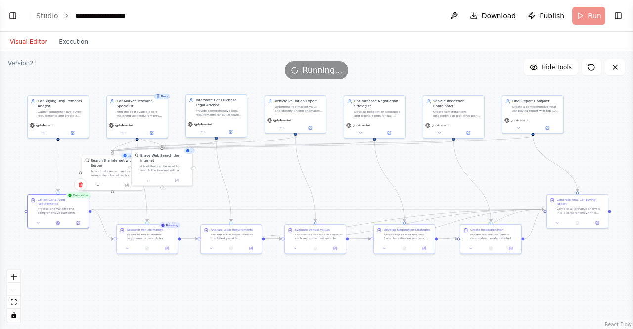
click at [220, 124] on div "gpt-4o-mini" at bounding box center [216, 124] width 57 height 5
click at [146, 247] on icon at bounding box center [147, 247] width 4 height 4
click at [149, 251] on div at bounding box center [147, 247] width 61 height 10
click at [149, 248] on button at bounding box center [146, 247] width 21 height 6
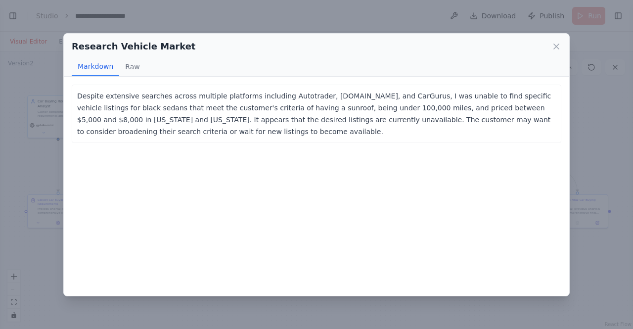
click at [43, 200] on div "Research Vehicle Market Markdown Raw Despite extensive searches across multiple…" at bounding box center [316, 164] width 633 height 329
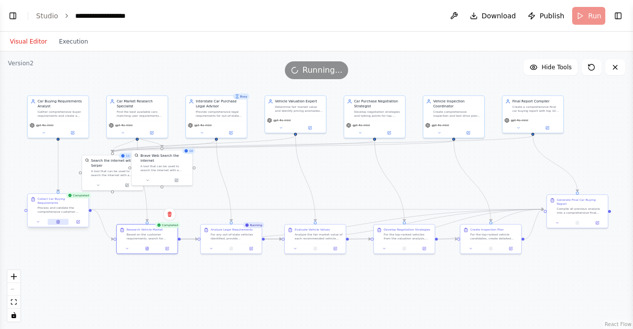
click at [58, 220] on icon at bounding box center [58, 221] width 2 height 3
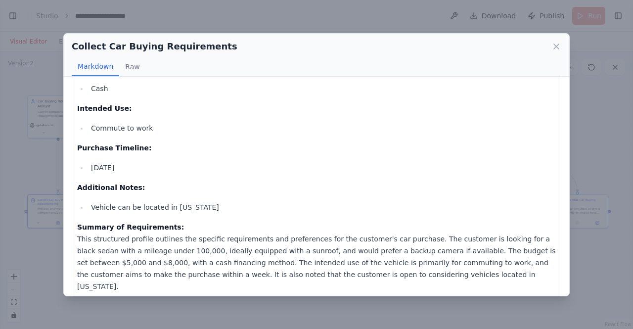
scroll to position [361, 0]
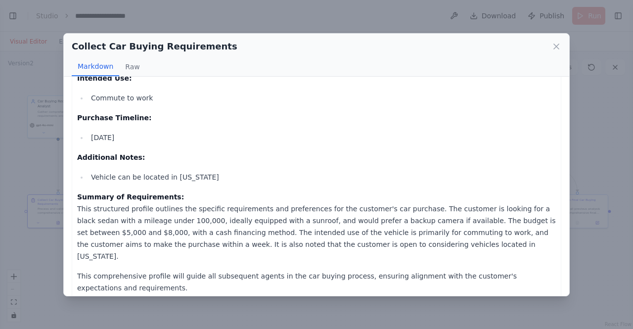
click at [166, 301] on div "Collect Car Buying Requirements Markdown Raw Customer Profile Document Current …" at bounding box center [316, 164] width 633 height 329
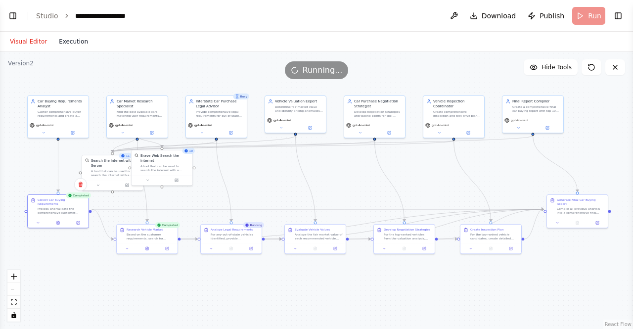
click at [64, 43] on button "Execution" at bounding box center [73, 42] width 41 height 12
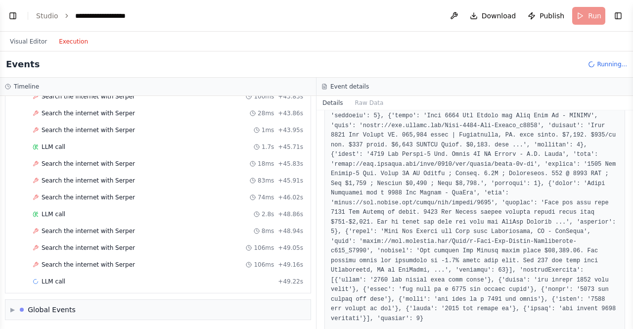
scroll to position [2343, 0]
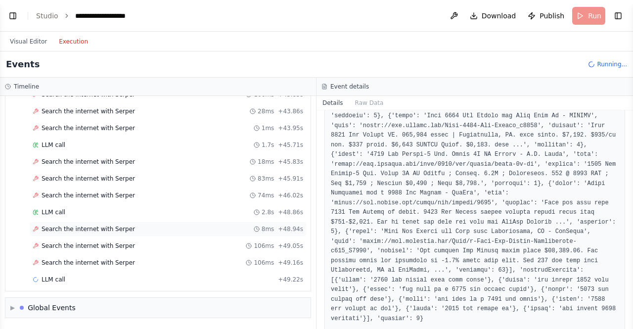
click at [105, 225] on span "Search the internet with Serper" at bounding box center [88, 229] width 93 height 8
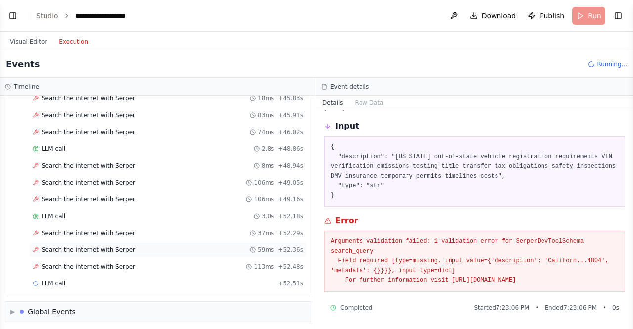
scroll to position [2410, 0]
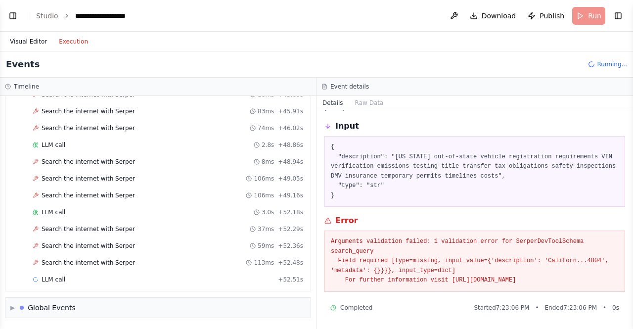
click at [33, 45] on button "Visual Editor" at bounding box center [28, 42] width 49 height 12
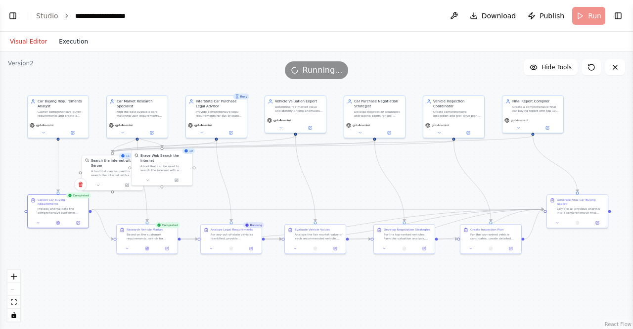
click at [71, 43] on button "Execution" at bounding box center [73, 42] width 41 height 12
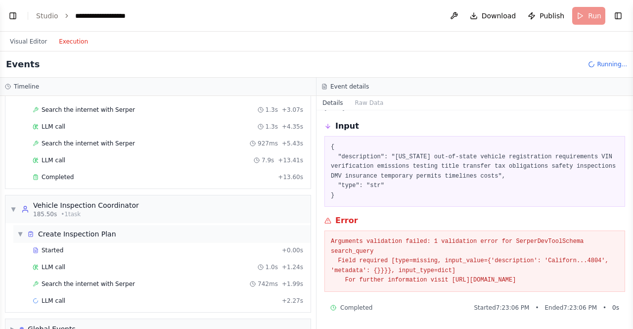
scroll to position [3234, 0]
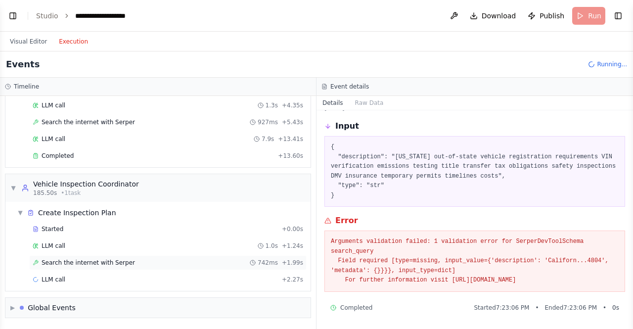
drag, startPoint x: 71, startPoint y: 275, endPoint x: 75, endPoint y: 266, distance: 10.2
click at [71, 269] on div "Started + 0.00s LLM call 1.0s + 1.24s Search the internet with Serper 742ms + 1…" at bounding box center [161, 254] width 297 height 67
click at [85, 261] on span "Search the internet with Serper" at bounding box center [88, 263] width 93 height 8
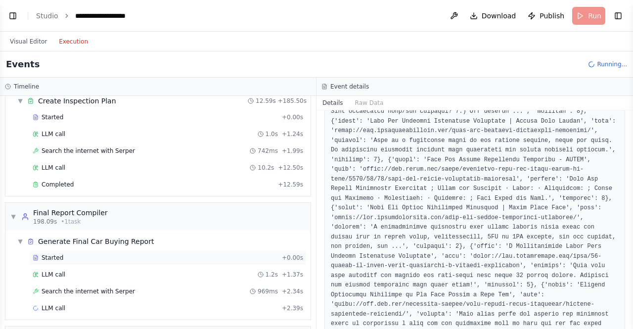
scroll to position [3375, 0]
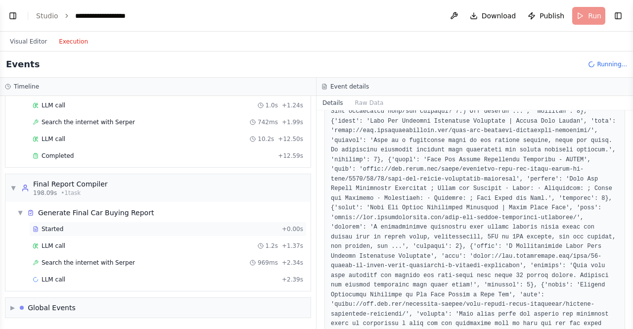
drag, startPoint x: 104, startPoint y: 260, endPoint x: 113, endPoint y: 233, distance: 28.8
click at [104, 260] on span "Search the internet with Serper" at bounding box center [88, 263] width 93 height 8
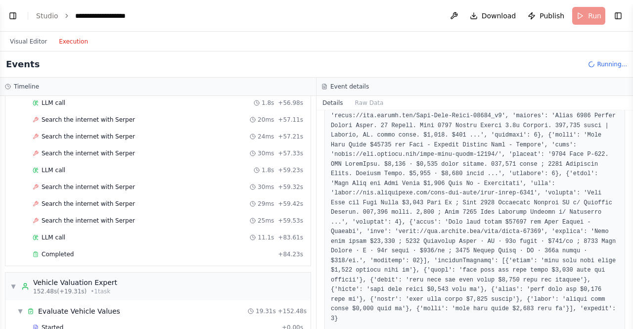
scroll to position [2584, 0]
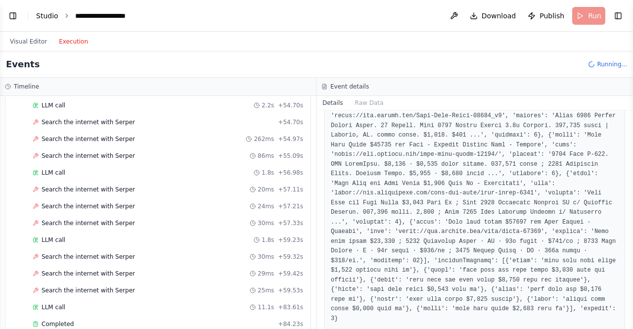
click at [52, 13] on link "Studio" at bounding box center [47, 16] width 22 height 8
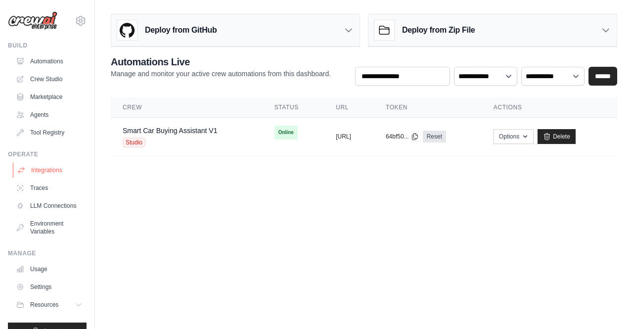
drag, startPoint x: 47, startPoint y: 168, endPoint x: 52, endPoint y: 165, distance: 5.3
click at [47, 168] on link "Integrations" at bounding box center [50, 170] width 75 height 16
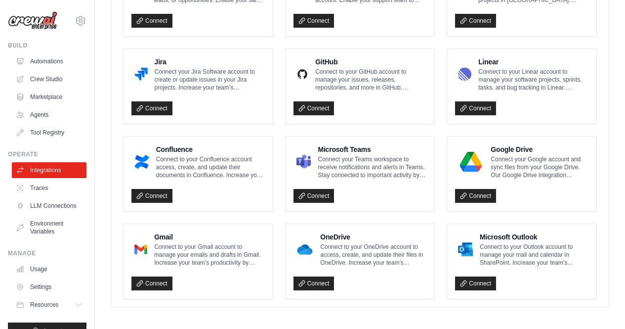
scroll to position [600, 0]
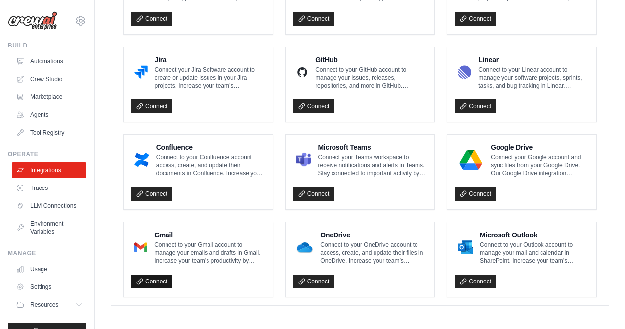
click at [157, 276] on link "Connect" at bounding box center [151, 281] width 41 height 14
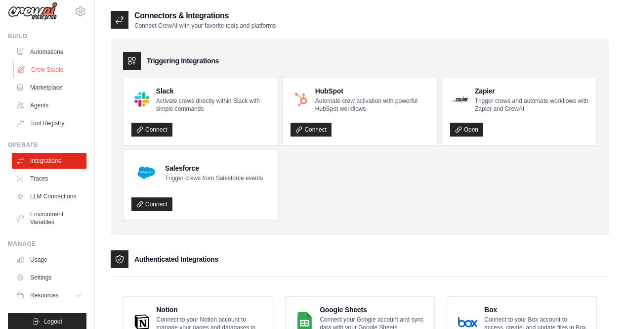
scroll to position [0, 0]
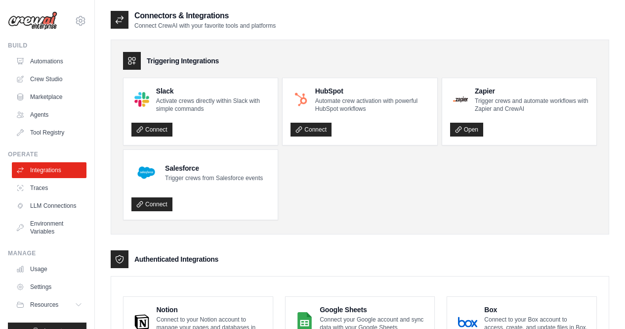
click at [39, 27] on img at bounding box center [32, 20] width 49 height 19
click at [40, 22] on img at bounding box center [32, 20] width 49 height 19
click at [41, 16] on img at bounding box center [32, 20] width 49 height 19
click at [41, 19] on img at bounding box center [32, 20] width 49 height 19
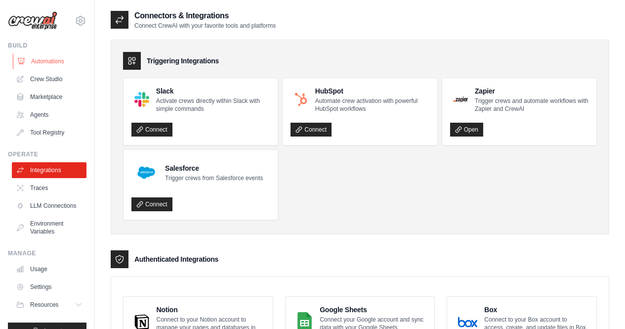
click at [44, 57] on link "Automations" at bounding box center [50, 61] width 75 height 16
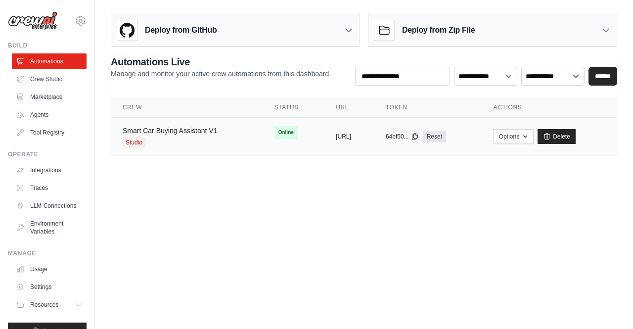
click at [166, 129] on link "Smart Car Buying Assistant V1" at bounding box center [170, 131] width 94 height 8
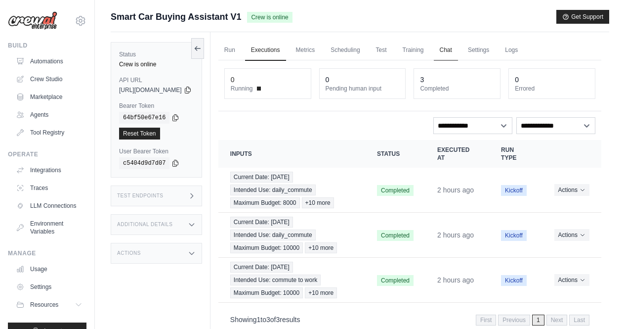
click at [458, 48] on link "Chat" at bounding box center [446, 50] width 24 height 21
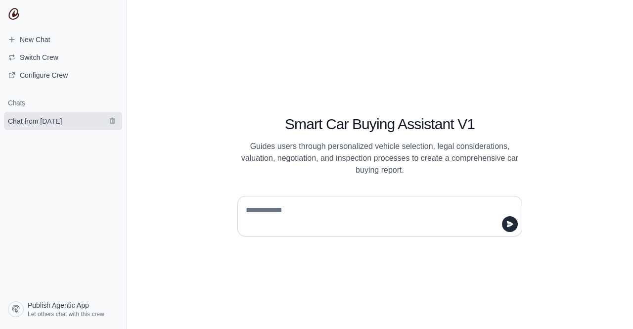
click at [47, 123] on span "Chat from [DATE]" at bounding box center [35, 121] width 54 height 10
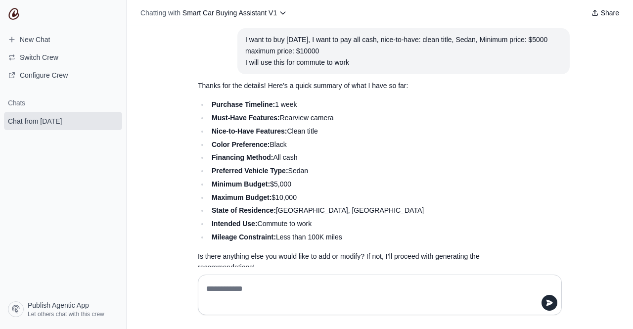
scroll to position [105, 0]
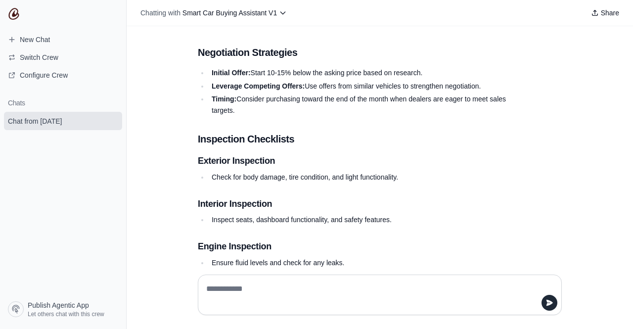
scroll to position [1713, 0]
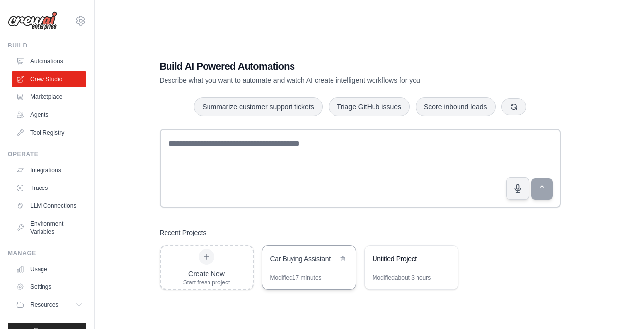
click at [334, 263] on div "Car Buying Assistant" at bounding box center [304, 260] width 68 height 12
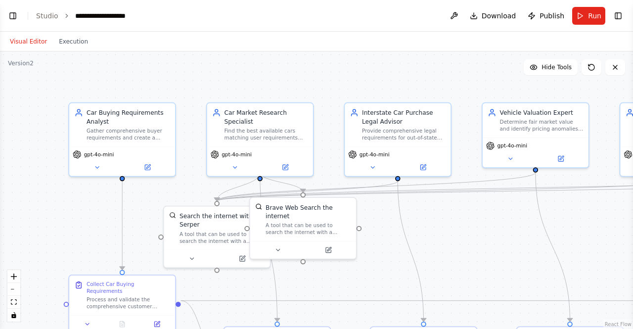
scroll to position [14021, 0]
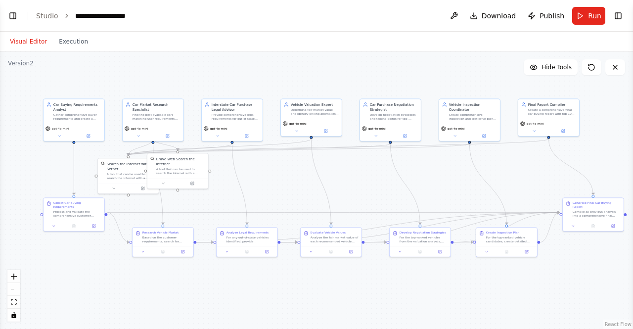
drag, startPoint x: 112, startPoint y: 171, endPoint x: 56, endPoint y: 169, distance: 55.4
click at [35, 166] on div ".deletable-edge-delete-btn { width: 20px; height: 20px; border: 0px solid #ffff…" at bounding box center [316, 189] width 633 height 277
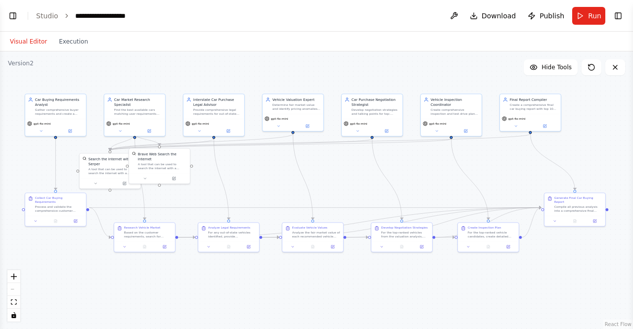
drag, startPoint x: 67, startPoint y: 169, endPoint x: 47, endPoint y: 164, distance: 20.4
click at [47, 164] on div ".deletable-edge-delete-btn { width: 20px; height: 20px; border: 0px solid #ffff…" at bounding box center [316, 189] width 633 height 277
click at [584, 12] on button "Run" at bounding box center [588, 16] width 33 height 18
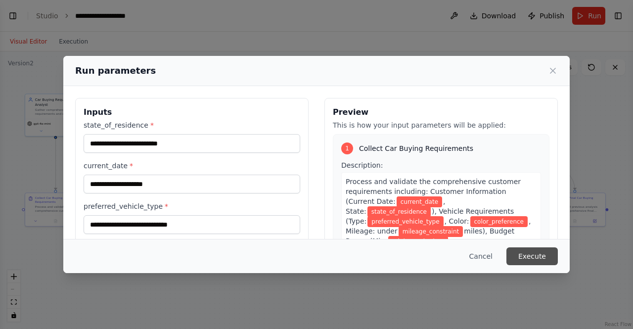
drag, startPoint x: 533, startPoint y: 259, endPoint x: 535, endPoint y: 253, distance: 5.8
click at [533, 258] on button "Execute" at bounding box center [531, 256] width 51 height 18
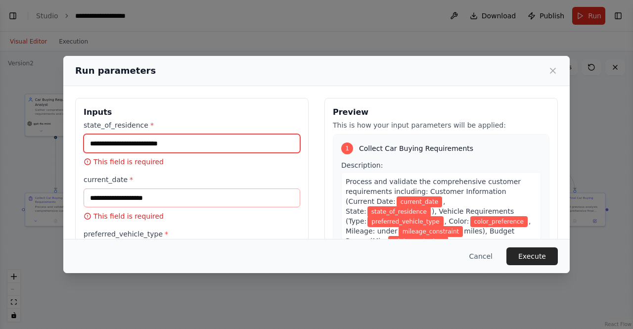
click at [208, 143] on input "state_of_residence *" at bounding box center [192, 143] width 217 height 19
type input "**********"
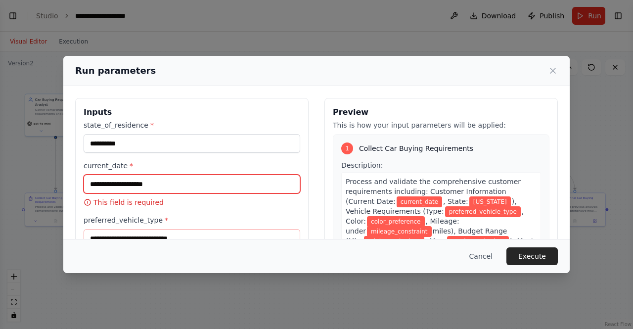
click at [178, 186] on input "current_date *" at bounding box center [192, 183] width 217 height 19
type input "**********"
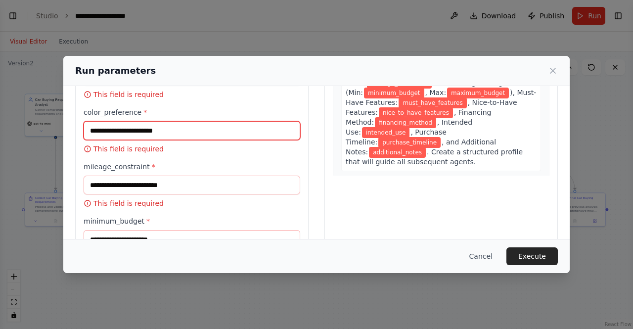
click at [190, 128] on input "color_preference *" at bounding box center [192, 130] width 217 height 19
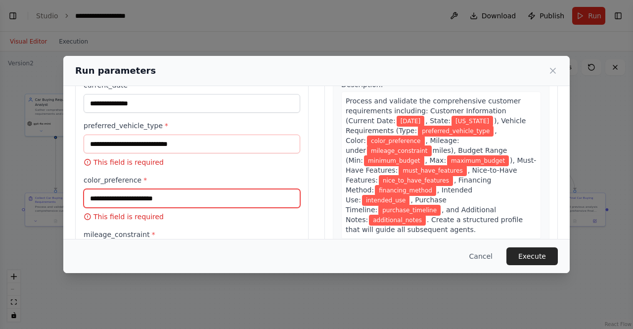
scroll to position [49, 0]
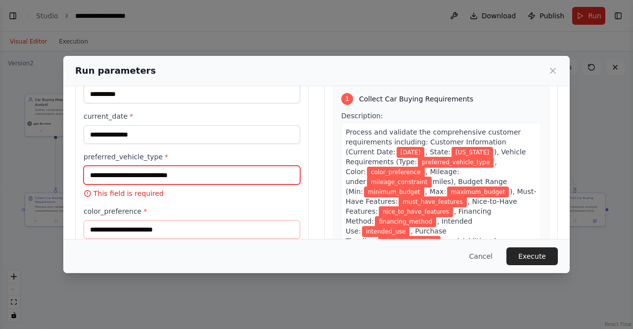
click at [159, 173] on input "preferred_vehicle_type *" at bounding box center [192, 175] width 217 height 19
type input "*****"
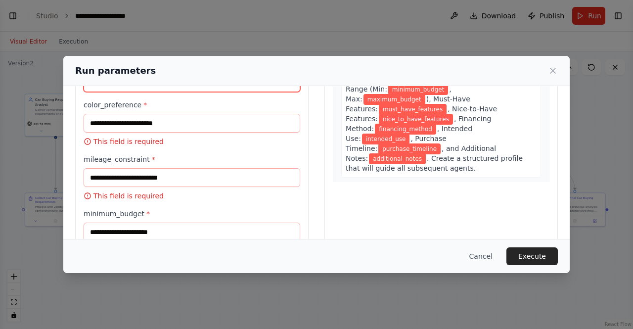
scroll to position [148, 0]
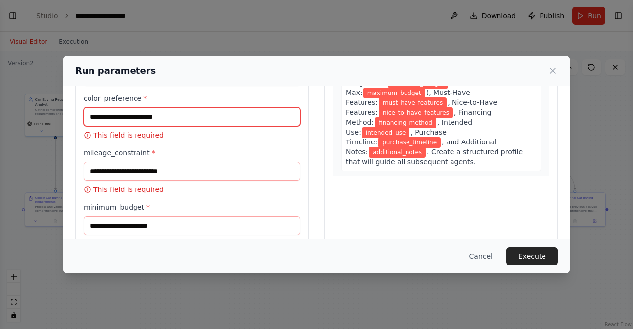
click at [158, 123] on input "color_preference *" at bounding box center [192, 116] width 217 height 19
type input "*****"
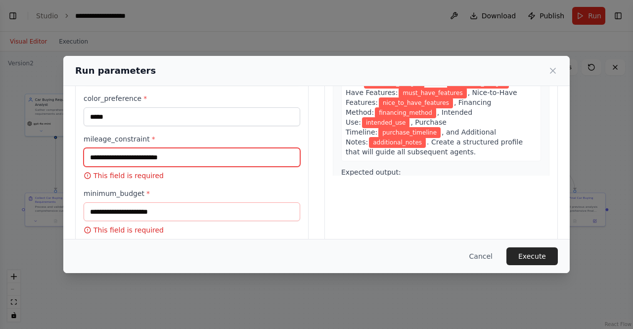
click at [156, 158] on input "mileage_constraint *" at bounding box center [192, 157] width 217 height 19
type input "**********"
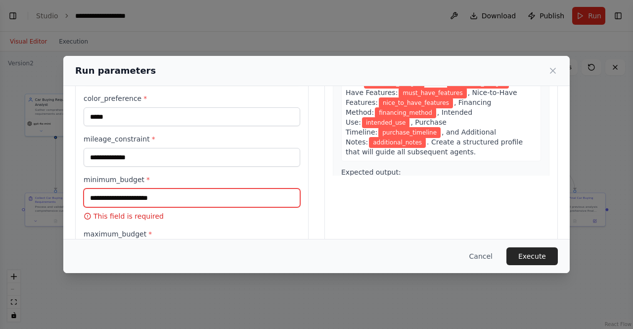
click at [161, 200] on input "minimum_budget *" at bounding box center [192, 197] width 217 height 19
type input "*****"
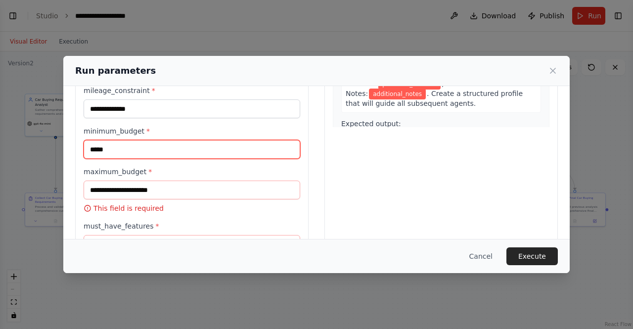
scroll to position [247, 0]
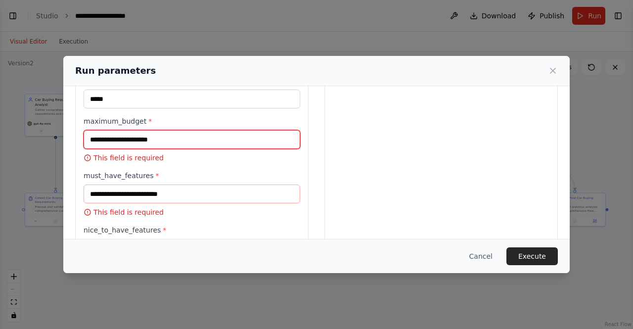
click at [154, 140] on input "maximum_budget *" at bounding box center [192, 139] width 217 height 19
type input "*****"
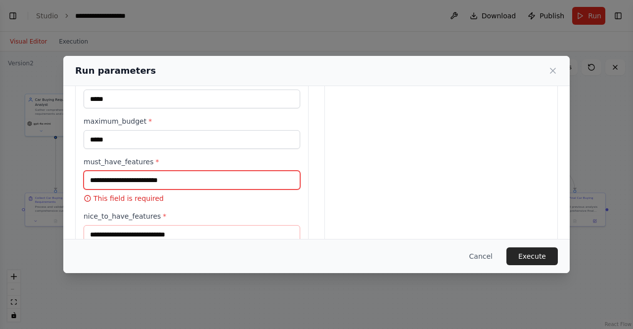
click at [158, 178] on input "must_have_features *" at bounding box center [192, 180] width 217 height 19
type input "*******"
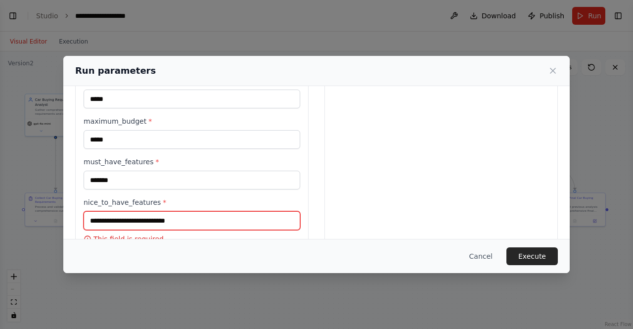
click at [152, 222] on input "nice_to_have_features *" at bounding box center [192, 220] width 217 height 19
click at [150, 220] on input "nice_to_have_features *" at bounding box center [192, 220] width 217 height 19
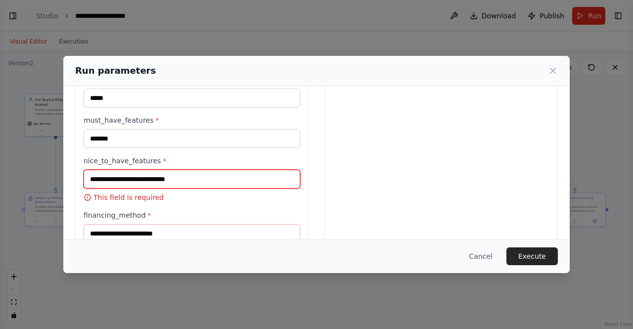
scroll to position [297, 0]
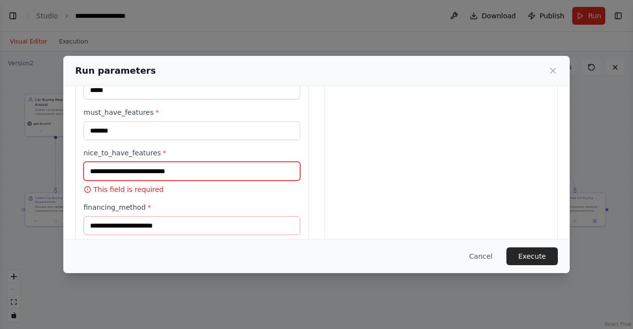
click at [141, 176] on input "nice_to_have_features *" at bounding box center [192, 171] width 217 height 19
click at [142, 173] on input "nice_to_have_features *" at bounding box center [192, 171] width 217 height 19
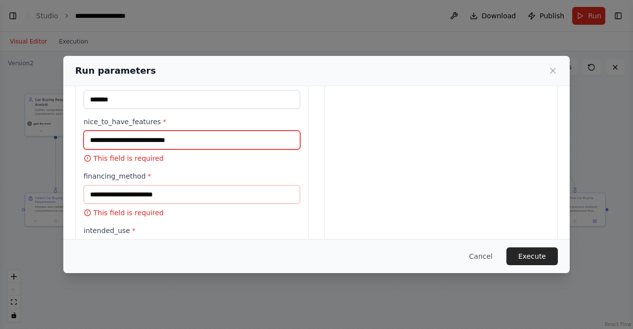
scroll to position [346, 0]
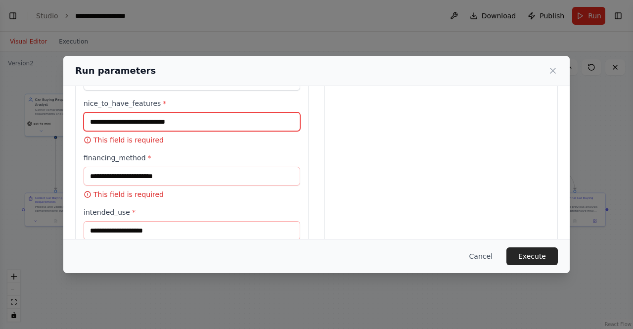
click at [133, 124] on input "nice_to_have_features *" at bounding box center [192, 121] width 217 height 19
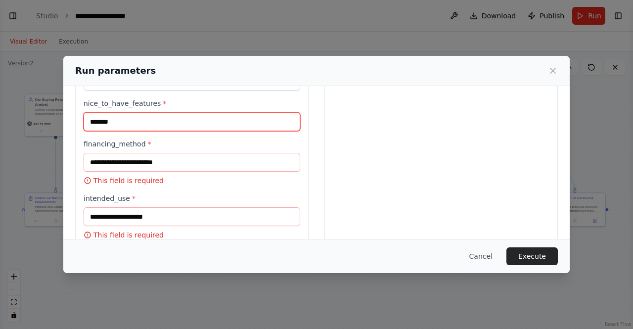
type input "*******"
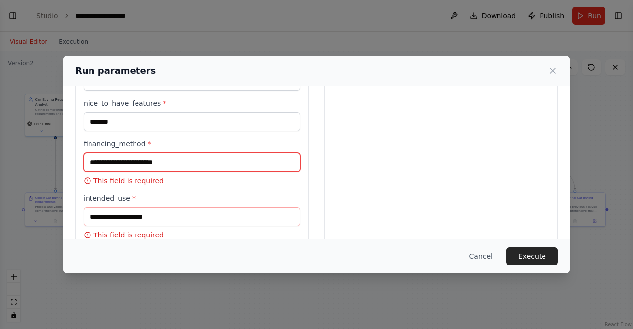
click at [152, 166] on input "financing_method *" at bounding box center [192, 162] width 217 height 19
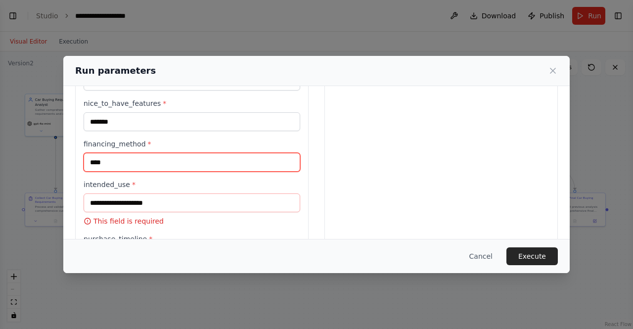
type input "****"
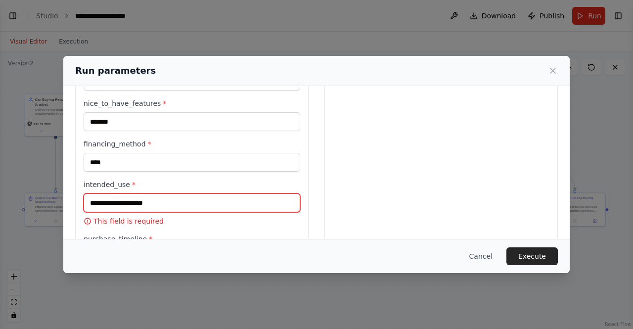
click at [129, 206] on input "intended_use *" at bounding box center [192, 202] width 217 height 19
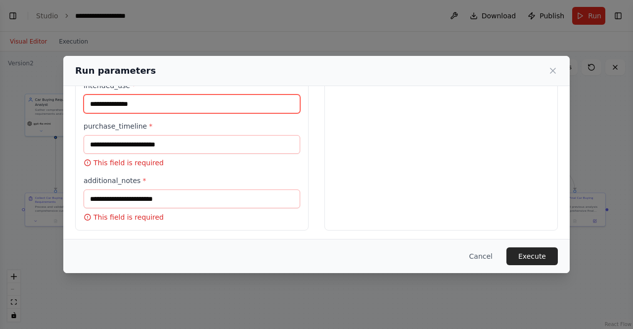
type input "**********"
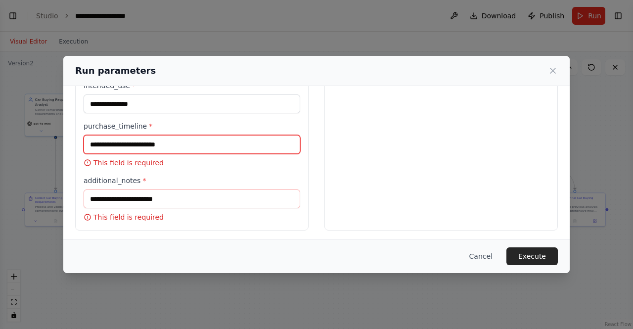
click at [111, 149] on input "purchase_timeline *" at bounding box center [192, 144] width 217 height 19
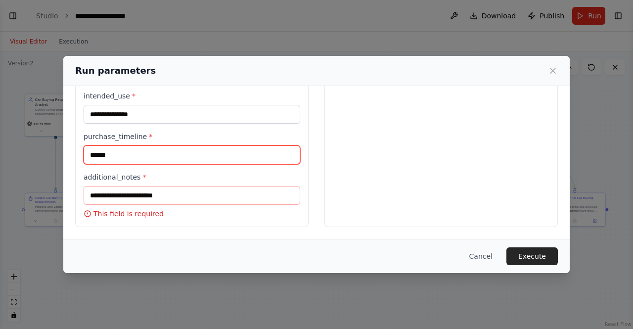
type input "******"
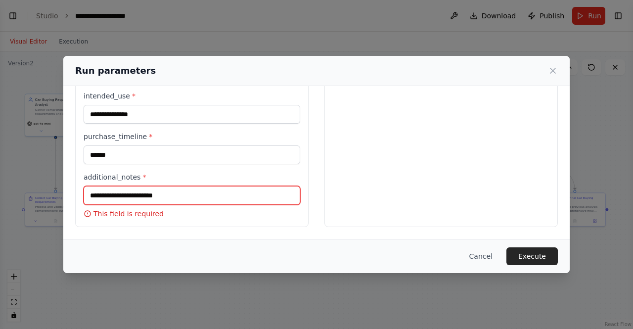
click at [117, 193] on input "additional_notes *" at bounding box center [192, 195] width 217 height 19
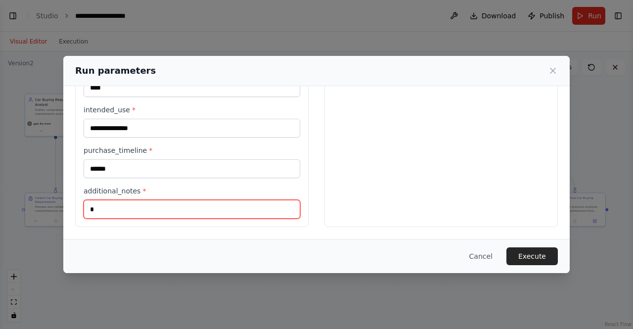
scroll to position [421, 0]
type input "**********"
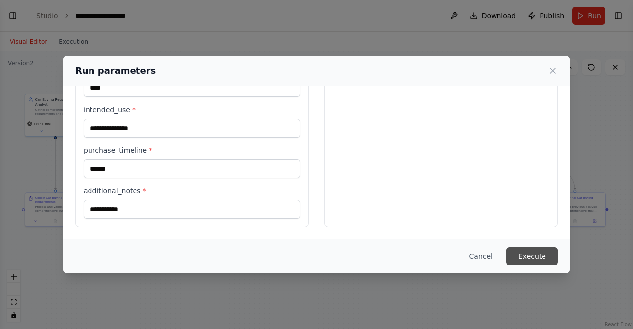
click at [535, 250] on button "Execute" at bounding box center [531, 256] width 51 height 18
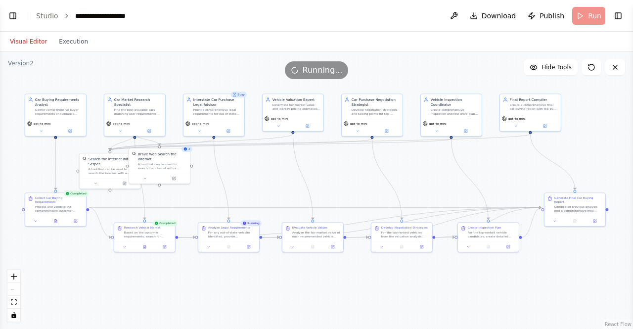
click at [246, 168] on div ".deletable-edge-delete-btn { width: 20px; height: 20px; border: 0px solid #ffff…" at bounding box center [316, 189] width 633 height 277
drag, startPoint x: 251, startPoint y: 70, endPoint x: 221, endPoint y: 70, distance: 30.2
click at [221, 70] on div "Running..." at bounding box center [316, 70] width 633 height 18
click at [229, 247] on icon at bounding box center [228, 246] width 4 height 4
click at [230, 246] on icon at bounding box center [228, 246] width 4 height 4
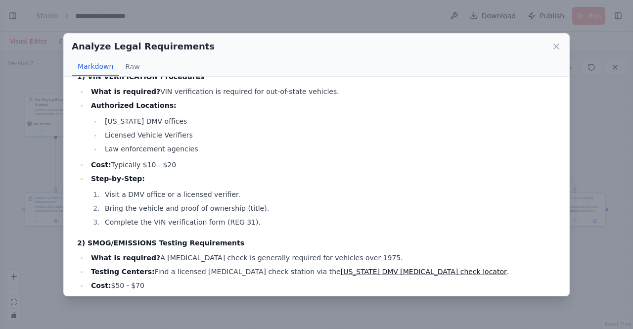
scroll to position [0, 0]
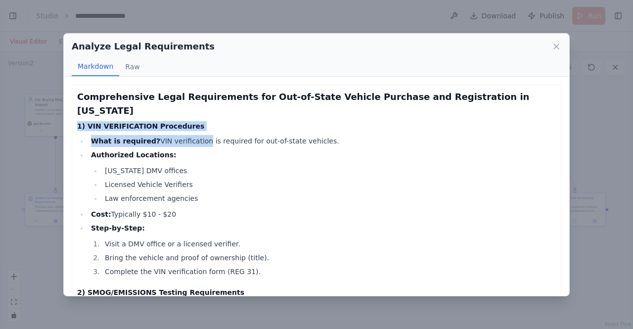
drag, startPoint x: 98, startPoint y: 117, endPoint x: 190, endPoint y: 132, distance: 93.1
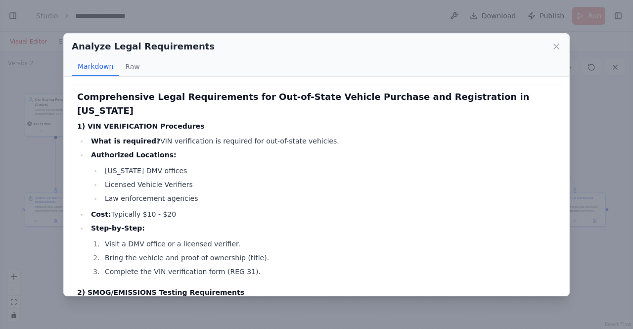
click at [215, 192] on li "Law enforcement agencies" at bounding box center [329, 198] width 454 height 12
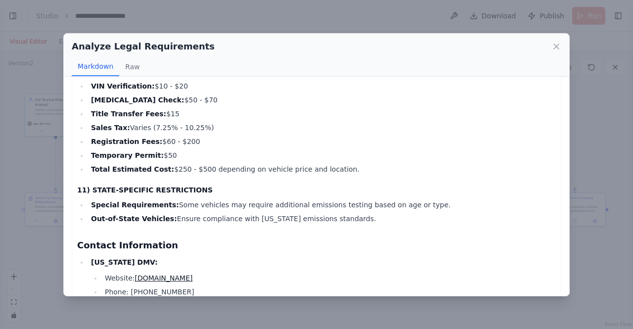
scroll to position [907, 0]
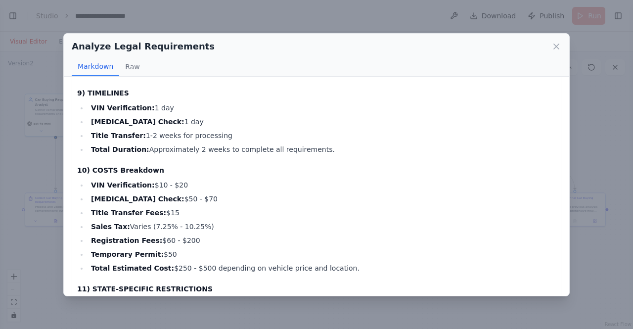
drag, startPoint x: 94, startPoint y: 160, endPoint x: 323, endPoint y: 255, distance: 247.1
click at [554, 45] on icon at bounding box center [556, 47] width 10 height 10
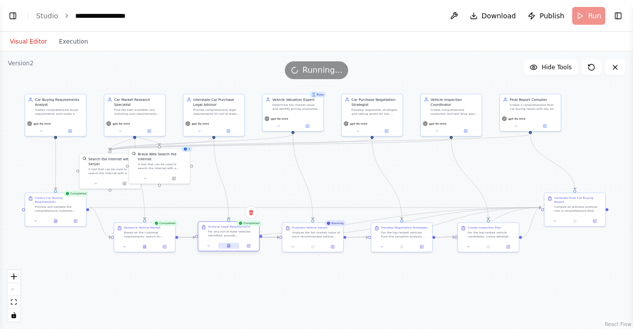
click at [236, 244] on button at bounding box center [228, 246] width 21 height 6
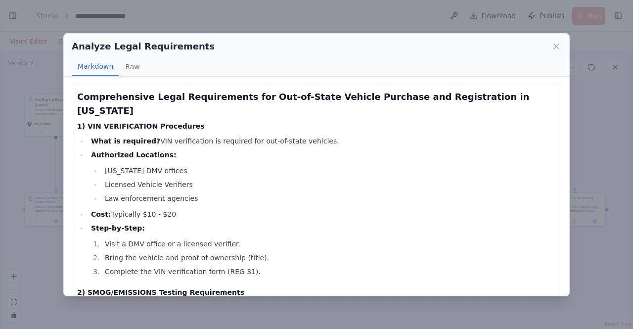
click at [414, 59] on div "Markdown Raw" at bounding box center [316, 66] width 489 height 19
click at [285, 20] on div "Analyze Legal Requirements Markdown Raw Comprehensive Legal Requirements for Ou…" at bounding box center [316, 164] width 633 height 329
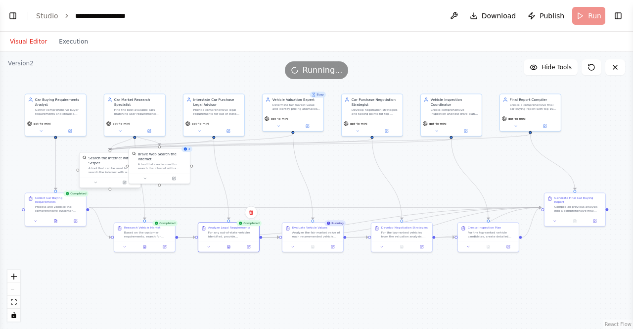
click at [118, 160] on div "Search the internet with Serper" at bounding box center [112, 160] width 49 height 10
click at [154, 165] on div "Brave Web Search the internet A tool that can be used to search the internet wi…" at bounding box center [159, 159] width 61 height 25
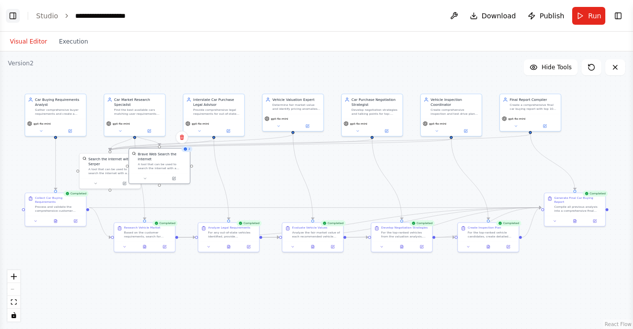
click at [15, 16] on button "Toggle Left Sidebar" at bounding box center [13, 16] width 14 height 14
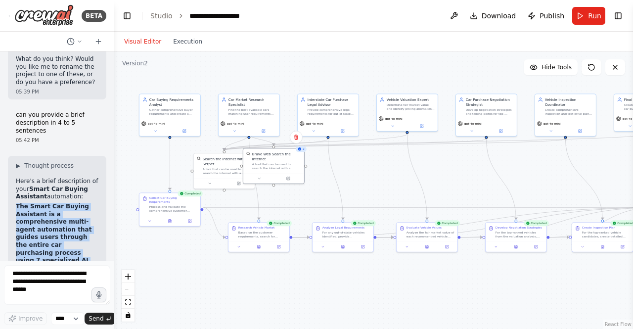
scroll to position [12303, 0]
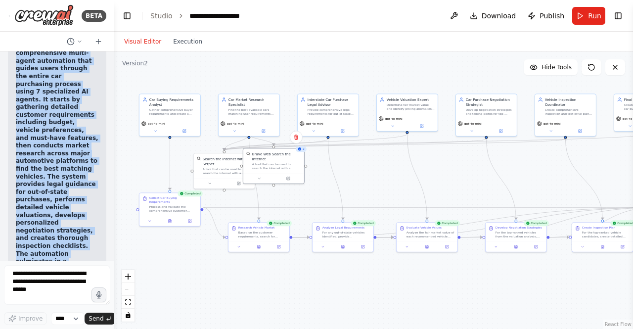
drag, startPoint x: 16, startPoint y: 138, endPoint x: 78, endPoint y: 94, distance: 75.4
click at [78, 94] on p "The Smart Car Buying Assistant is a comprehensive multi-agent automation that g…" at bounding box center [57, 215] width 83 height 362
copy strong "The Smart Car Buying Assistant is a comprehensive multi-agent automation that g…"
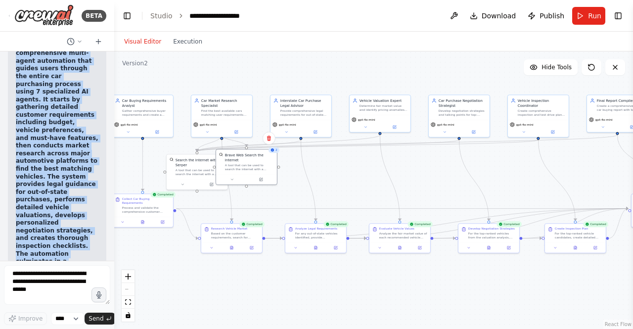
drag, startPoint x: 475, startPoint y: 285, endPoint x: 367, endPoint y: 273, distance: 108.5
click at [371, 275] on div ".deletable-edge-delete-btn { width: 20px; height: 20px; border: 0px solid #ffff…" at bounding box center [373, 189] width 519 height 277
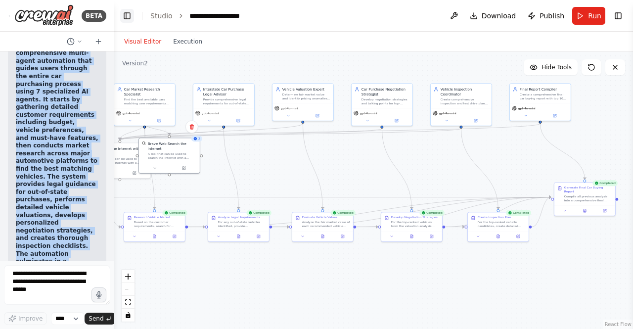
click at [126, 20] on button "Toggle Left Sidebar" at bounding box center [127, 16] width 14 height 14
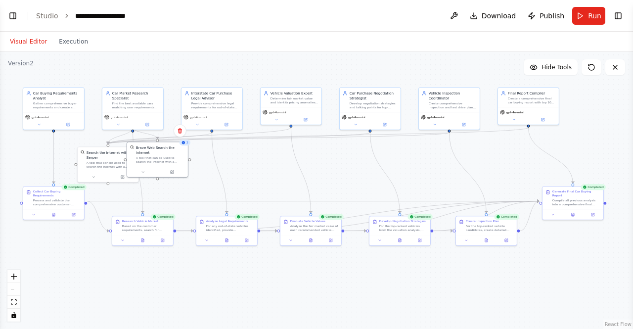
drag, startPoint x: 393, startPoint y: 281, endPoint x: 495, endPoint y: 285, distance: 102.4
click at [495, 285] on div ".deletable-edge-delete-btn { width: 20px; height: 20px; border: 0px solid #ffff…" at bounding box center [316, 189] width 633 height 277
